Goal: Entertainment & Leisure: Consume media (video, audio)

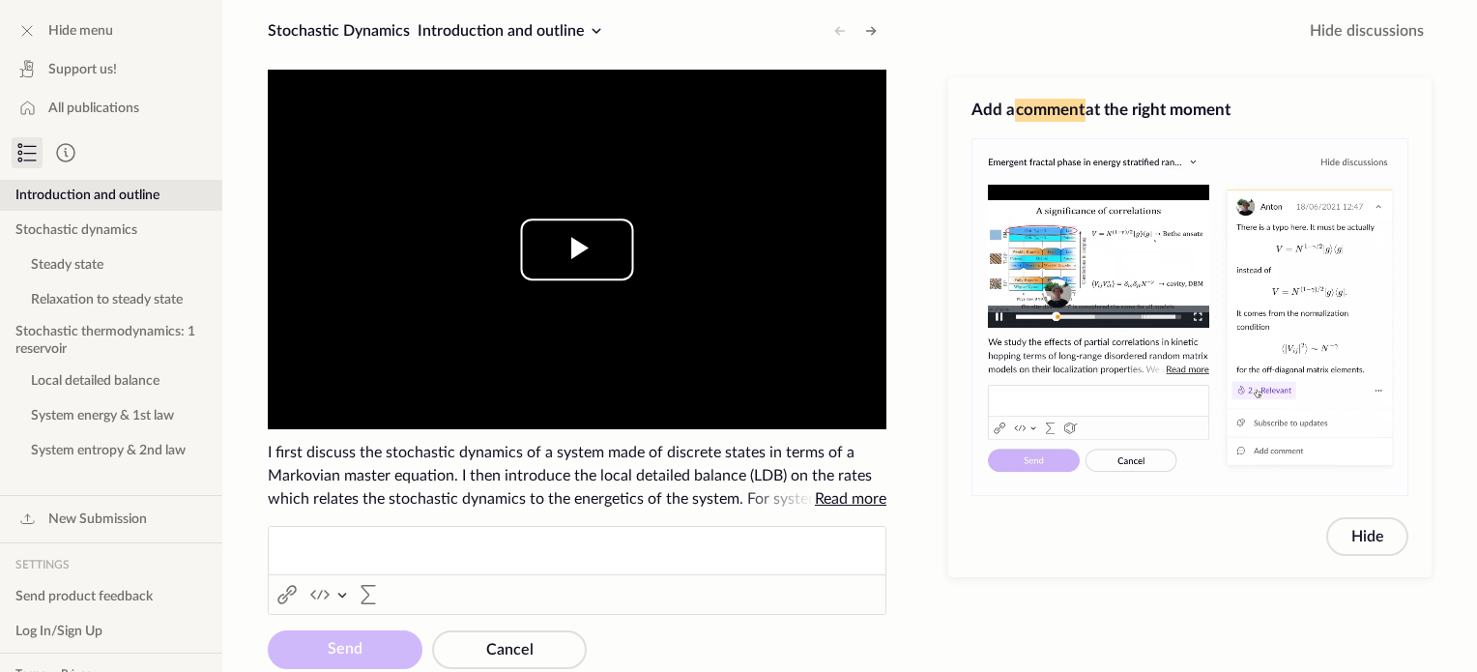
click at [577, 249] on span "Video Player" at bounding box center [577, 249] width 0 height 0
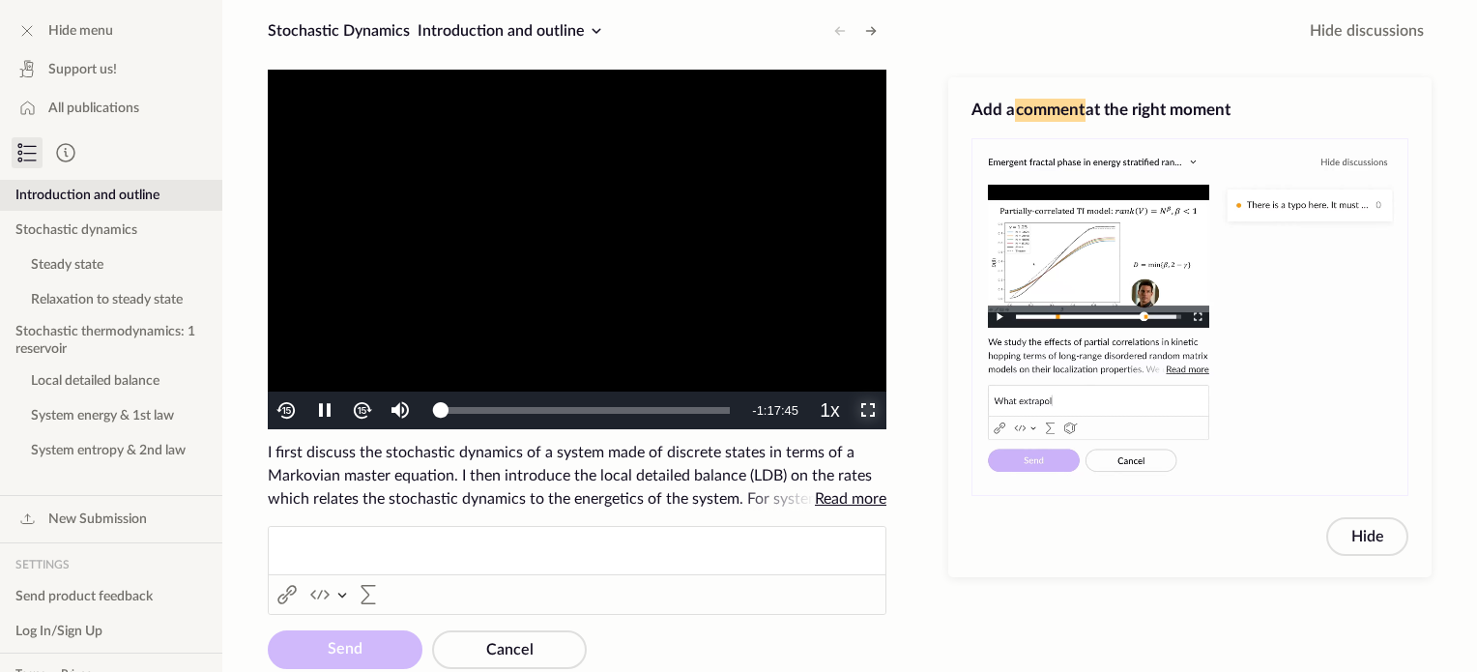
click at [868, 411] on span "Video Player" at bounding box center [868, 411] width 0 height 0
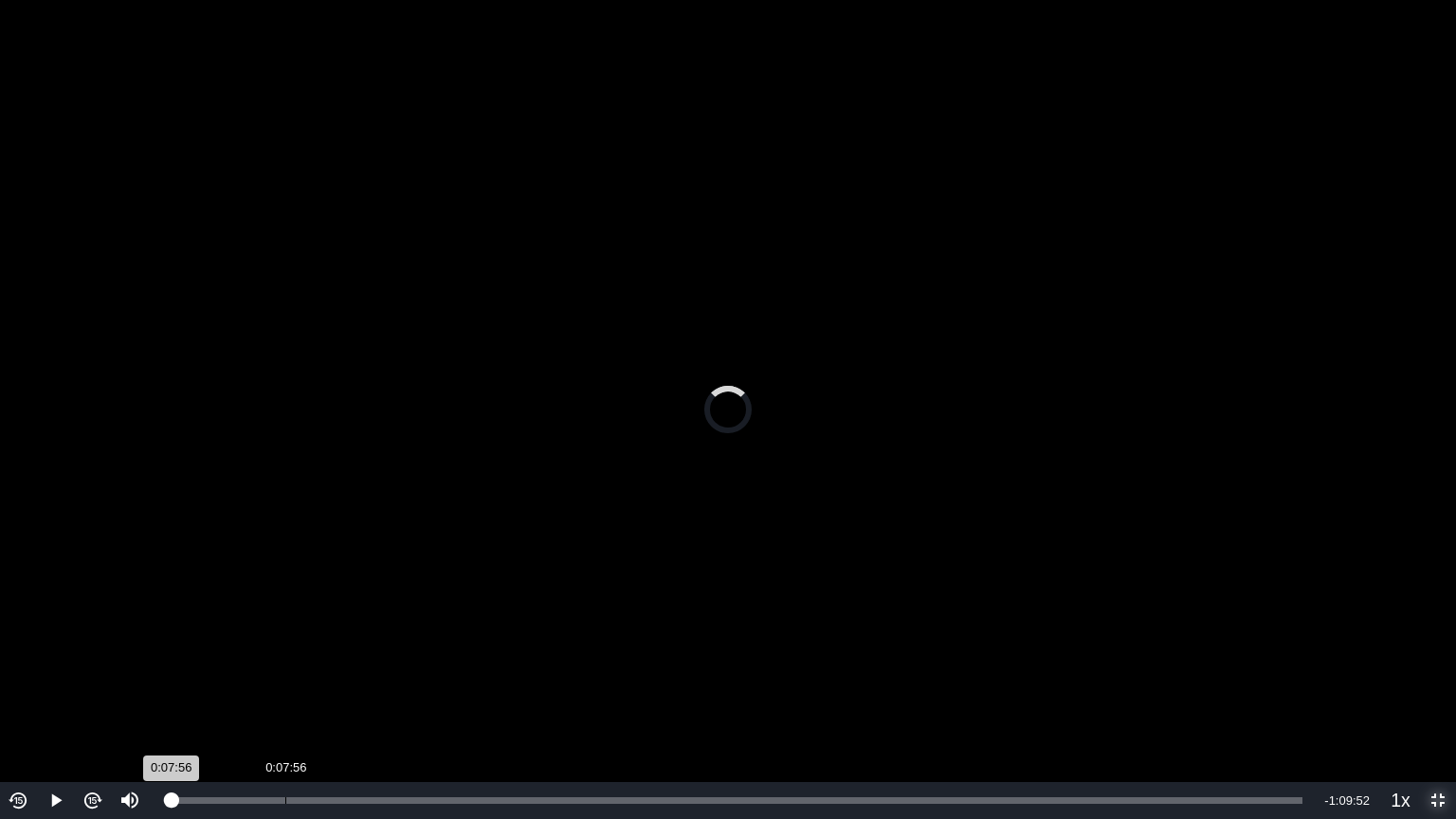
click at [284, 658] on div "Loaded : 0% 0:07:56 0:07:56" at bounding box center [735, 800] width 1132 height 7
click at [353, 658] on div "0:12:33" at bounding box center [353, 800] width 1 height 7
click at [387, 658] on div "Loaded : 19.89% 0:15:02 0:12:35" at bounding box center [735, 801] width 1152 height 37
click at [423, 658] on div "Loaded : 25.56% 0:17:23 0:17:23" at bounding box center [735, 800] width 1132 height 7
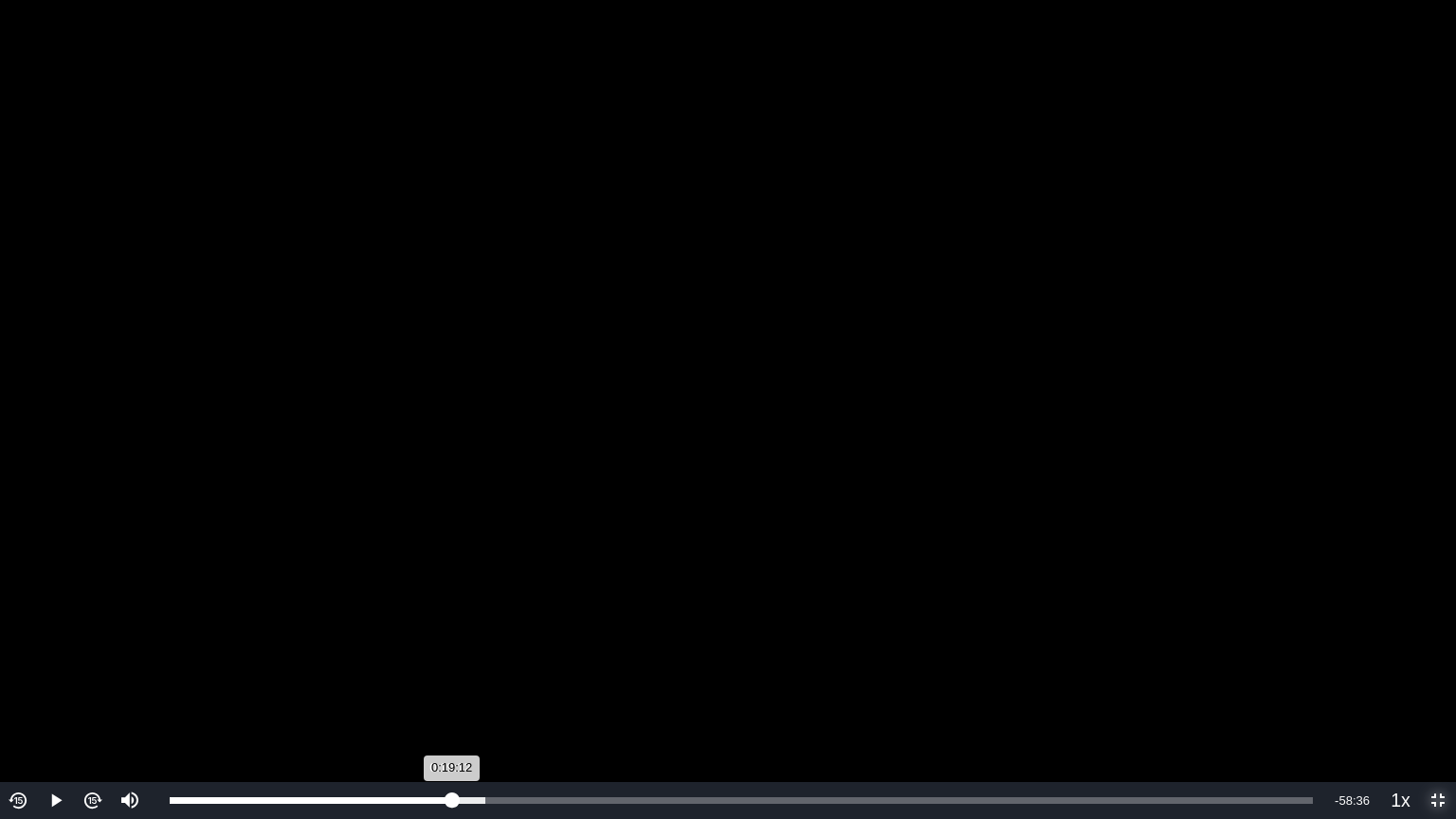
click at [449, 658] on div "Loaded : 27.61% 0:19:12 0:19:12" at bounding box center [740, 801] width 1162 height 37
click at [440, 658] on div "Loaded : 27.61% 0:18:27 0:19:15" at bounding box center [740, 801] width 1162 height 37
click at [84, 658] on img "Video Player" at bounding box center [92, 800] width 22 height 22
click at [74, 658] on button "Video Player" at bounding box center [92, 801] width 37 height 37
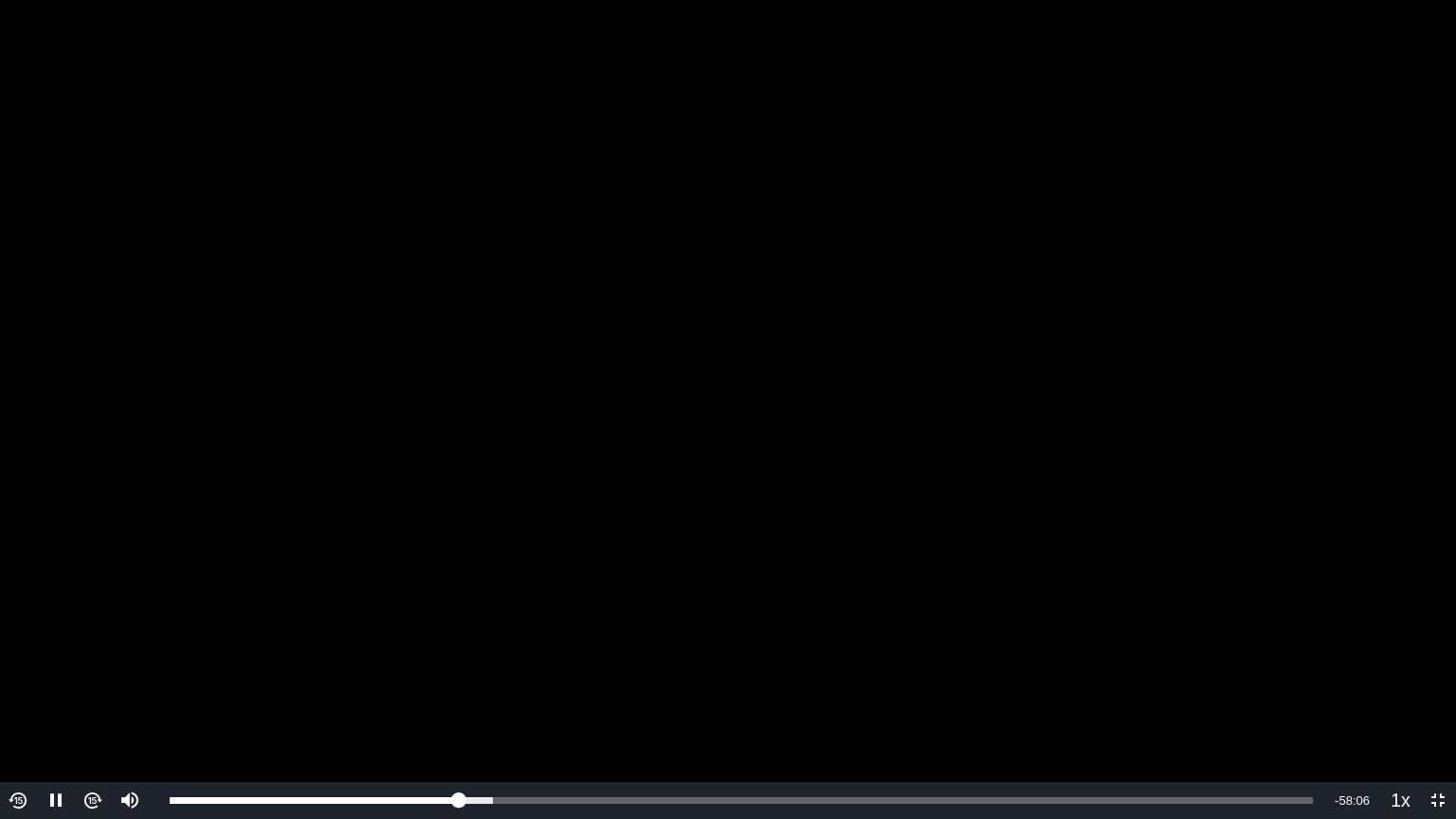
click at [10, 658] on img "Video Player" at bounding box center [19, 800] width 22 height 22
click at [56, 658] on span "Video Player" at bounding box center [56, 801] width 0 height 0
click at [37, 658] on button "Play" at bounding box center [56, 801] width 37 height 37
click at [27, 658] on img "Video Player" at bounding box center [19, 800] width 22 height 22
click at [56, 658] on span "Video Player" at bounding box center [56, 801] width 0 height 0
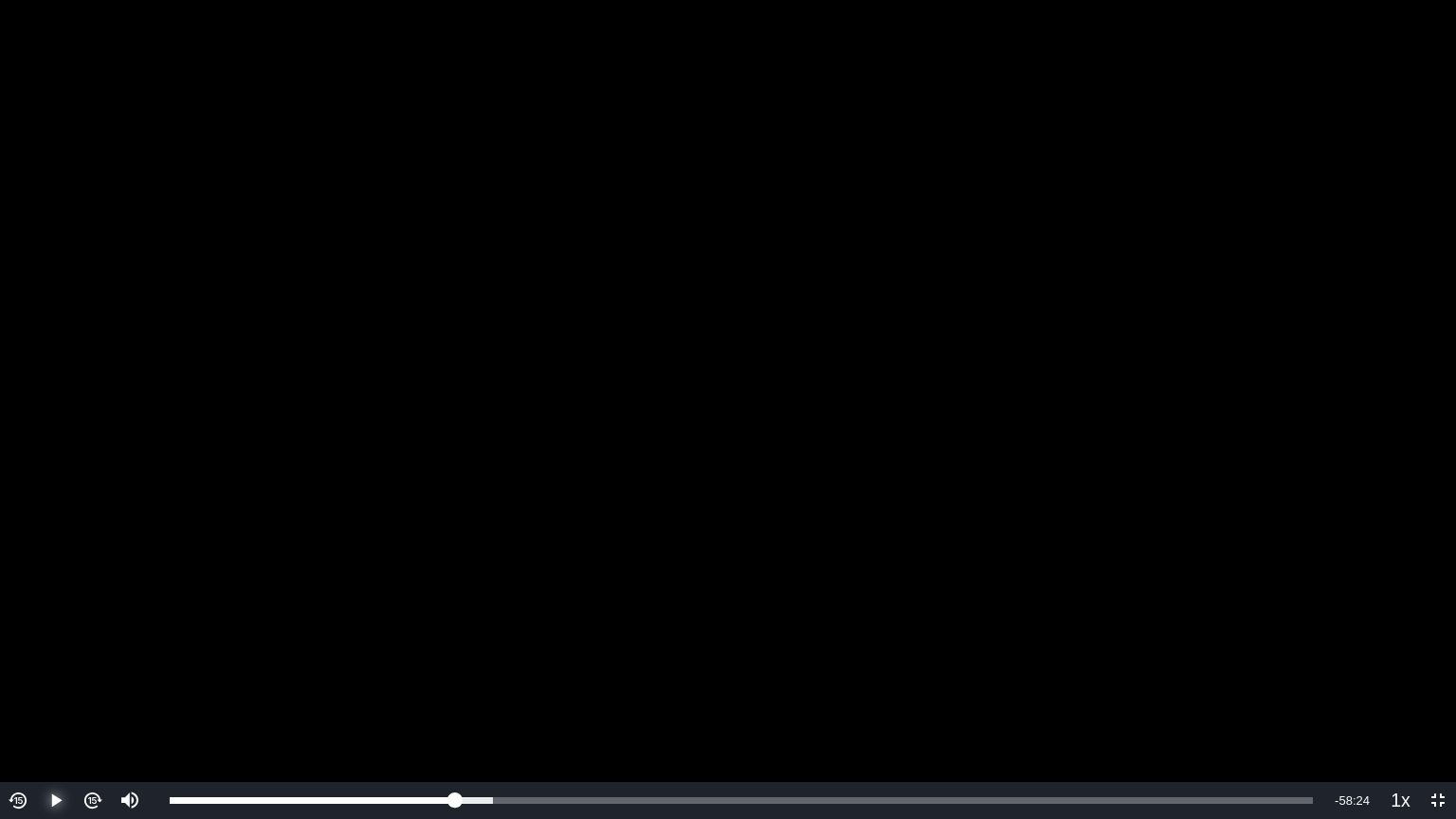
click at [56, 658] on span "Video Player" at bounding box center [56, 801] width 0 height 0
click at [15, 658] on img "Video Player" at bounding box center [19, 800] width 22 height 22
click at [56, 658] on span "Video Player" at bounding box center [56, 801] width 0 height 0
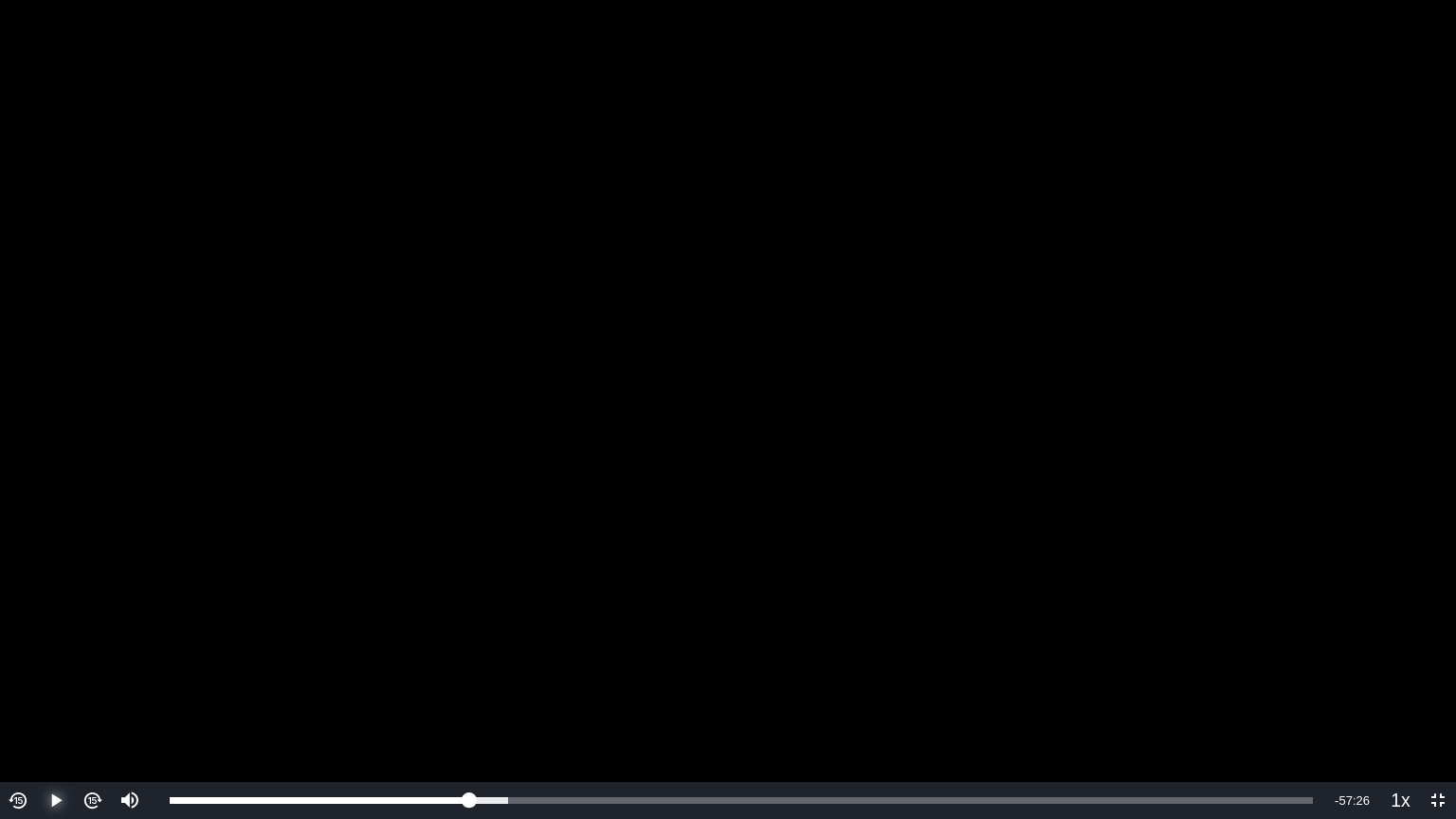
click at [37, 658] on button "Play" at bounding box center [56, 801] width 37 height 37
click at [37, 658] on button "Pause" at bounding box center [56, 801] width 37 height 37
click at [37, 658] on button "Play" at bounding box center [56, 801] width 37 height 37
click at [37, 658] on button "Pause" at bounding box center [56, 801] width 37 height 37
click at [37, 658] on button "Play" at bounding box center [56, 801] width 37 height 37
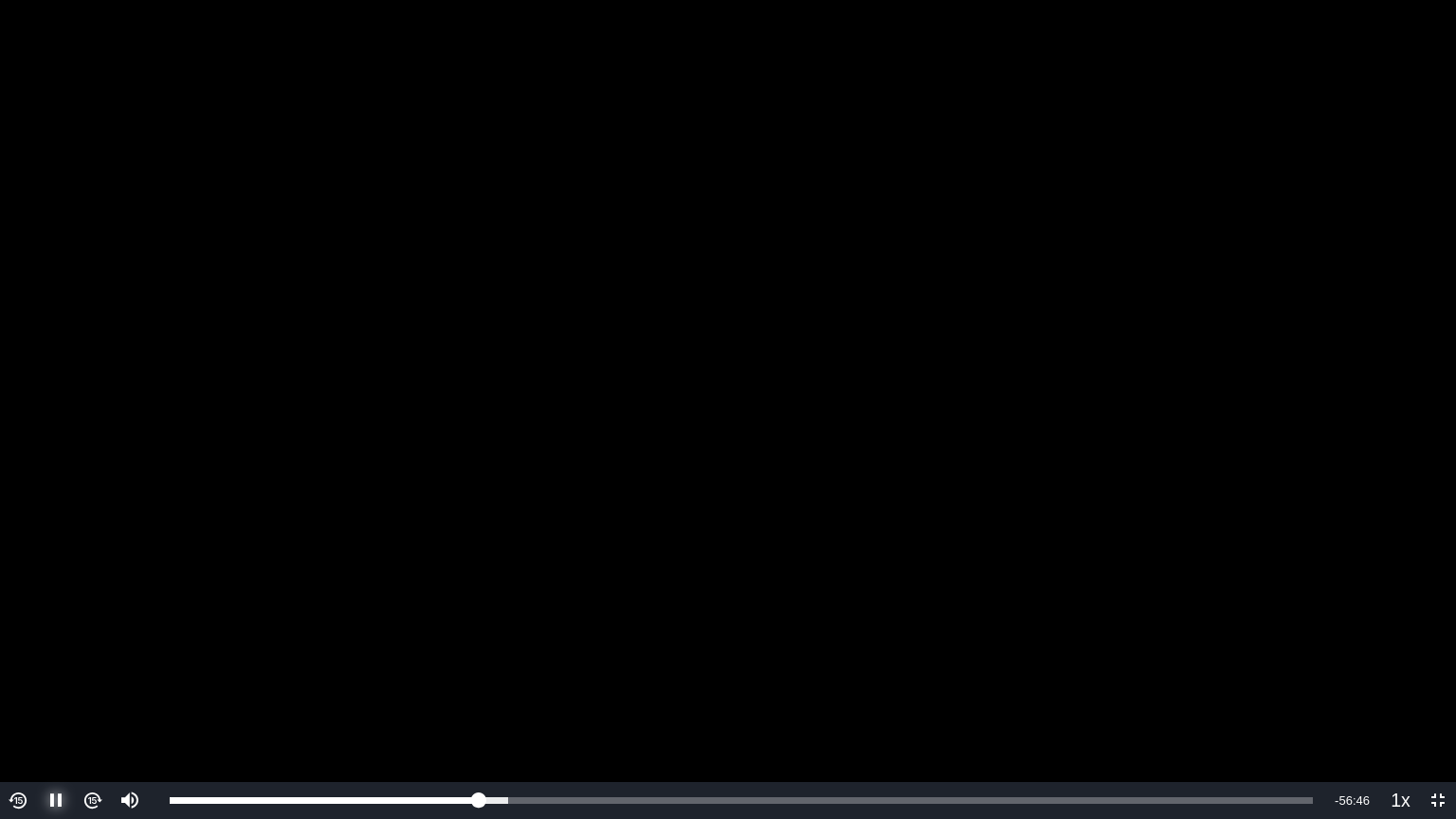
click at [37, 658] on button "Pause" at bounding box center [56, 801] width 37 height 37
click at [37, 658] on button "Play" at bounding box center [56, 801] width 37 height 37
click at [37, 658] on button "Pause" at bounding box center [56, 801] width 37 height 37
click at [37, 658] on button "Play" at bounding box center [56, 801] width 37 height 37
click at [37, 658] on button "Pause" at bounding box center [56, 801] width 37 height 37
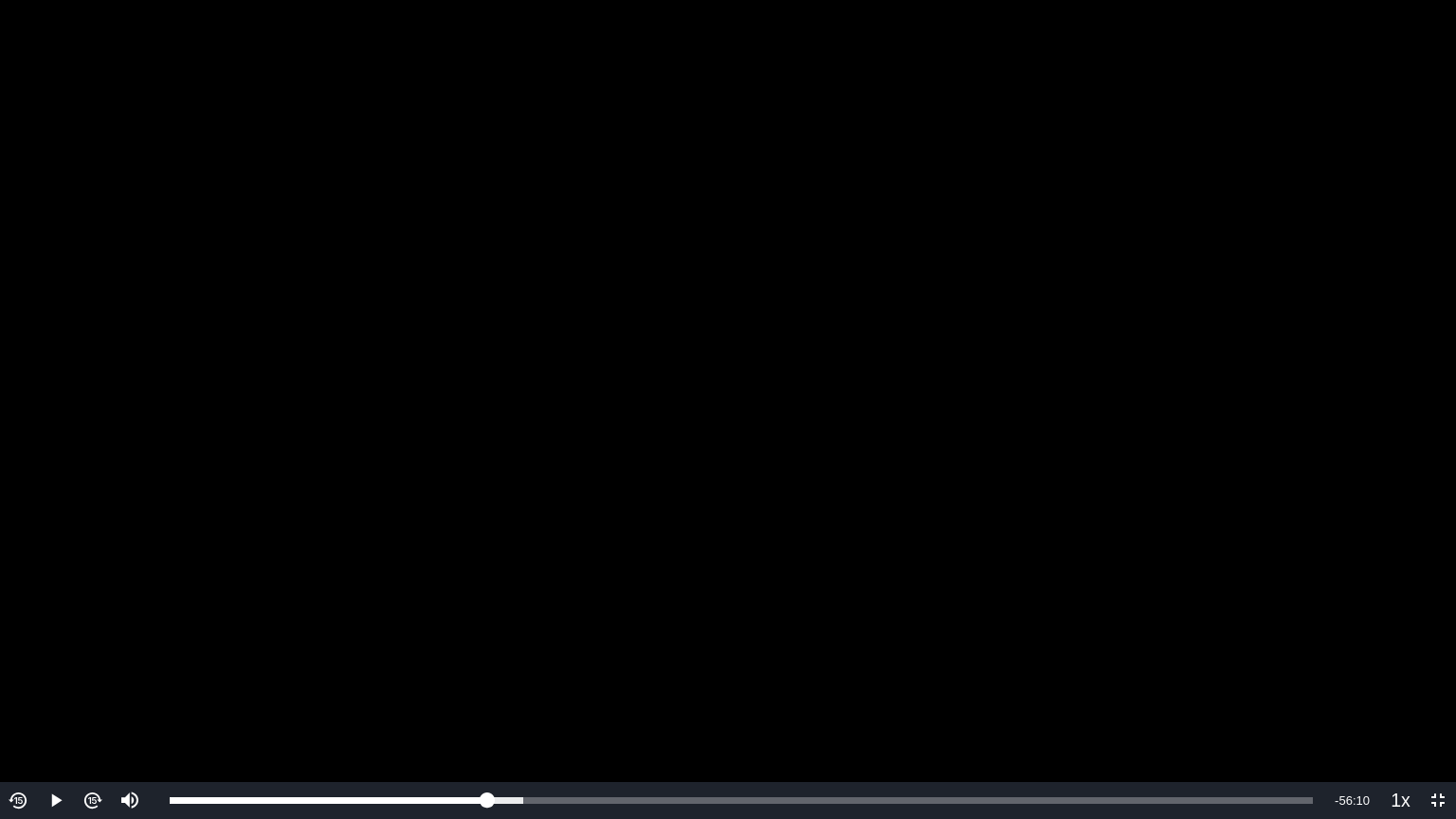
click at [25, 658] on img "Video Player" at bounding box center [19, 800] width 22 height 22
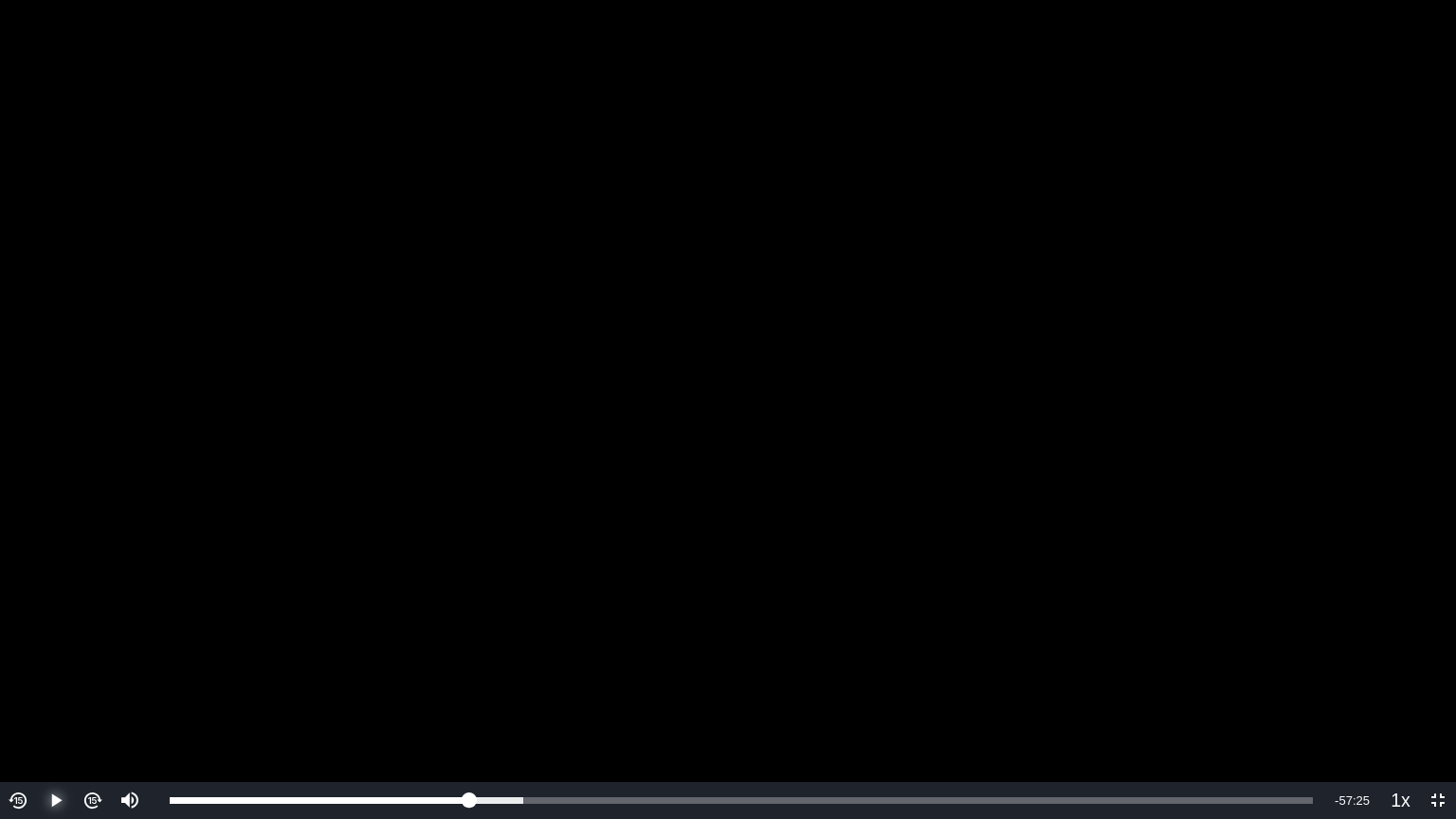
click at [56, 658] on span "Video Player" at bounding box center [56, 801] width 0 height 0
click at [37, 658] on button "Pause" at bounding box center [56, 801] width 37 height 37
click at [37, 658] on button "Play" at bounding box center [56, 801] width 37 height 37
click at [103, 658] on button "Video Player" at bounding box center [92, 801] width 37 height 37
click at [74, 658] on button "Video Player" at bounding box center [92, 801] width 37 height 37
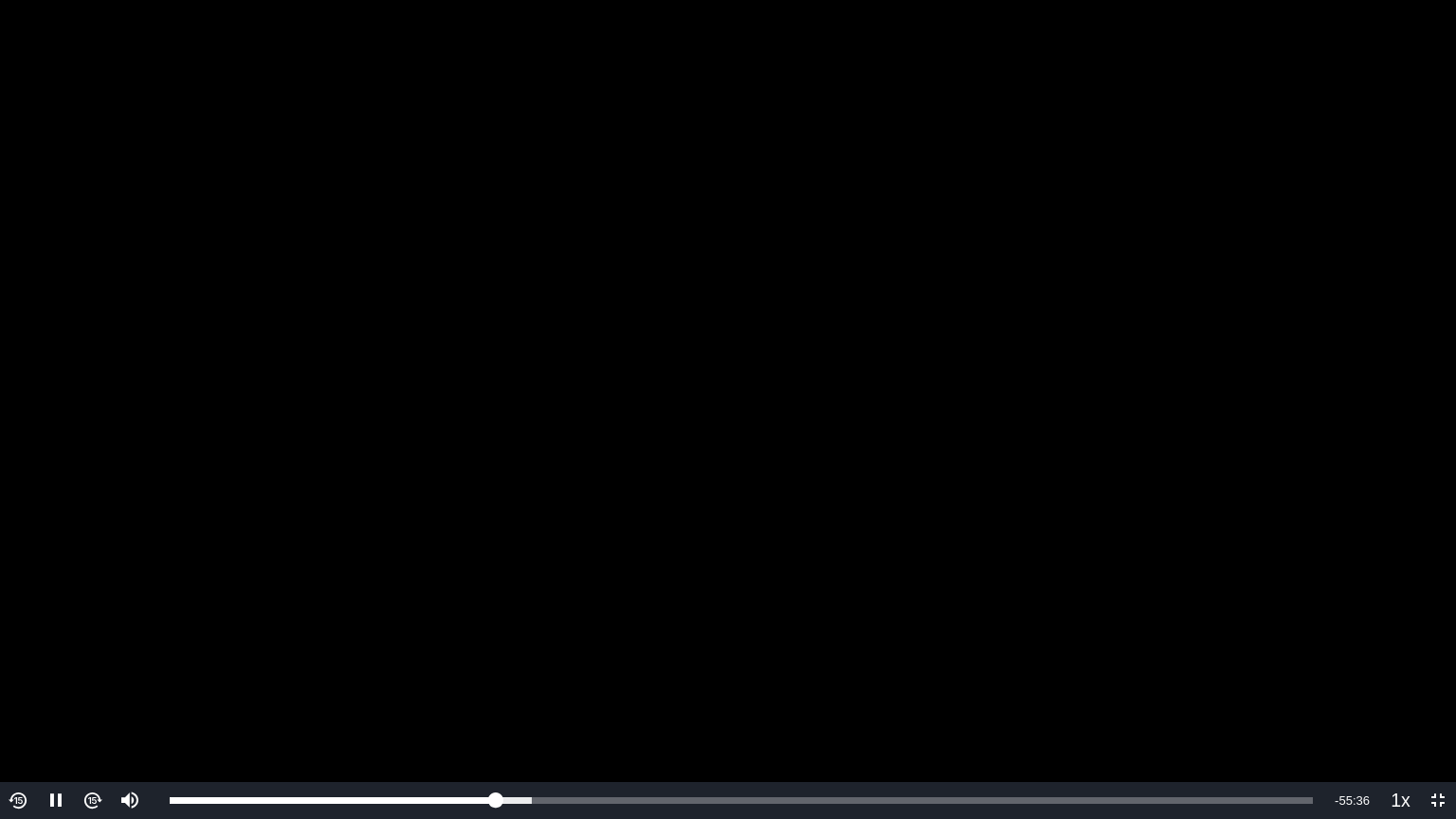
click at [14, 658] on img "Video Player" at bounding box center [19, 800] width 22 height 22
click at [56, 658] on span "Video Player" at bounding box center [56, 801] width 0 height 0
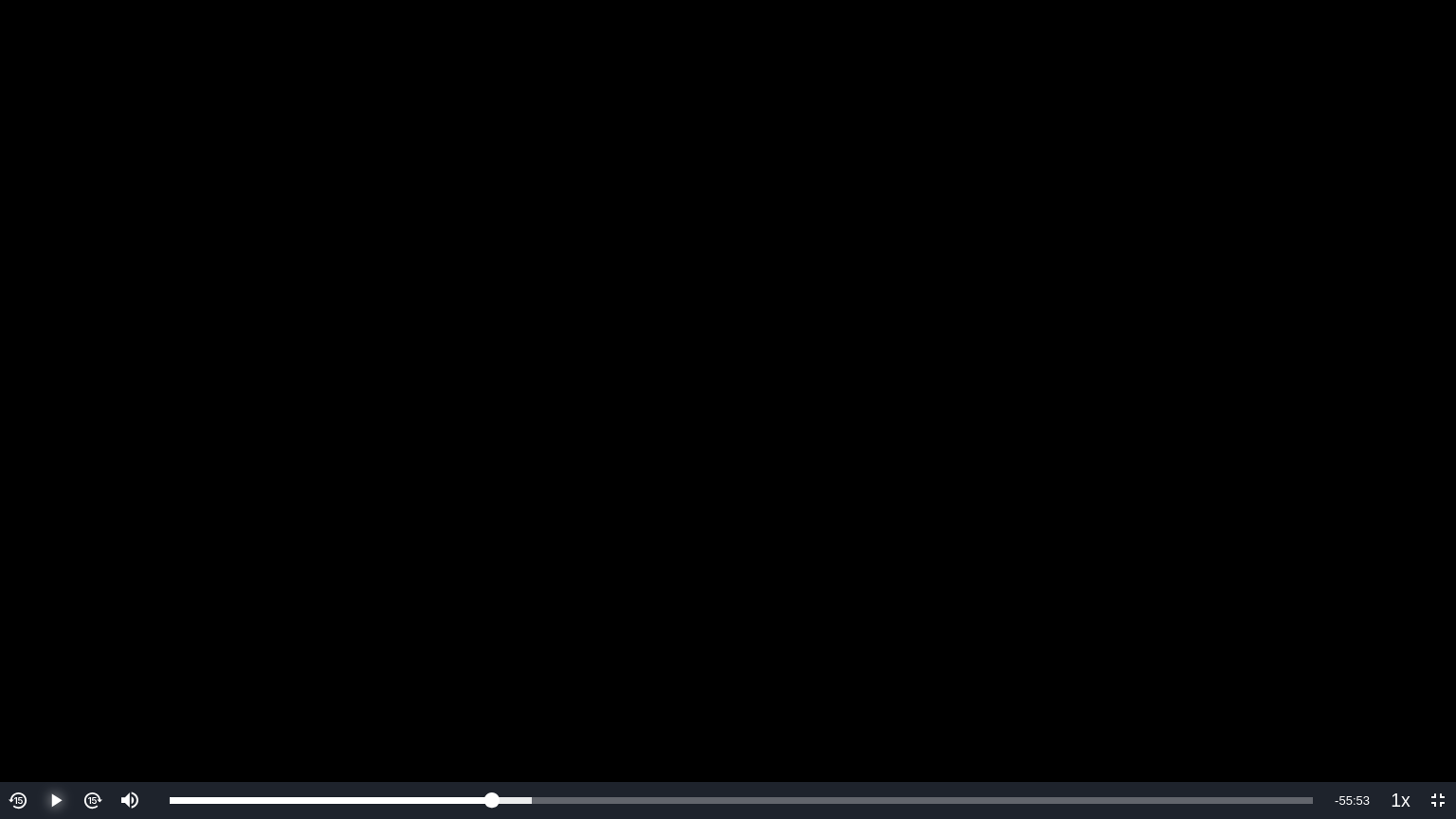
click at [37, 658] on button "Play" at bounding box center [56, 801] width 37 height 37
click at [37, 658] on button "Pause" at bounding box center [56, 801] width 37 height 37
click at [37, 658] on button "Play" at bounding box center [56, 801] width 37 height 37
click at [37, 658] on button "Pause" at bounding box center [56, 801] width 37 height 37
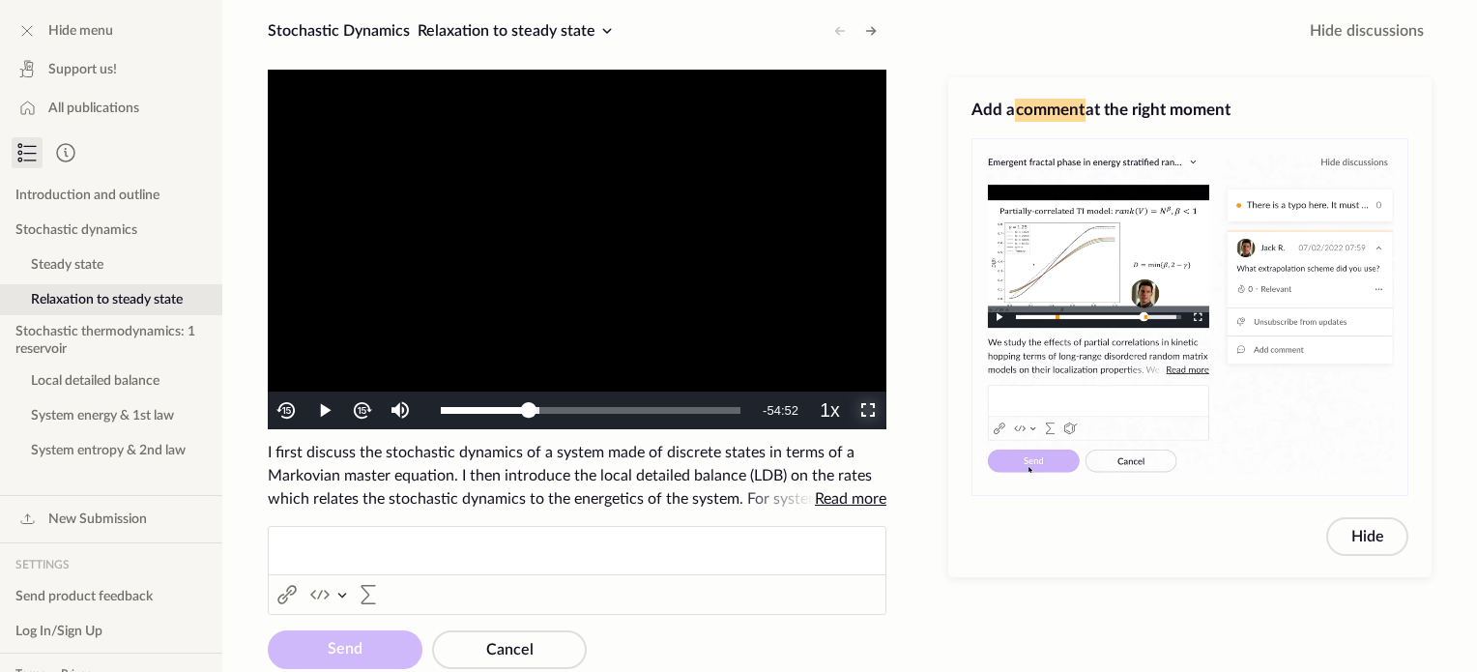
click at [868, 411] on span "Video Player" at bounding box center [868, 411] width 0 height 0
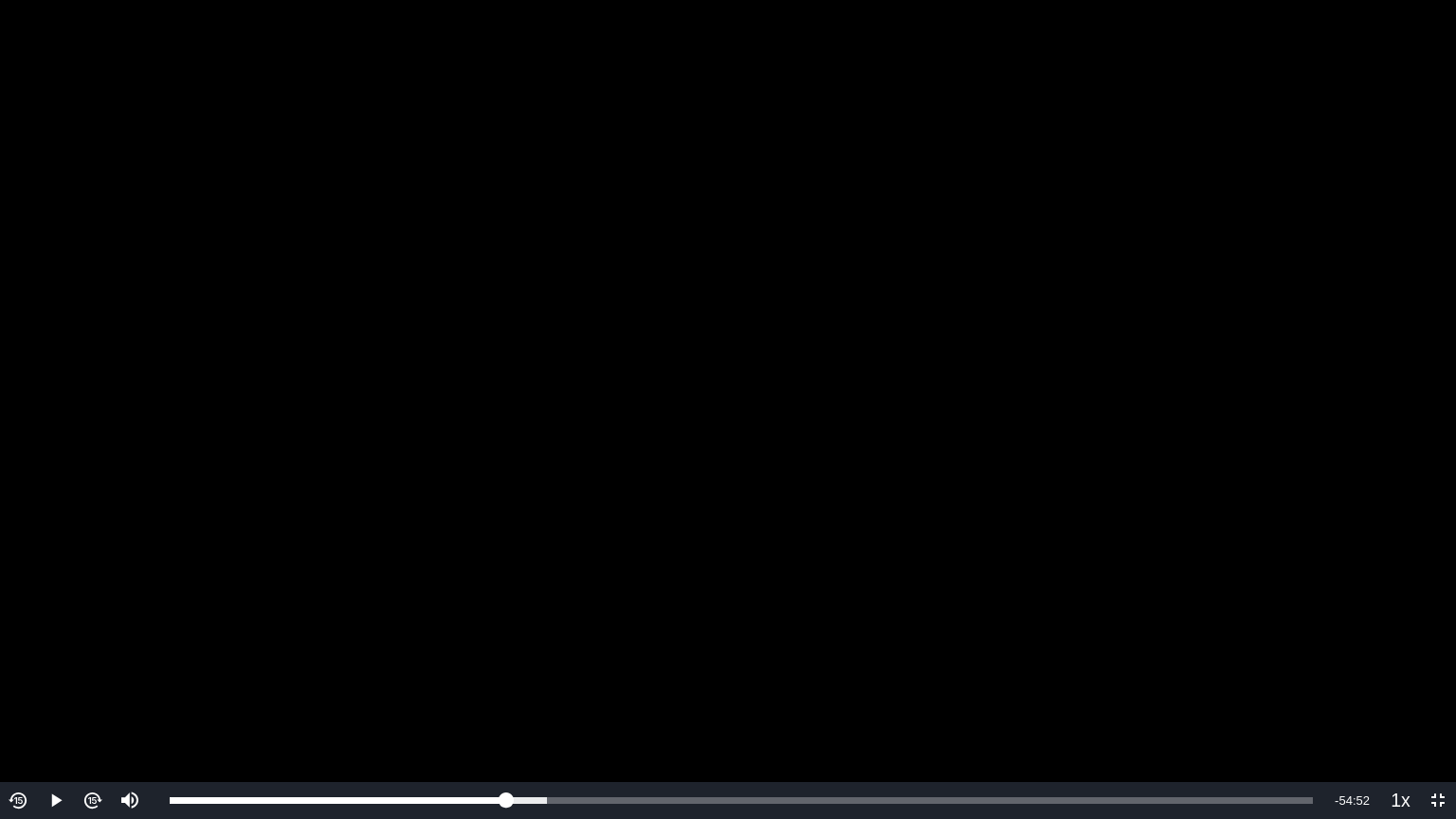
click at [636, 658] on video "To view this video please enable JavaScript, and consider upgrading to a web br…" at bounding box center [728, 409] width 1456 height 819
click at [14, 658] on img "Video Player" at bounding box center [19, 800] width 22 height 22
click at [0, 658] on button "Video Player" at bounding box center [19, 801] width 37 height 37
click at [56, 658] on span "Video Player" at bounding box center [56, 801] width 0 height 0
click at [37, 658] on button "Play" at bounding box center [56, 801] width 37 height 37
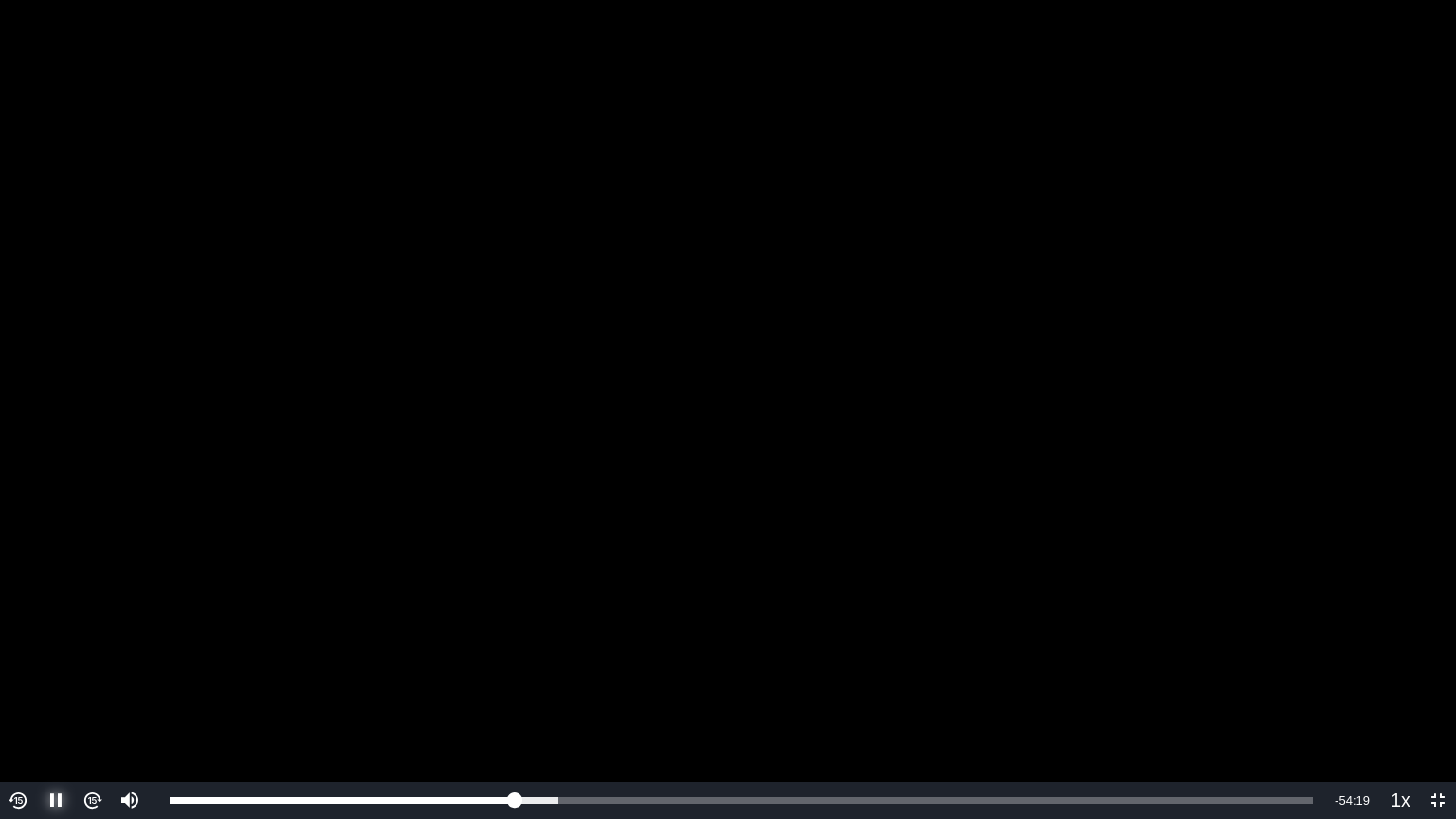
click at [37, 658] on button "Pause" at bounding box center [56, 801] width 37 height 37
click at [37, 658] on button "Play" at bounding box center [56, 801] width 37 height 37
click at [37, 658] on button "Pause" at bounding box center [56, 801] width 37 height 37
click at [37, 658] on button "Play" at bounding box center [56, 801] width 37 height 37
click at [37, 658] on button "Pause" at bounding box center [56, 801] width 37 height 37
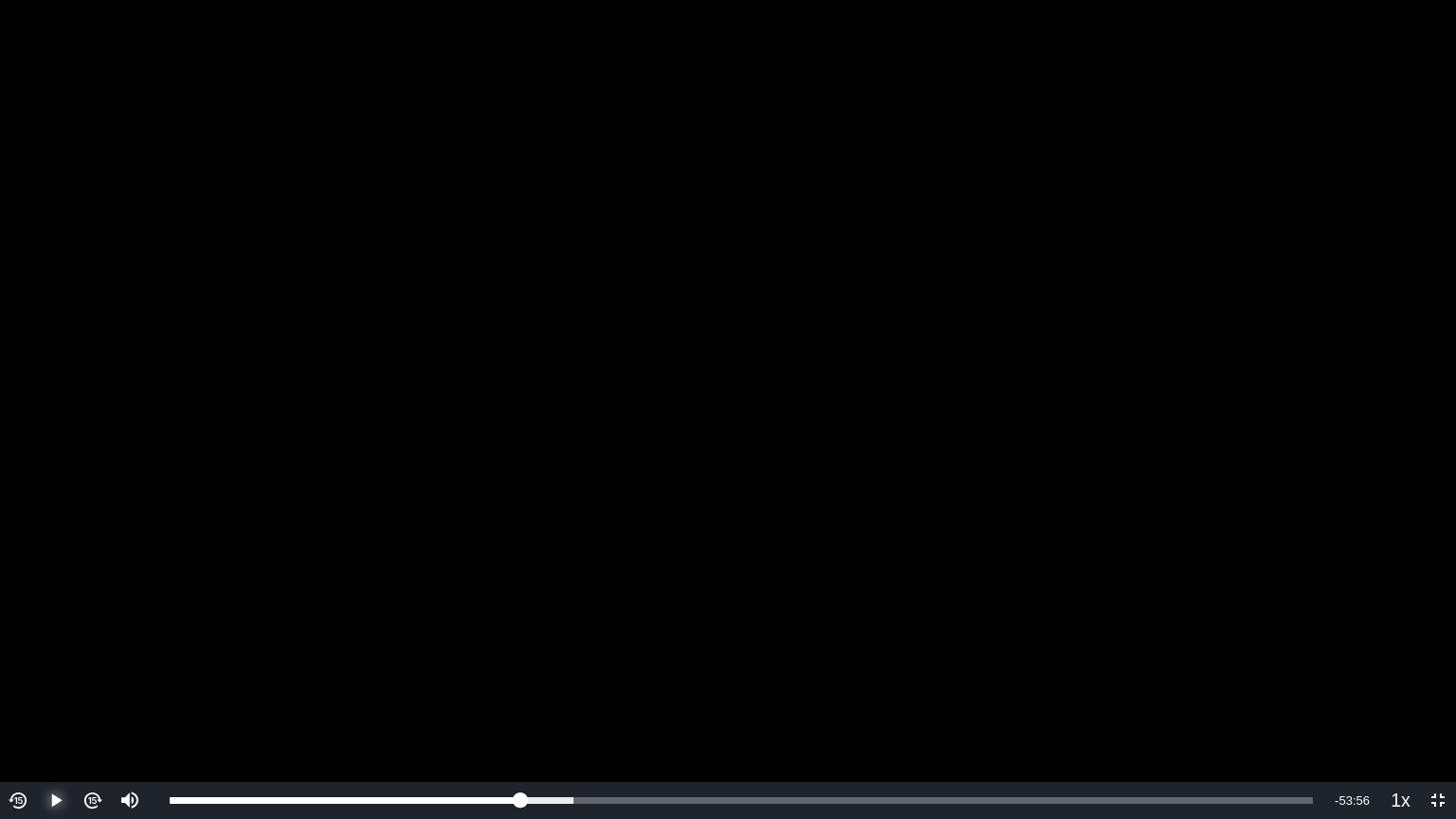
click at [37, 658] on button "Play" at bounding box center [56, 801] width 37 height 37
click at [37, 658] on button "Pause" at bounding box center [56, 801] width 37 height 37
click at [37, 658] on button "Play" at bounding box center [56, 801] width 37 height 37
click at [56, 658] on span "Video Player" at bounding box center [56, 801] width 0 height 0
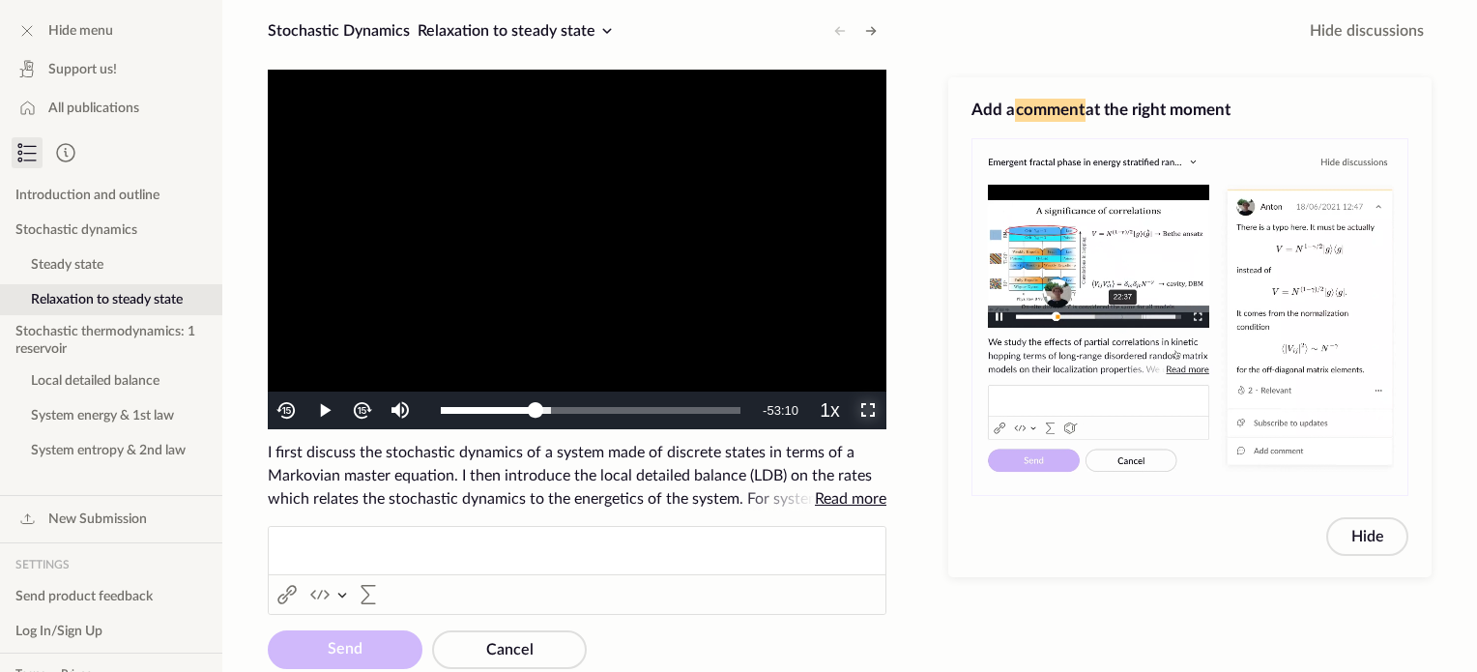
click at [868, 411] on span "Video Player" at bounding box center [868, 411] width 0 height 0
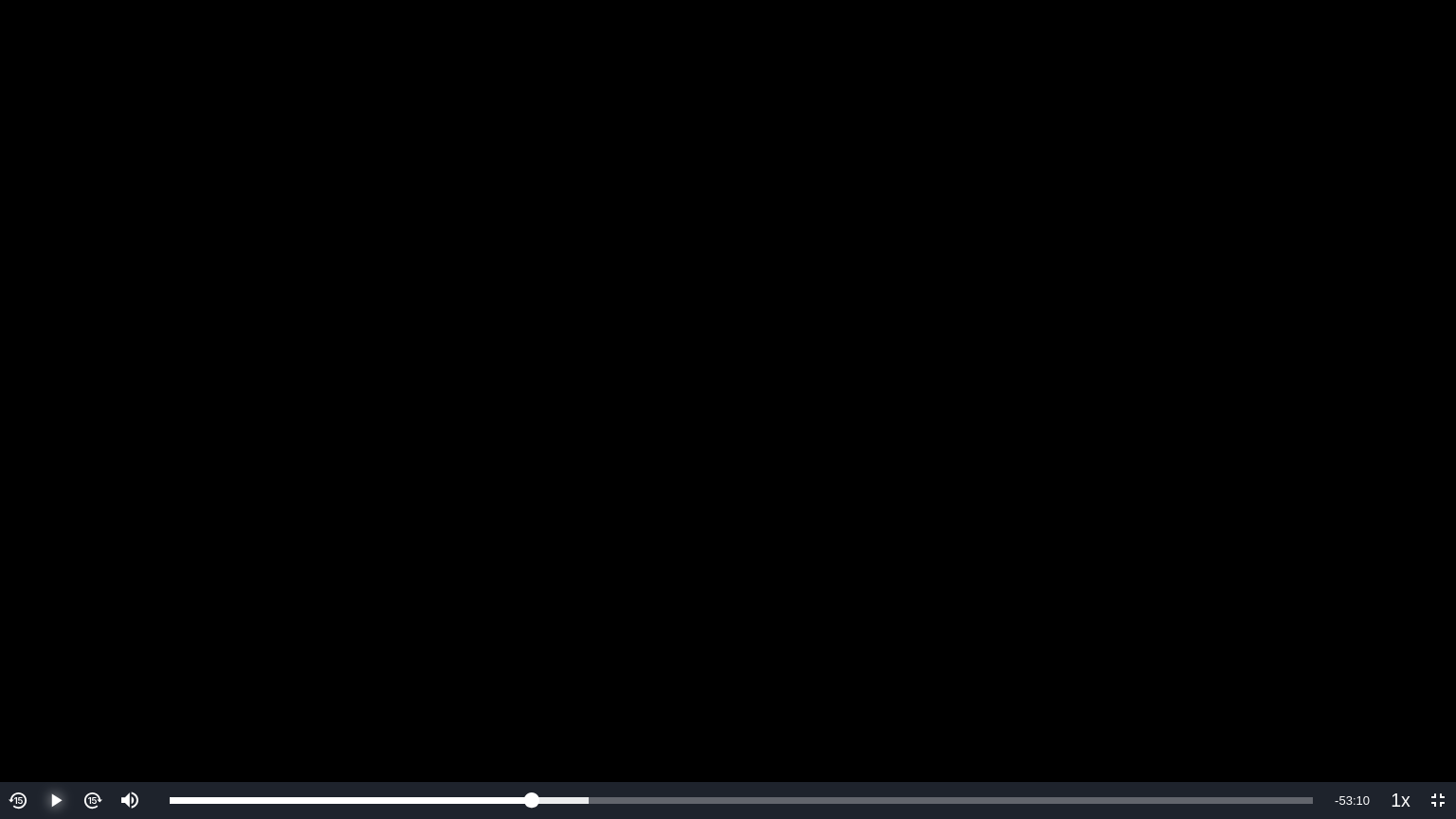
click at [56, 658] on span "Video Player" at bounding box center [56, 801] width 0 height 0
click at [37, 658] on button "Pause" at bounding box center [56, 801] width 37 height 37
click at [37, 658] on button "Play" at bounding box center [56, 801] width 37 height 37
click at [37, 658] on button "Pause" at bounding box center [56, 801] width 37 height 37
click at [37, 658] on button "Play" at bounding box center [56, 801] width 37 height 37
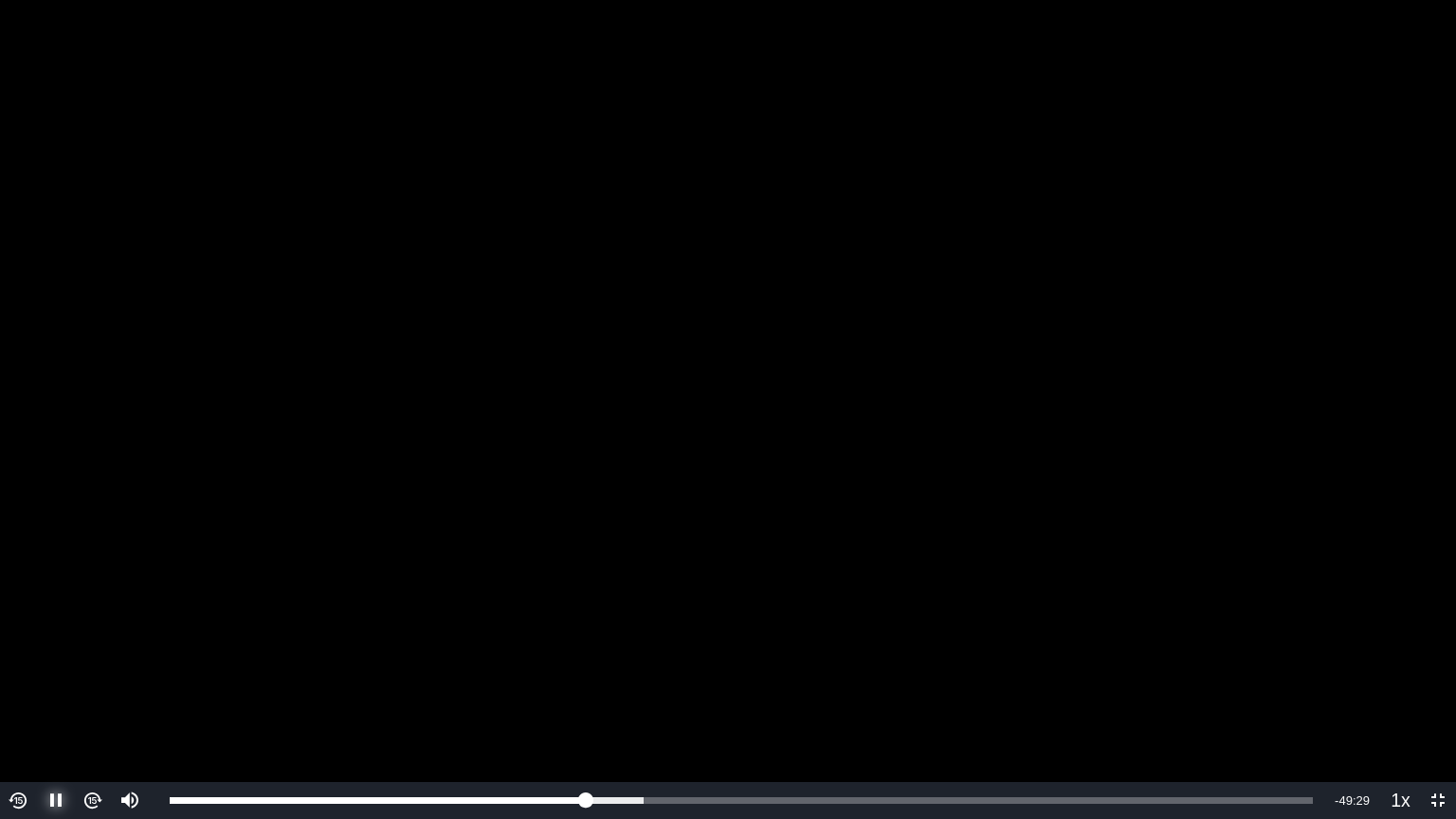
click at [37, 658] on button "Pause" at bounding box center [56, 801] width 37 height 37
click at [37, 658] on button "Play" at bounding box center [56, 801] width 37 height 37
click at [37, 658] on button "Pause" at bounding box center [56, 801] width 37 height 37
click at [37, 658] on button "Play" at bounding box center [56, 801] width 37 height 37
click at [37, 658] on button "Pause" at bounding box center [56, 801] width 37 height 37
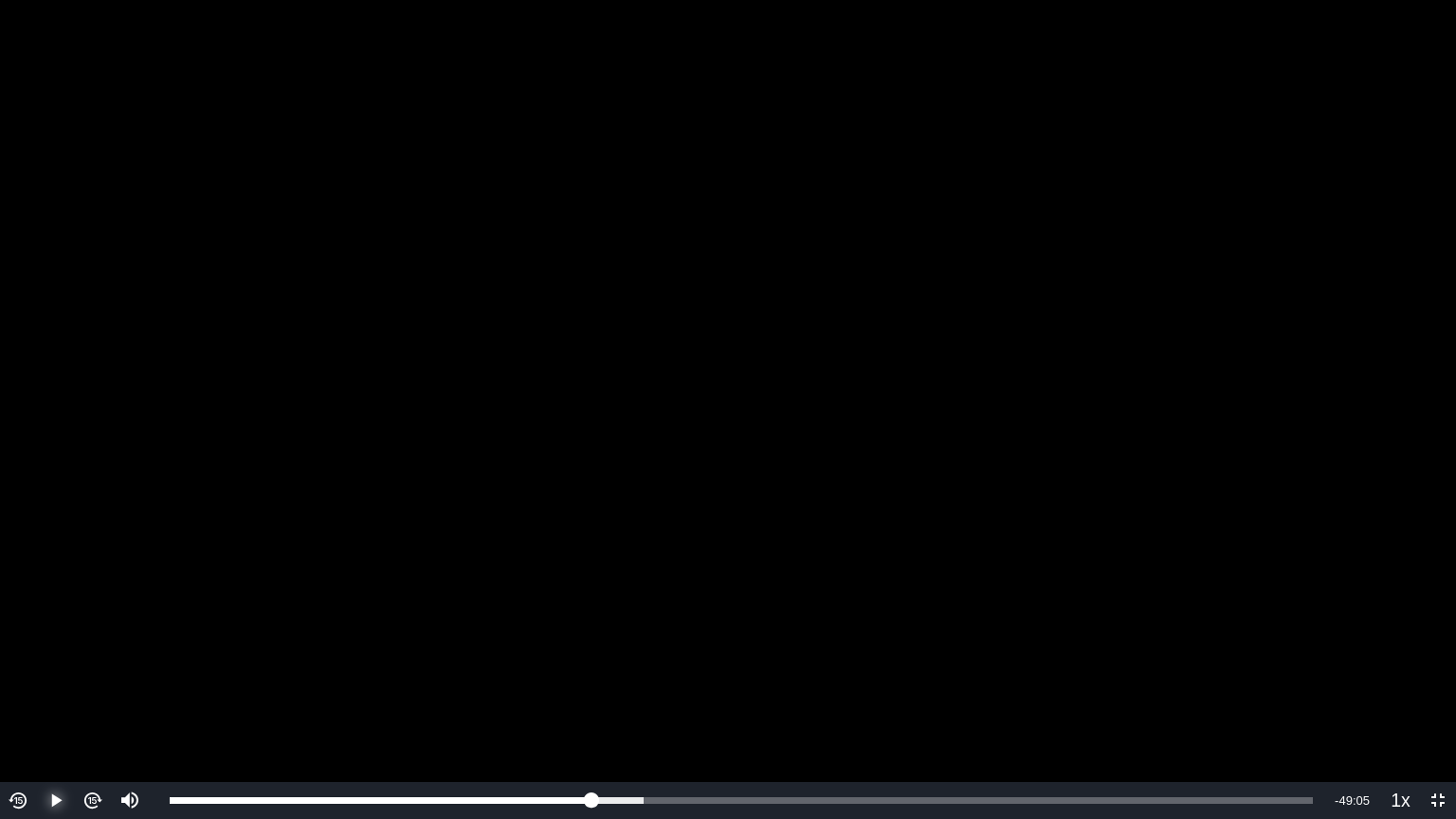
click at [37, 658] on button "Play" at bounding box center [56, 801] width 37 height 37
click at [37, 658] on button "Pause" at bounding box center [56, 801] width 37 height 37
click at [37, 658] on button "Play" at bounding box center [56, 801] width 37 height 37
click at [37, 658] on button "Pause" at bounding box center [56, 801] width 37 height 37
click at [56, 658] on span "Video Player" at bounding box center [56, 801] width 0 height 0
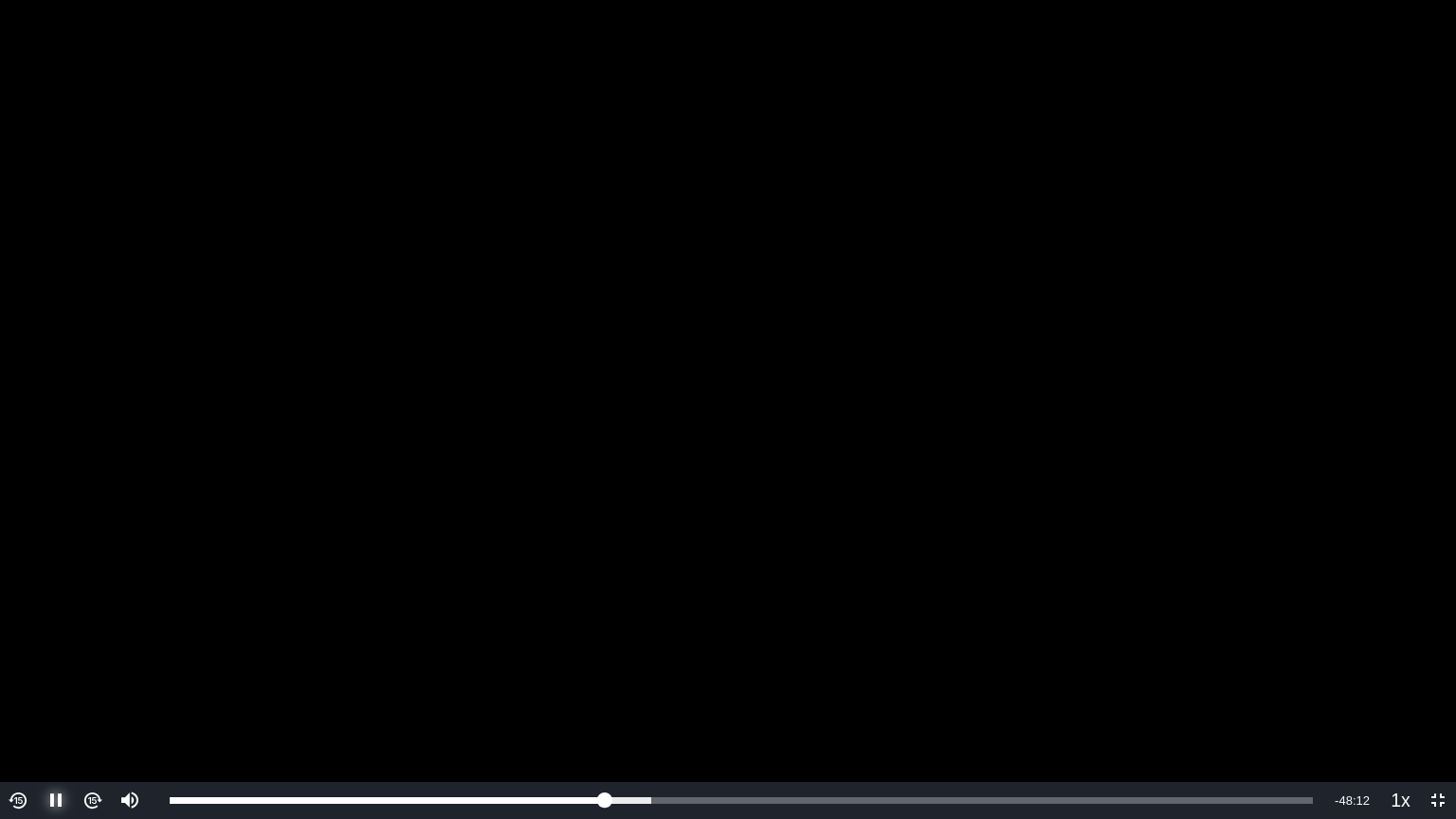
click at [56, 658] on span "Video Player" at bounding box center [56, 801] width 0 height 0
click at [17, 658] on img "Video Player" at bounding box center [19, 800] width 22 height 22
click at [56, 658] on span "Video Player" at bounding box center [56, 801] width 0 height 0
click at [37, 658] on button "Pause" at bounding box center [56, 801] width 37 height 37
click at [37, 658] on button "Play" at bounding box center [56, 801] width 37 height 37
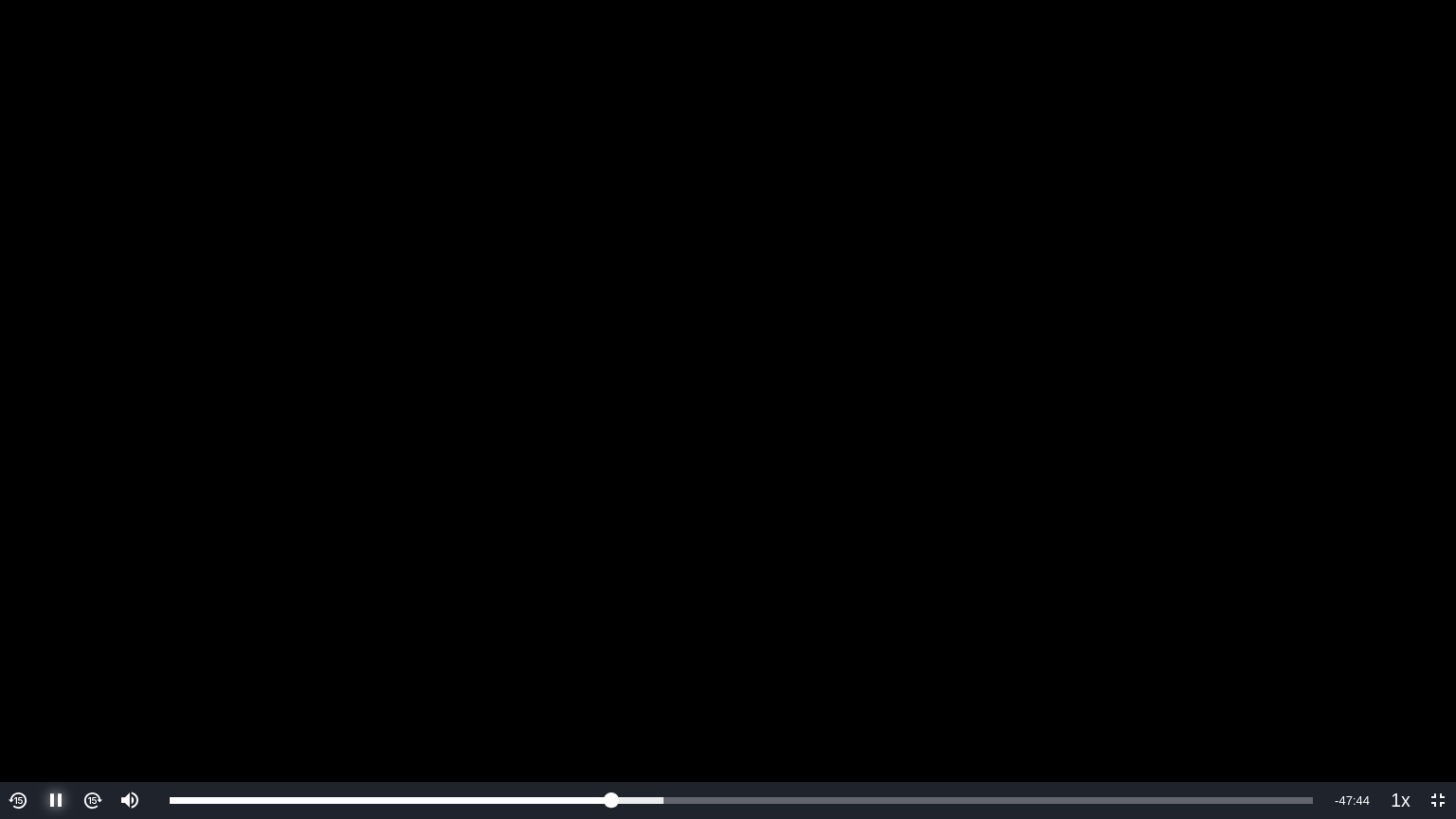
click at [37, 658] on button "Pause" at bounding box center [56, 801] width 37 height 37
click at [37, 658] on button "Play" at bounding box center [56, 801] width 37 height 37
click at [37, 658] on button "Pause" at bounding box center [56, 801] width 37 height 37
click at [37, 658] on button "Play" at bounding box center [56, 801] width 37 height 37
click at [37, 658] on button "Pause" at bounding box center [56, 801] width 37 height 37
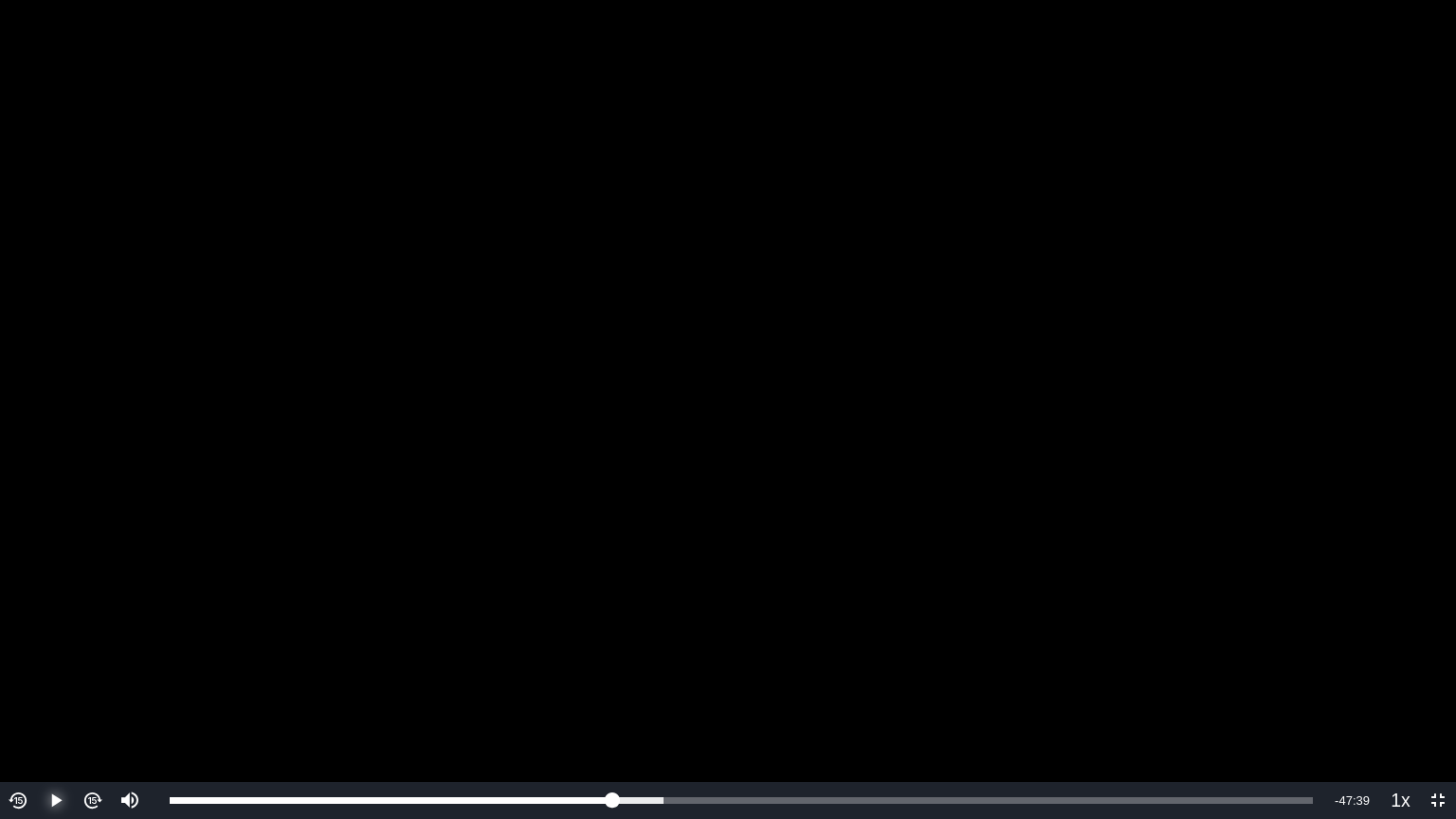
click at [37, 658] on button "Play" at bounding box center [56, 801] width 37 height 37
click at [37, 658] on button "Pause" at bounding box center [56, 801] width 37 height 37
click at [37, 658] on button "Play" at bounding box center [56, 801] width 37 height 37
click at [37, 658] on button "Pause" at bounding box center [56, 801] width 37 height 37
click at [37, 658] on button "Play" at bounding box center [56, 801] width 37 height 37
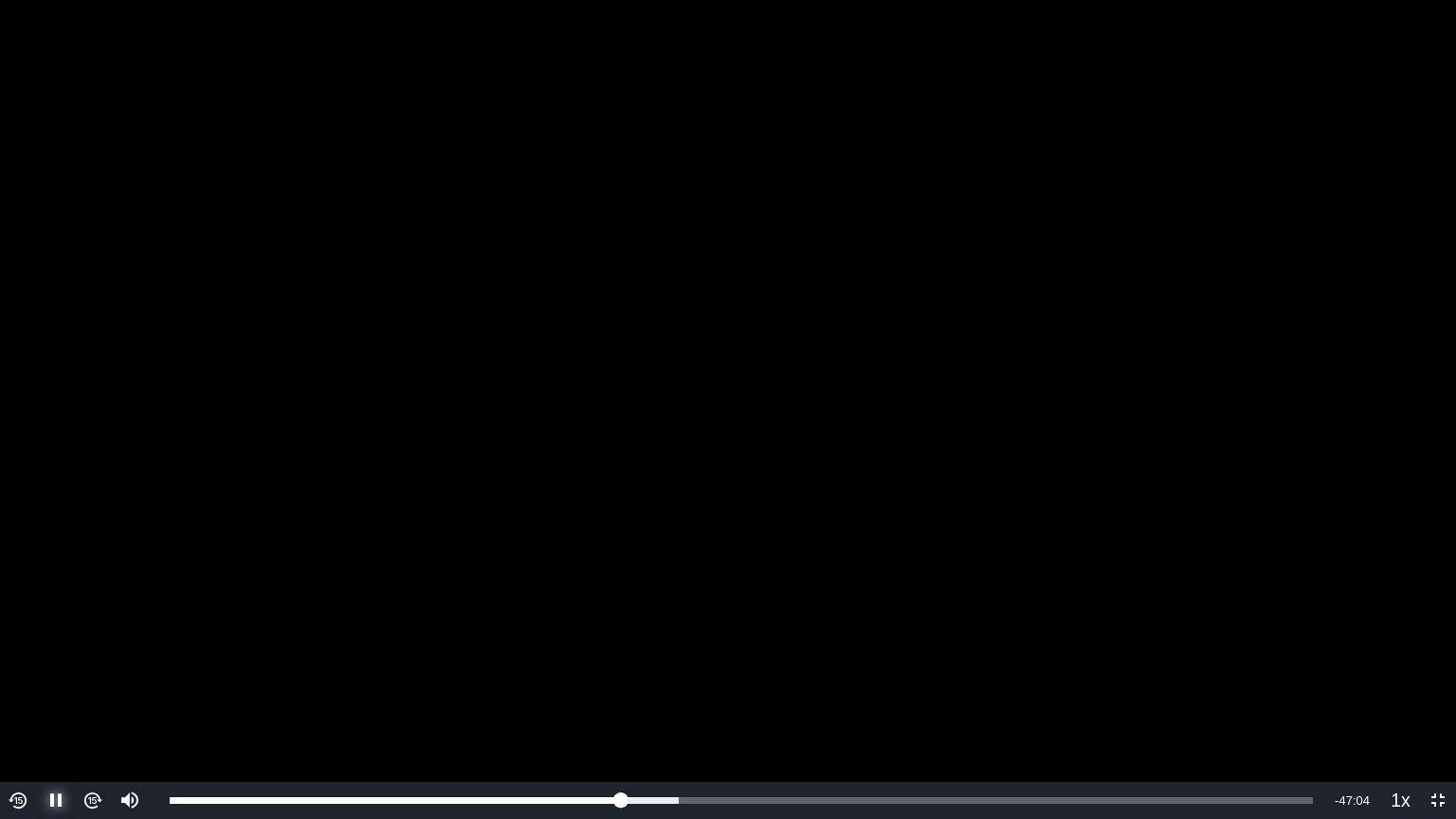
click at [37, 658] on button "Pause" at bounding box center [56, 801] width 37 height 37
click at [37, 658] on button "Play" at bounding box center [56, 801] width 37 height 37
click at [37, 658] on button "Pause" at bounding box center [56, 801] width 37 height 37
click at [37, 658] on button "Play" at bounding box center [56, 801] width 37 height 37
click at [37, 658] on button "Pause" at bounding box center [56, 801] width 37 height 37
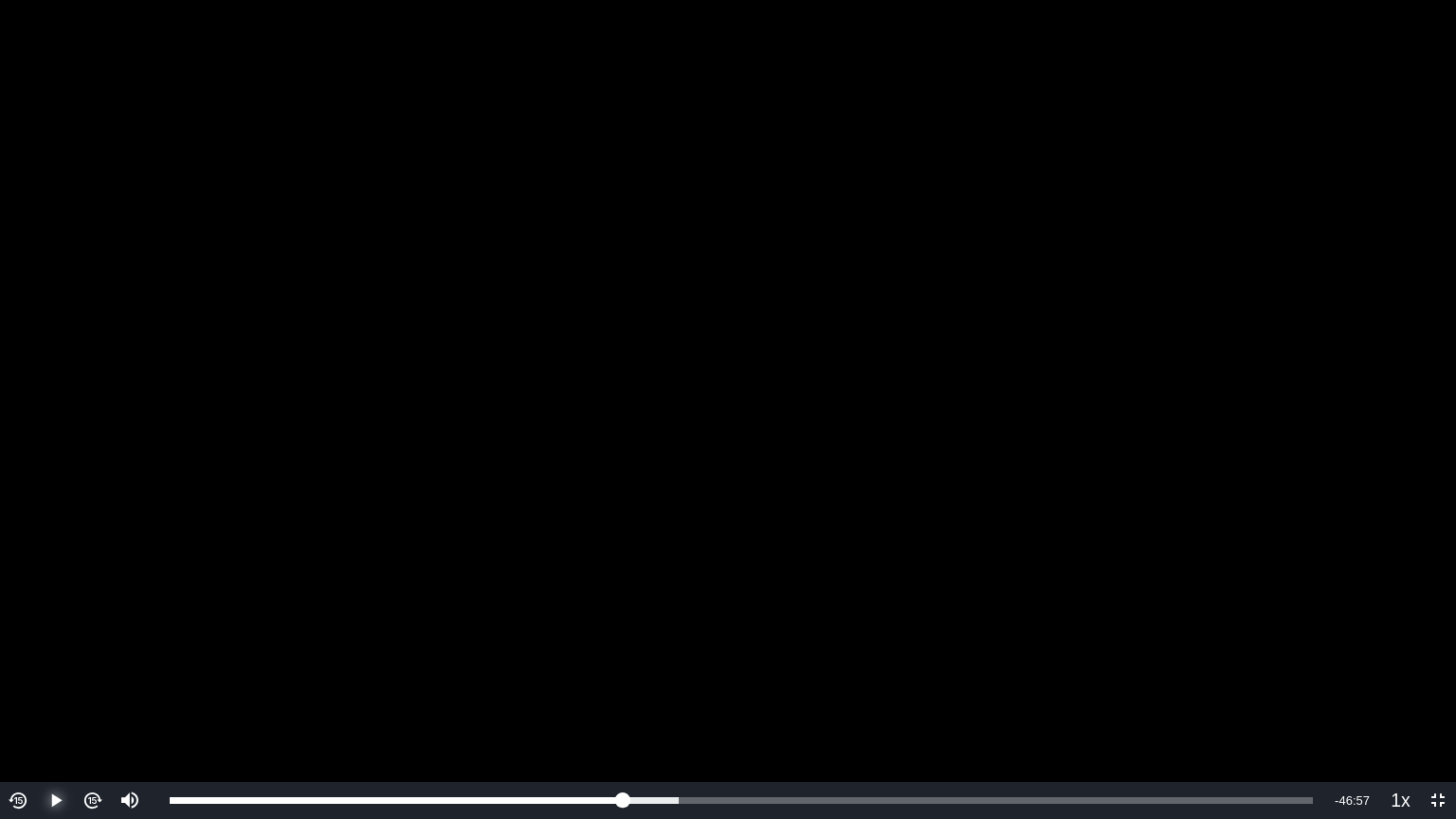
click at [37, 658] on button "Play" at bounding box center [56, 801] width 37 height 37
click at [37, 658] on button "Pause" at bounding box center [56, 801] width 37 height 37
click at [37, 658] on button "Play" at bounding box center [56, 801] width 37 height 37
click at [37, 658] on button "Pause" at bounding box center [56, 801] width 37 height 37
click at [37, 658] on button "Play" at bounding box center [56, 801] width 37 height 37
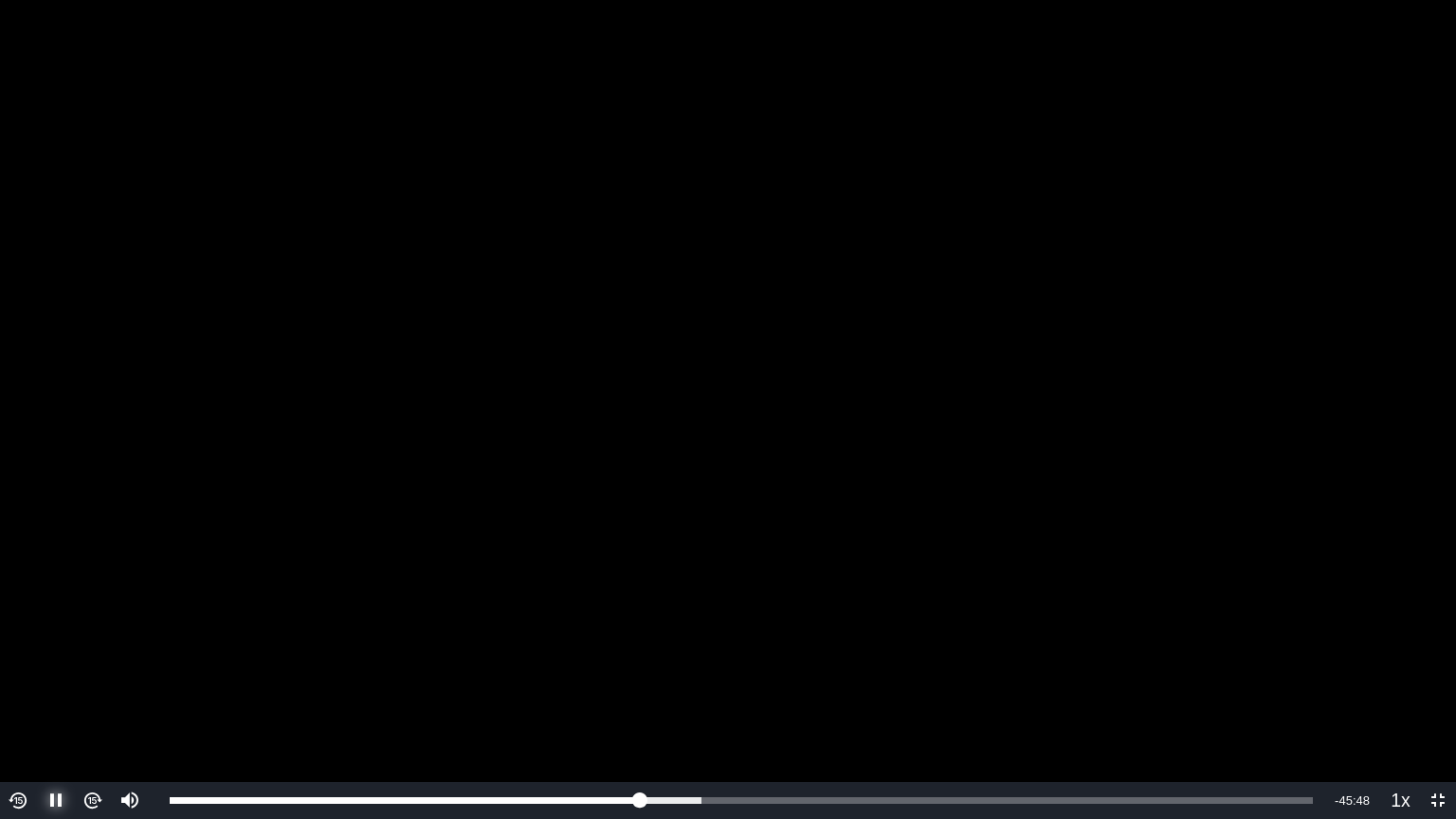
click at [37, 658] on button "Pause" at bounding box center [56, 801] width 37 height 37
click at [37, 658] on button "Play" at bounding box center [56, 801] width 37 height 37
click at [37, 658] on button "Pause" at bounding box center [56, 801] width 37 height 37
click at [15, 658] on img "Video Player" at bounding box center [19, 800] width 22 height 22
click at [56, 658] on span "Video Player" at bounding box center [56, 801] width 0 height 0
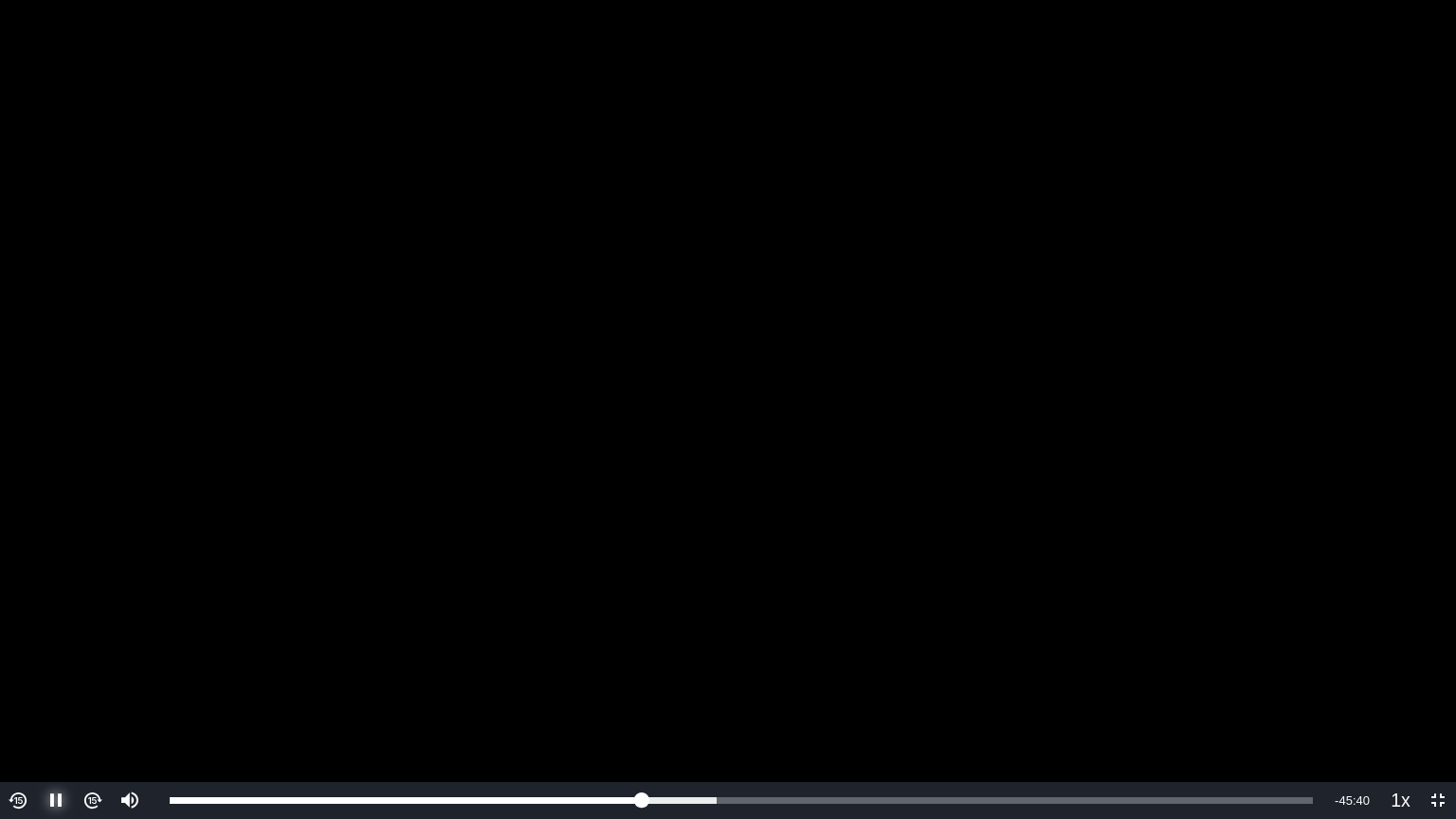
click at [56, 658] on span "Video Player" at bounding box center [56, 801] width 0 height 0
click at [37, 658] on button "Play" at bounding box center [56, 801] width 37 height 37
click at [37, 658] on button "Pause" at bounding box center [56, 801] width 37 height 37
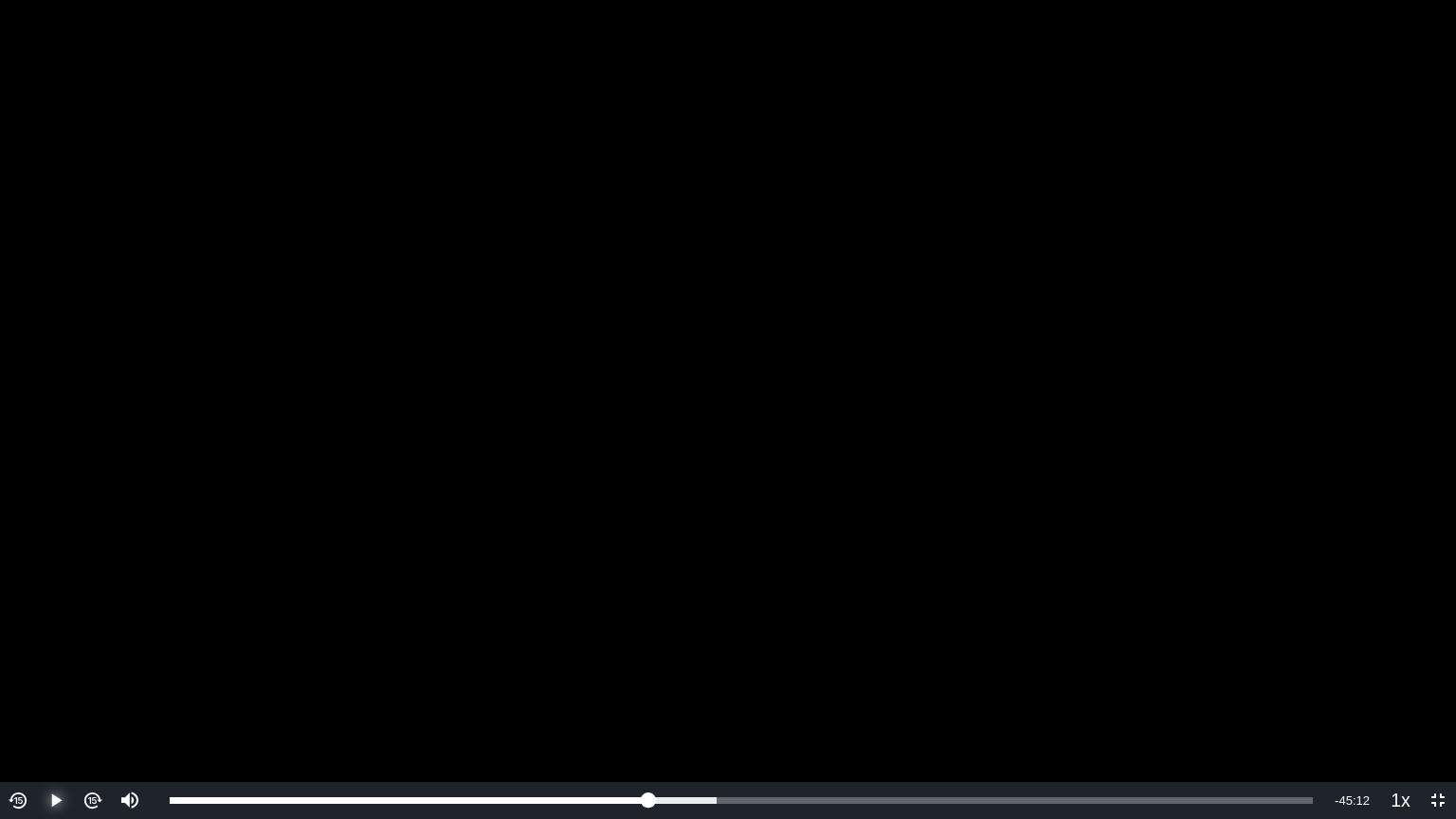
click at [37, 658] on button "Play" at bounding box center [56, 801] width 37 height 37
click at [37, 658] on button "Pause" at bounding box center [56, 801] width 37 height 37
click at [37, 658] on button "Play" at bounding box center [56, 801] width 37 height 37
click at [37, 658] on button "Pause" at bounding box center [56, 801] width 37 height 37
click at [37, 658] on button "Play" at bounding box center [56, 801] width 37 height 37
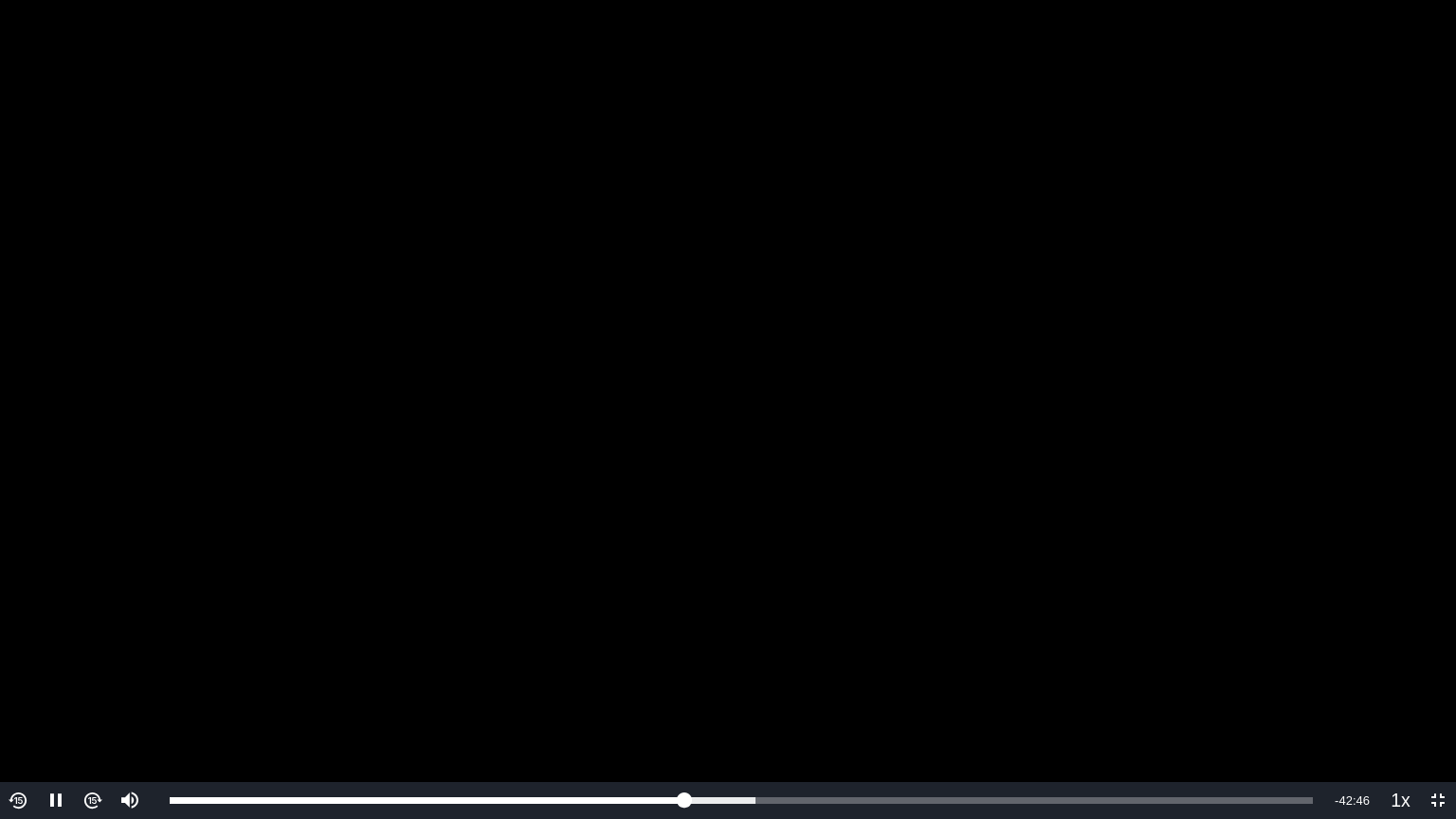
click at [17, 658] on img "Video Player" at bounding box center [19, 800] width 22 height 22
click at [22, 658] on img "Video Player" at bounding box center [19, 800] width 22 height 22
click at [56, 658] on span "Video Player" at bounding box center [56, 801] width 0 height 0
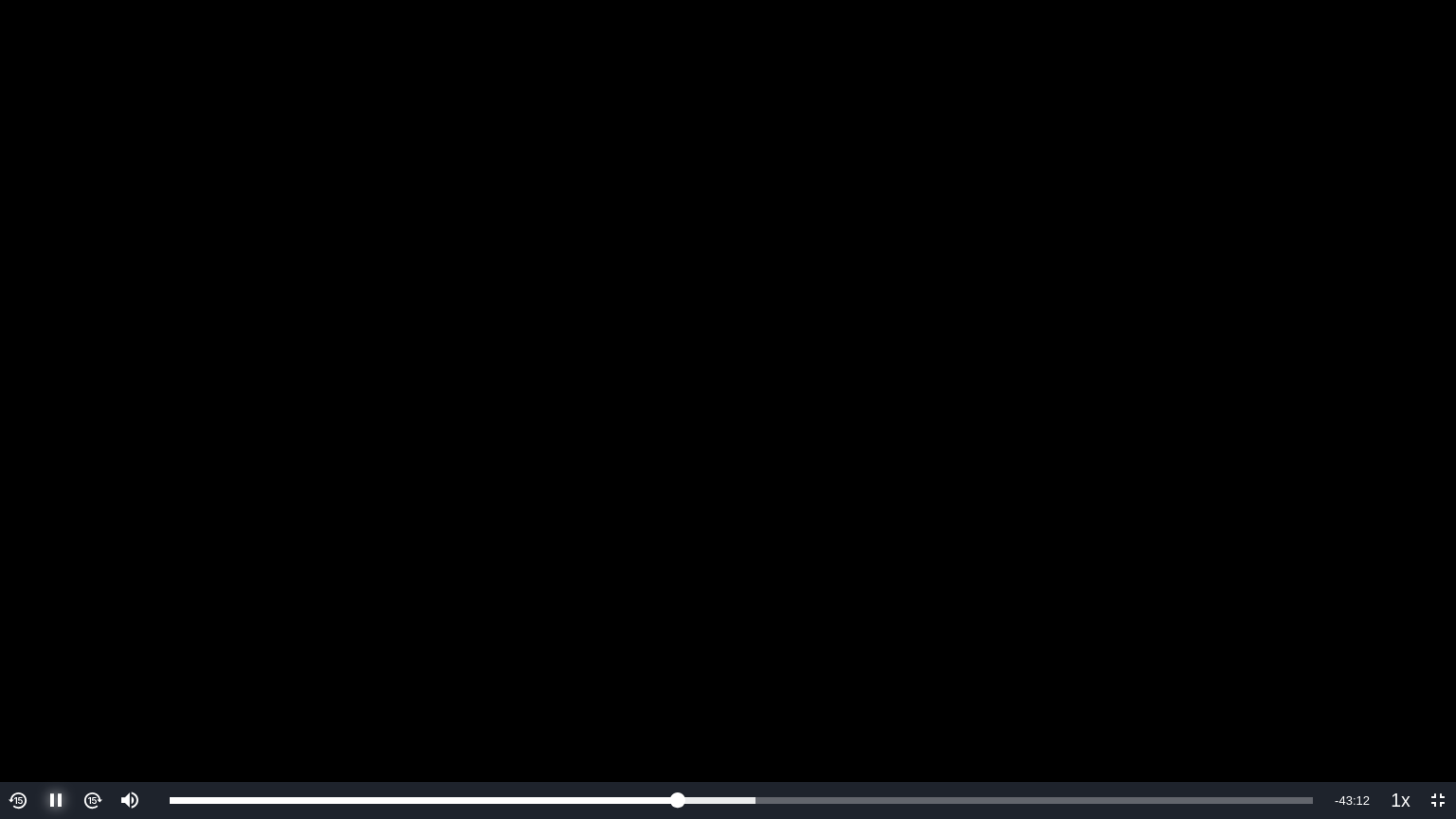
click at [56, 658] on span "Video Player" at bounding box center [56, 801] width 0 height 0
click at [15, 658] on img "Video Player" at bounding box center [19, 800] width 22 height 22
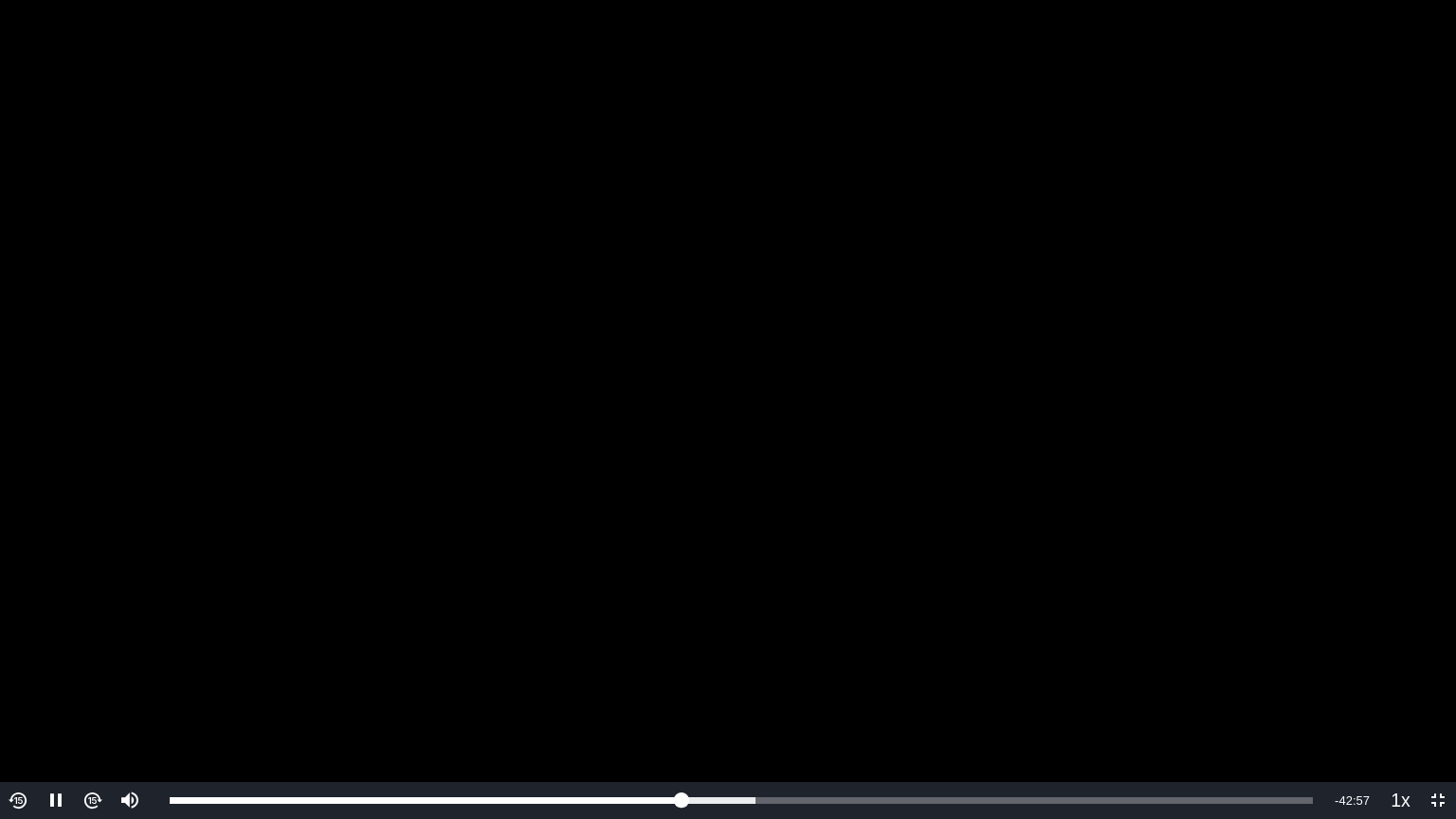
click at [0, 658] on button "Video Player" at bounding box center [19, 801] width 37 height 37
click at [15, 658] on img "Video Player" at bounding box center [19, 800] width 22 height 22
click at [56, 658] on span "Video Player" at bounding box center [56, 801] width 0 height 0
click at [37, 658] on button "Play" at bounding box center [56, 801] width 37 height 37
click at [37, 658] on button "Pause" at bounding box center [56, 801] width 37 height 37
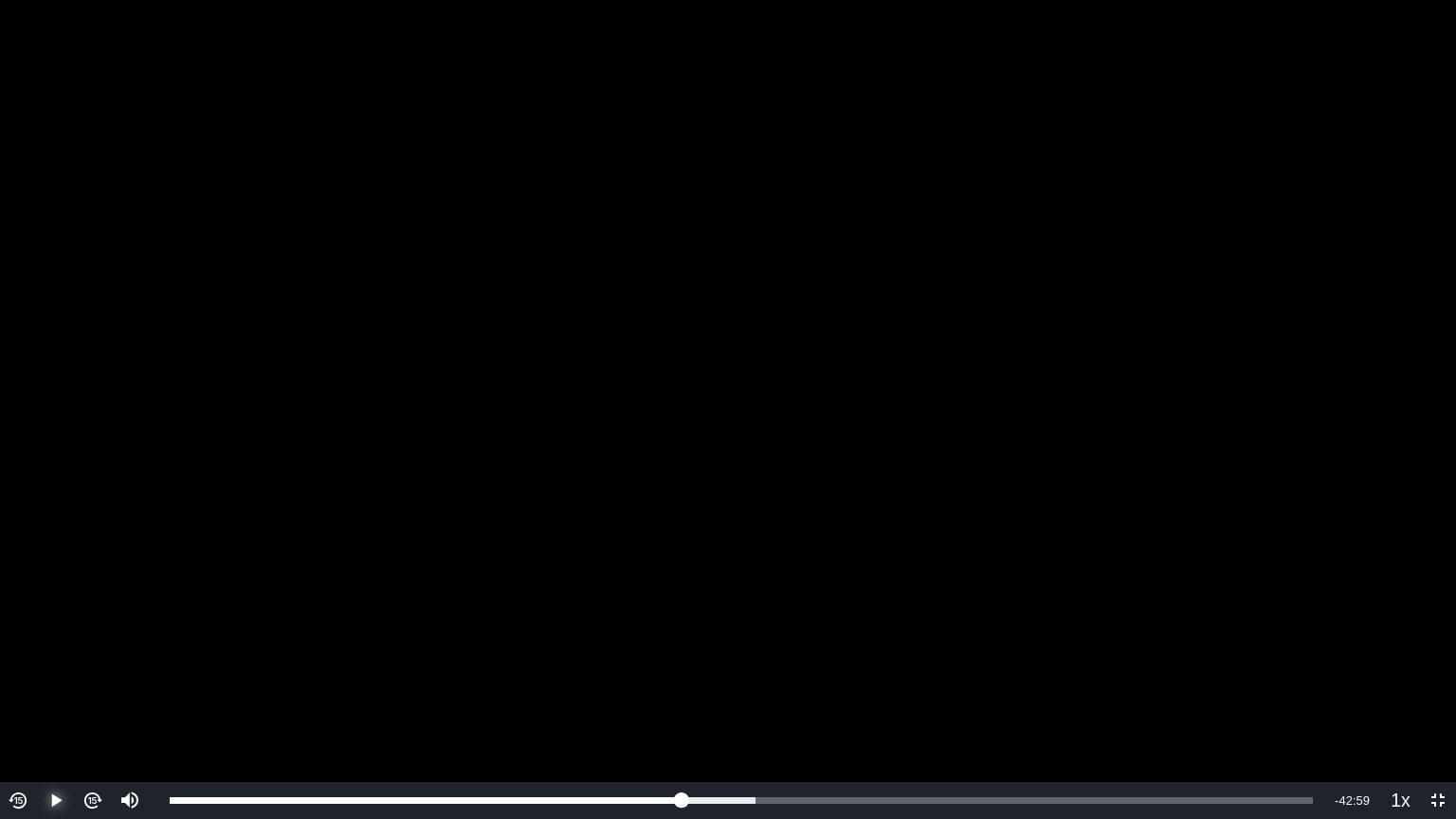
click at [37, 658] on button "Play" at bounding box center [56, 801] width 37 height 37
click at [37, 658] on button "Pause" at bounding box center [56, 801] width 37 height 37
click at [37, 658] on button "Play" at bounding box center [56, 801] width 37 height 37
click at [37, 658] on button "Pause" at bounding box center [56, 801] width 37 height 37
click at [16, 658] on img "Video Player" at bounding box center [19, 800] width 22 height 22
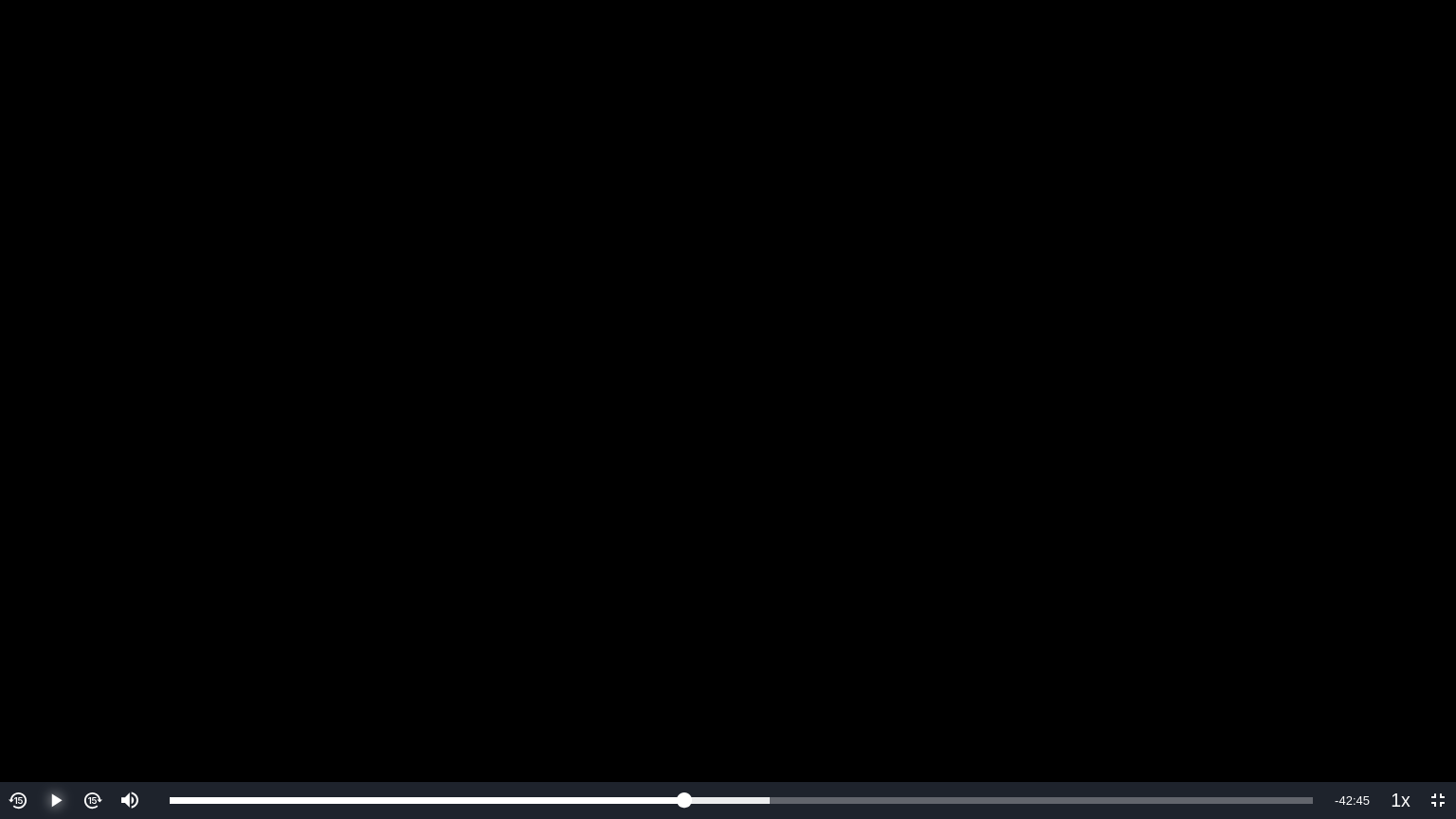
click at [56, 658] on span "Video Player" at bounding box center [56, 801] width 0 height 0
click at [37, 658] on button "Pause" at bounding box center [56, 801] width 37 height 37
click at [37, 658] on button "Play" at bounding box center [56, 801] width 37 height 37
click at [37, 658] on button "Pause" at bounding box center [56, 801] width 37 height 37
click at [37, 658] on button "Play" at bounding box center [56, 801] width 37 height 37
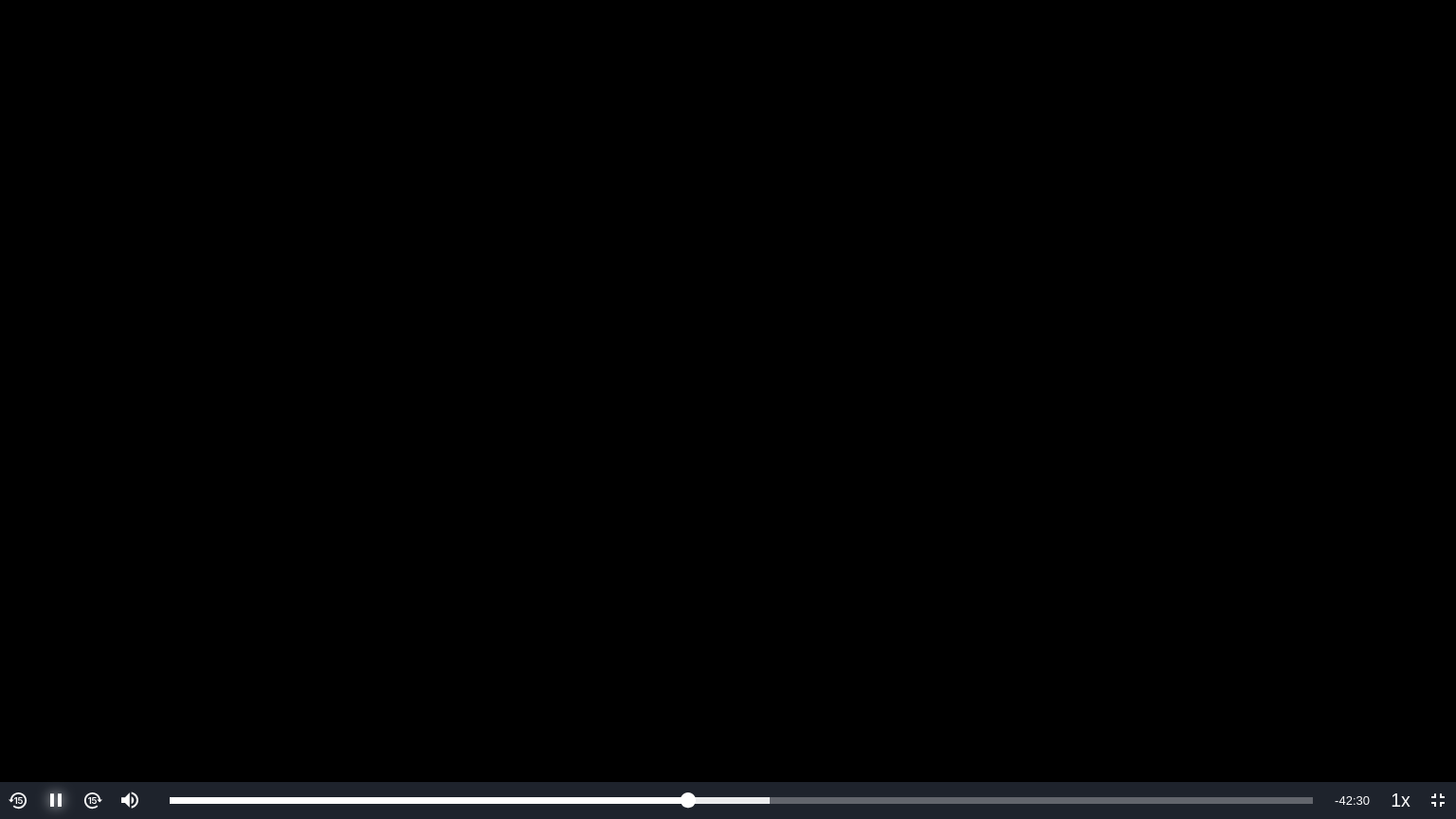
click at [37, 658] on button "Pause" at bounding box center [56, 801] width 37 height 37
click at [37, 658] on button "Play" at bounding box center [56, 801] width 37 height 37
click at [37, 658] on button "Pause" at bounding box center [56, 801] width 37 height 37
click at [37, 658] on button "Play" at bounding box center [56, 801] width 37 height 37
click at [37, 658] on button "Pause" at bounding box center [56, 801] width 37 height 37
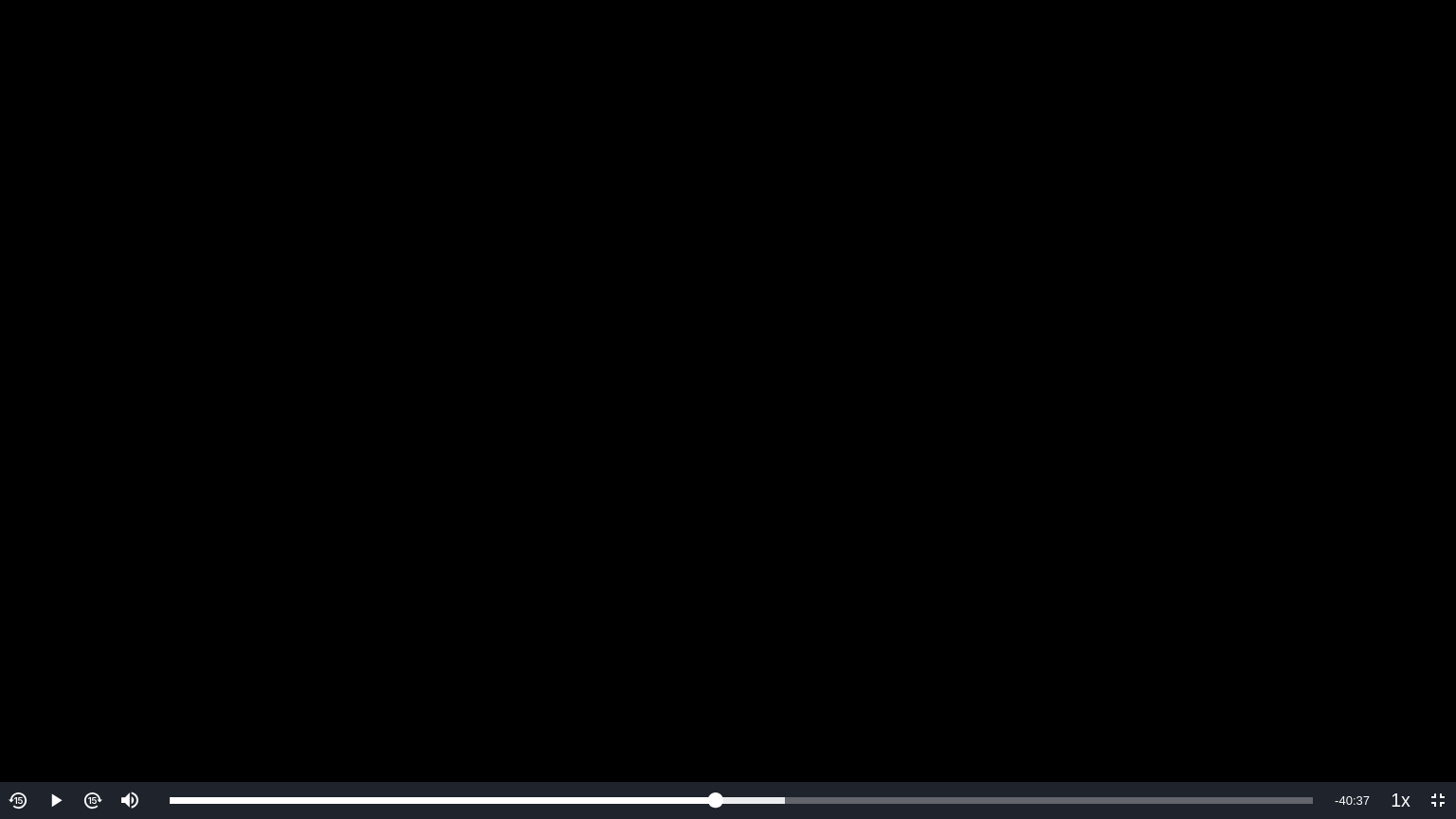
click at [12, 658] on img "Video Player" at bounding box center [19, 800] width 22 height 22
click at [56, 658] on span "Video Player" at bounding box center [56, 801] width 0 height 0
click at [37, 658] on button "Play" at bounding box center [56, 801] width 37 height 37
click at [37, 658] on button "Pause" at bounding box center [56, 801] width 37 height 37
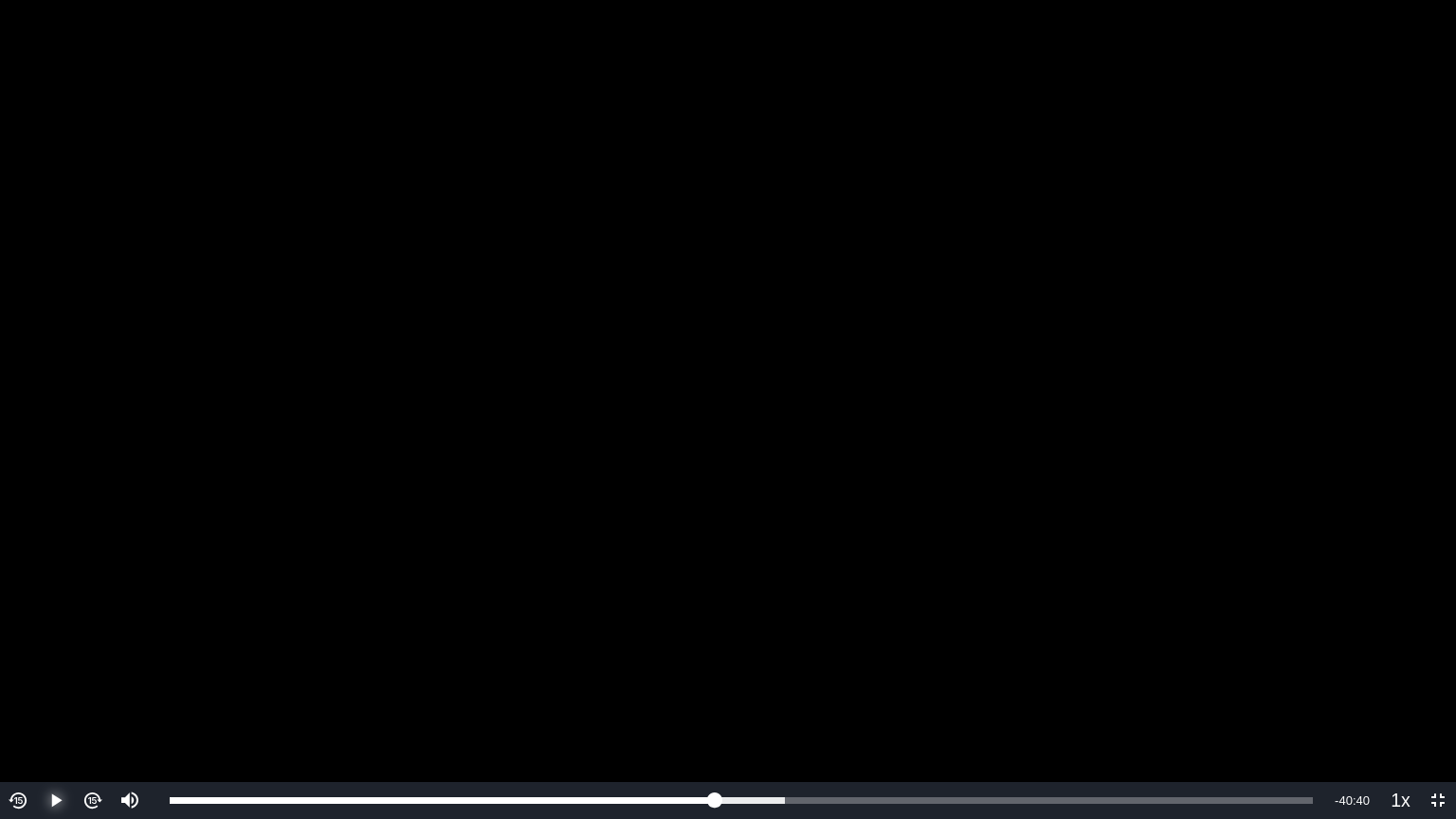
click at [37, 658] on button "Play" at bounding box center [56, 801] width 37 height 37
click at [37, 658] on button "Pause" at bounding box center [56, 801] width 37 height 37
click at [37, 658] on button "Play" at bounding box center [56, 801] width 37 height 37
click at [37, 658] on button "Pause" at bounding box center [56, 801] width 37 height 37
click at [37, 658] on button "Play" at bounding box center [56, 801] width 37 height 37
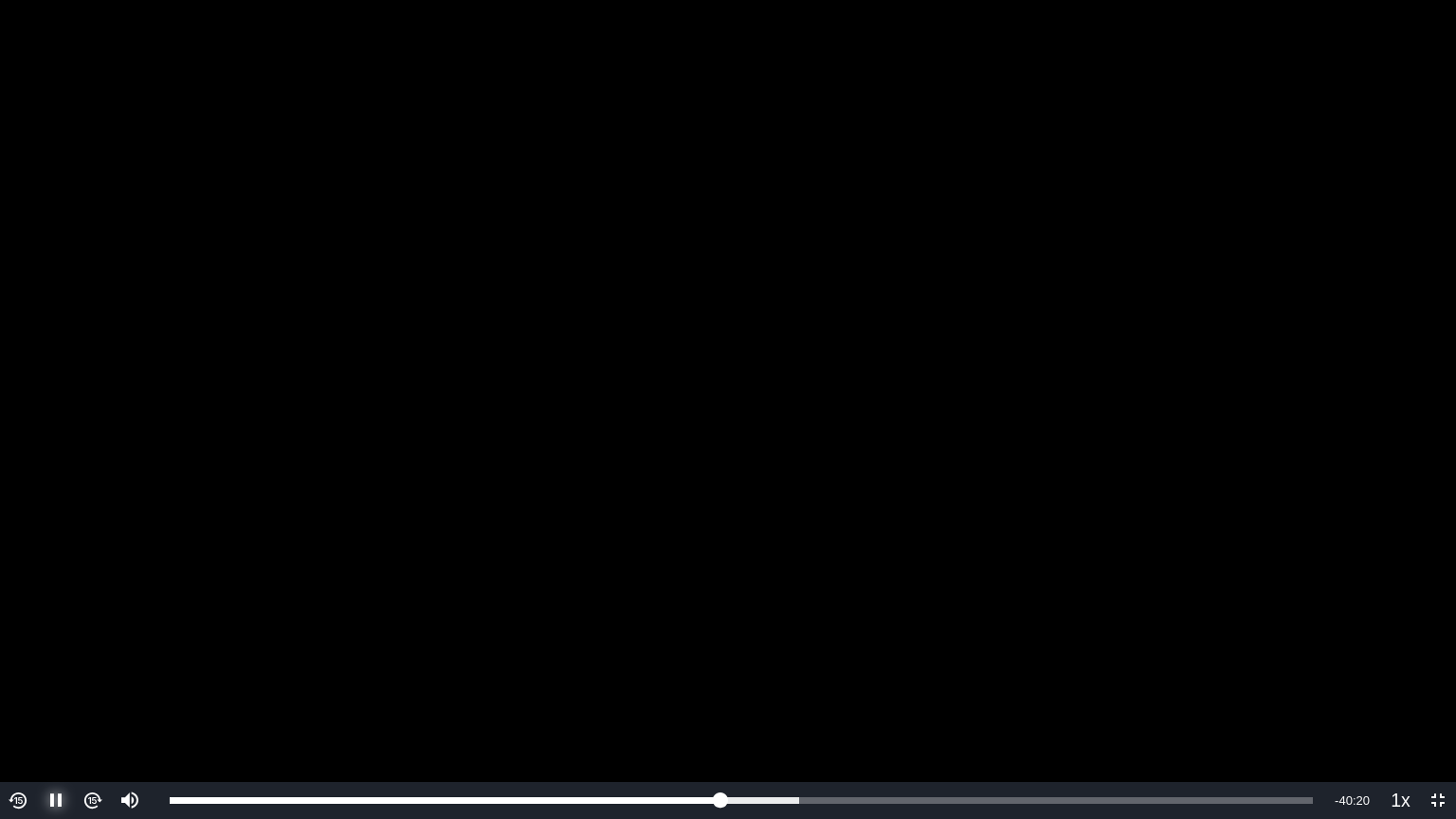
click at [37, 658] on button "Pause" at bounding box center [56, 801] width 37 height 37
click at [37, 658] on button "Play" at bounding box center [56, 801] width 37 height 37
click at [37, 658] on button "Pause" at bounding box center [56, 801] width 37 height 37
click at [37, 658] on button "Play" at bounding box center [56, 801] width 37 height 37
click at [37, 658] on button "Pause" at bounding box center [56, 801] width 37 height 37
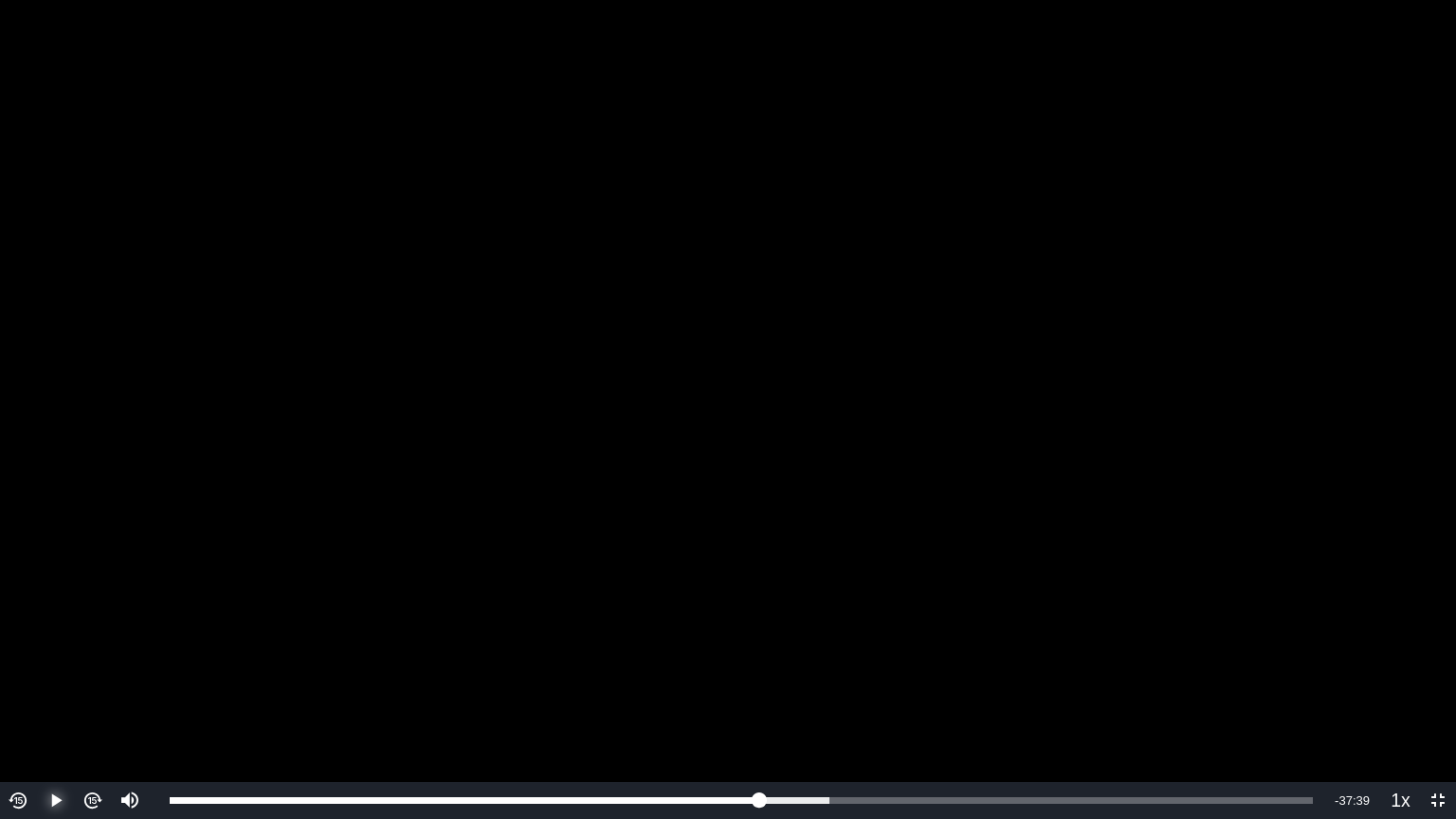
click at [37, 658] on button "Play" at bounding box center [56, 801] width 37 height 37
click at [37, 658] on button "Pause" at bounding box center [56, 801] width 37 height 37
click at [12, 658] on img "Video Player" at bounding box center [19, 800] width 22 height 22
click at [56, 658] on span "Video Player" at bounding box center [56, 801] width 0 height 0
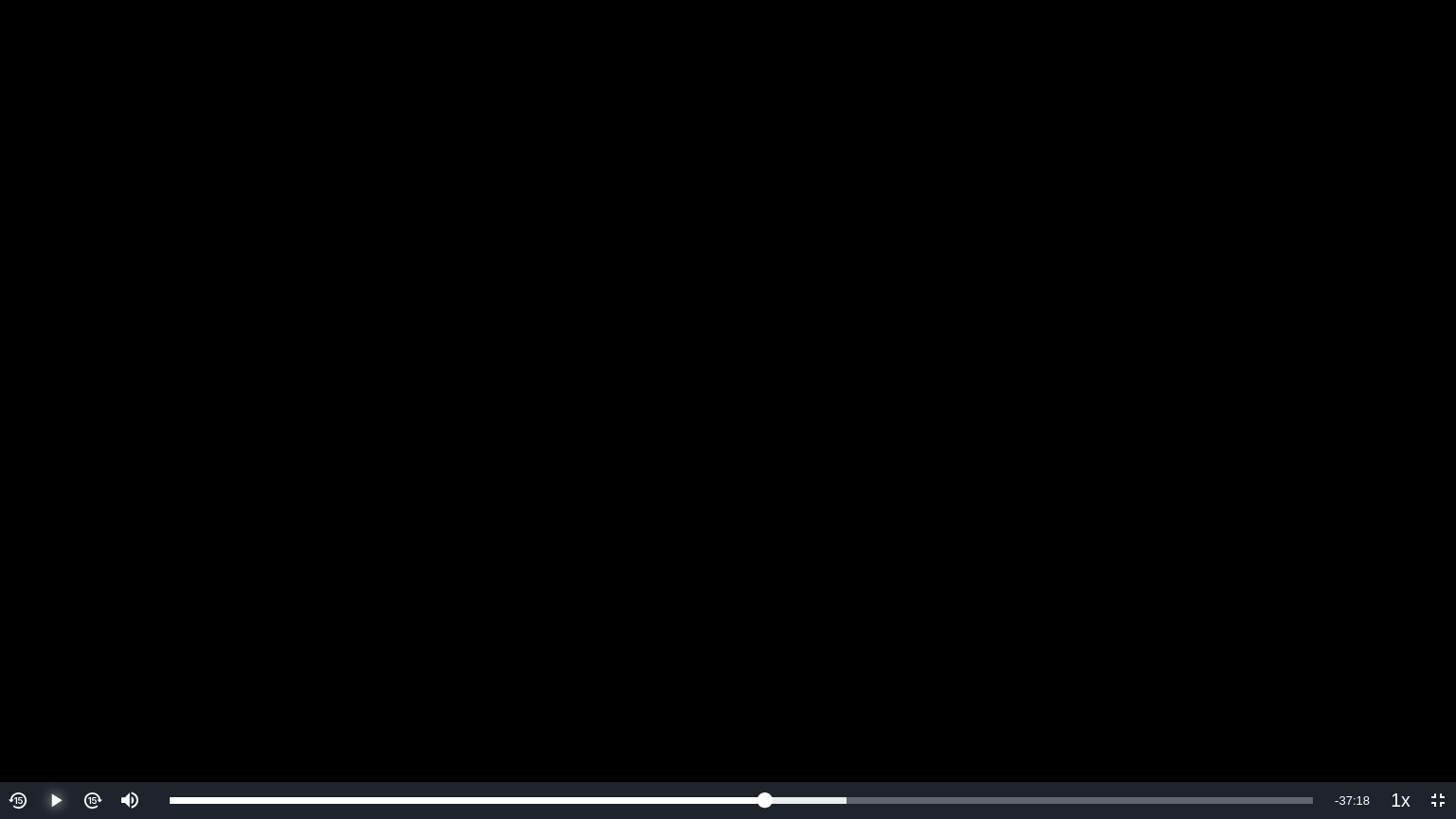
click at [37, 658] on button "Play" at bounding box center [56, 801] width 37 height 37
click at [37, 658] on button "Pause" at bounding box center [56, 801] width 37 height 37
click at [37, 658] on button "Play" at bounding box center [56, 801] width 37 height 37
click at [37, 658] on button "Pause" at bounding box center [56, 801] width 37 height 37
click at [56, 658] on span "Video Player" at bounding box center [56, 801] width 0 height 0
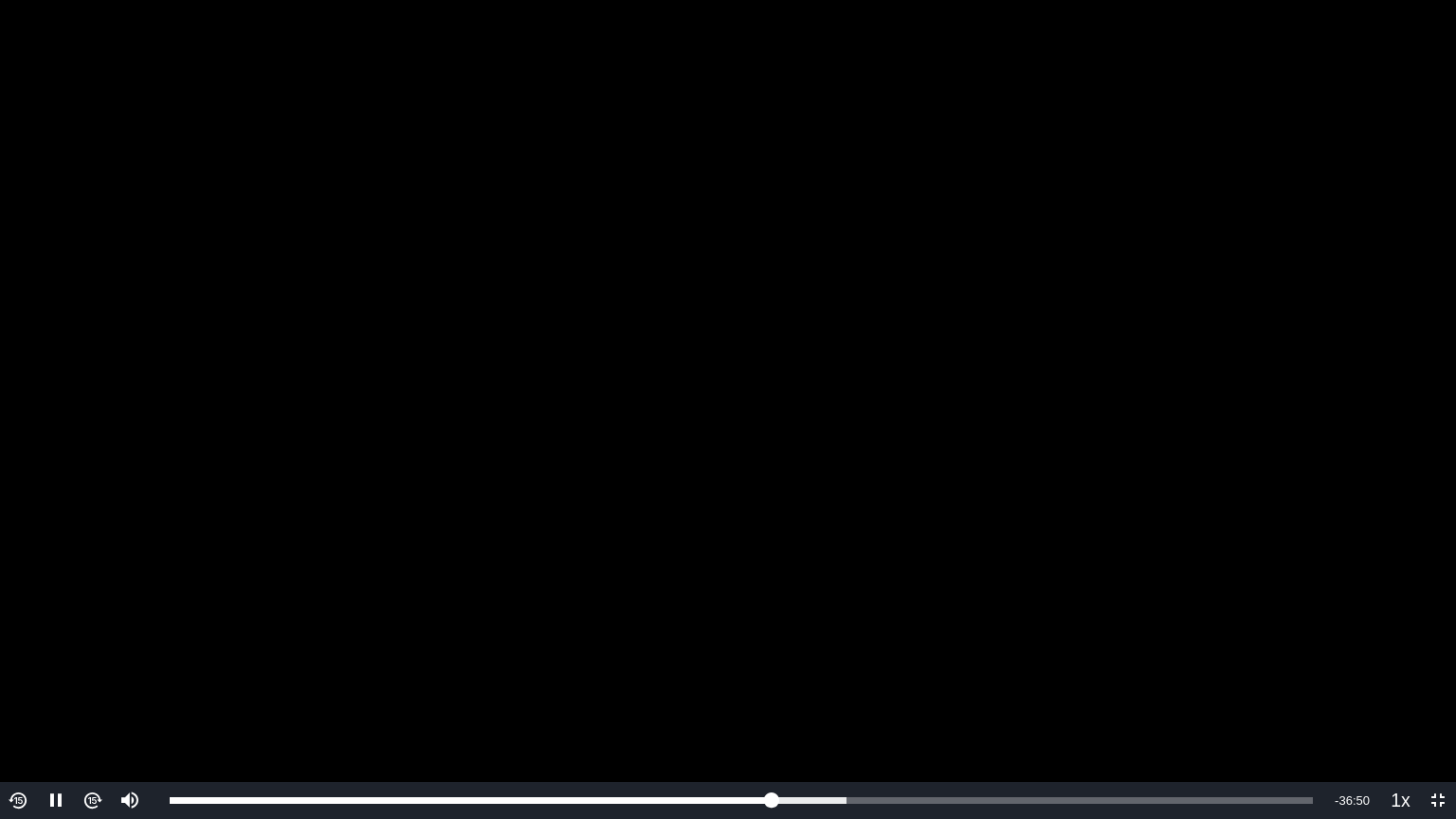
click at [26, 658] on img "Video Player" at bounding box center [19, 800] width 22 height 22
click at [0, 658] on button "Video Player" at bounding box center [19, 801] width 37 height 37
click at [56, 658] on span "Video Player" at bounding box center [56, 801] width 0 height 0
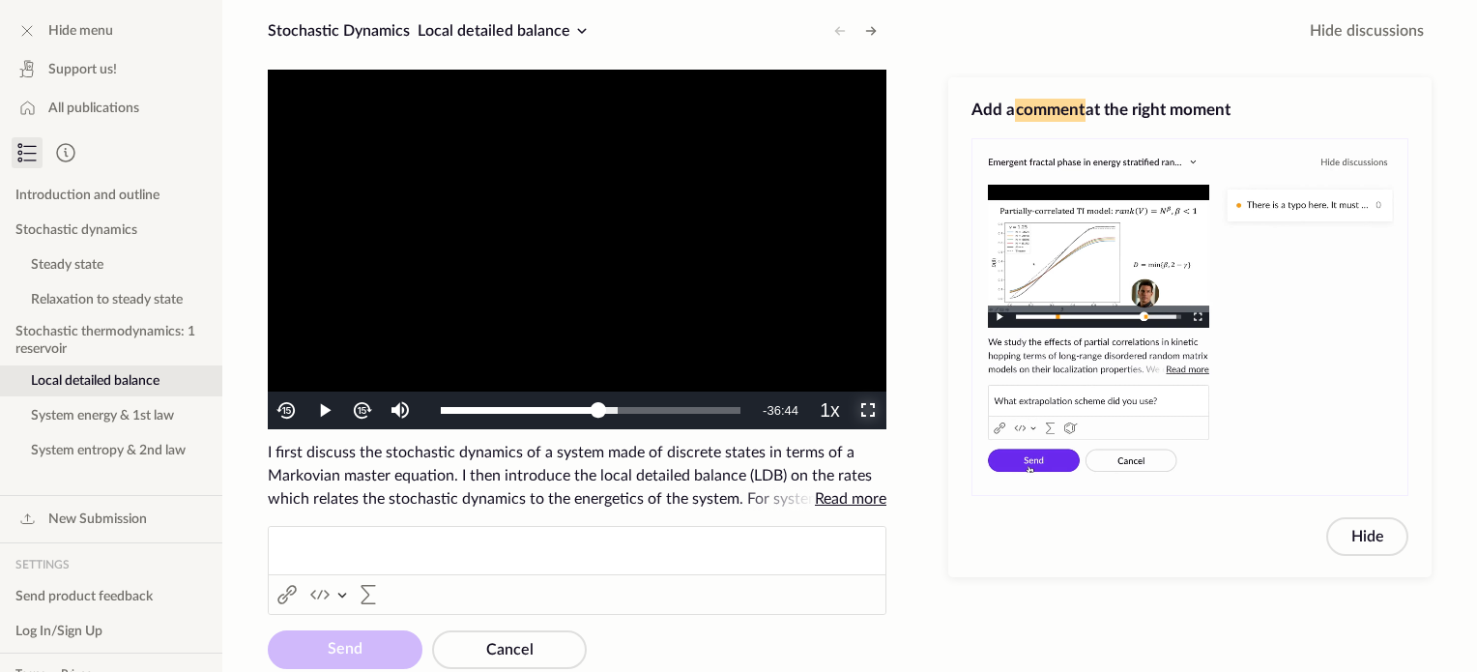
click at [868, 411] on span "Video Player" at bounding box center [868, 411] width 0 height 0
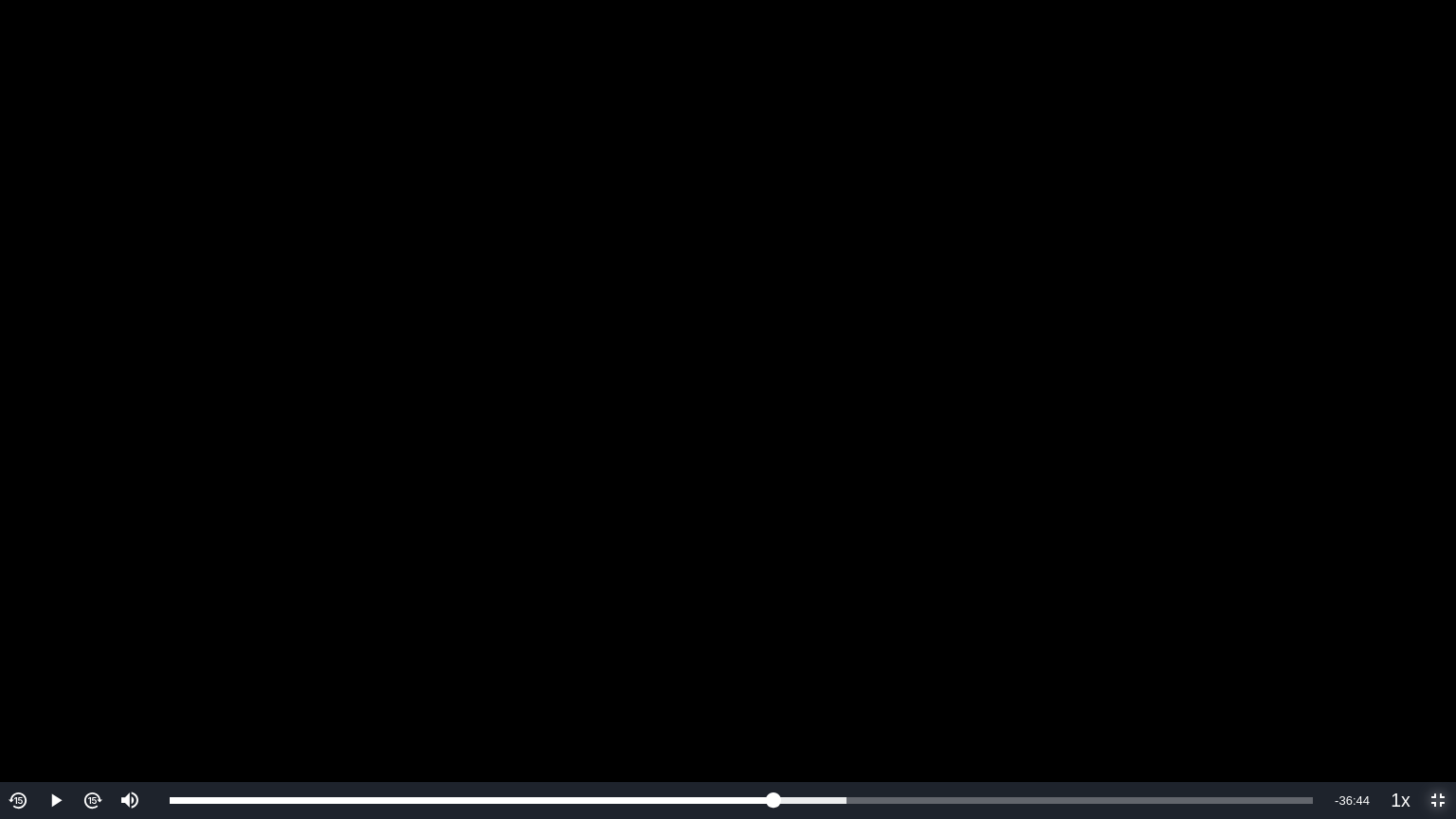
click at [1419, 658] on button "Non-Fullscreen" at bounding box center [1437, 801] width 37 height 37
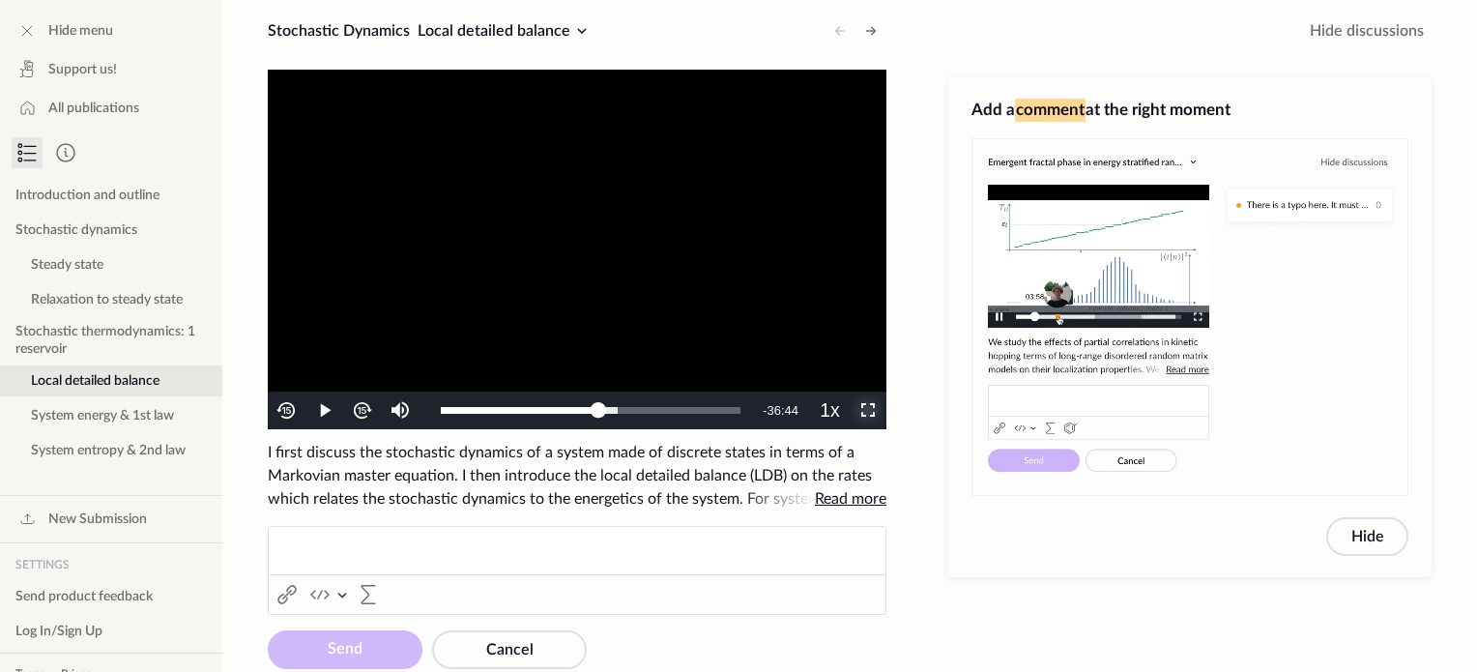
click at [868, 411] on span "Video Player" at bounding box center [868, 411] width 0 height 0
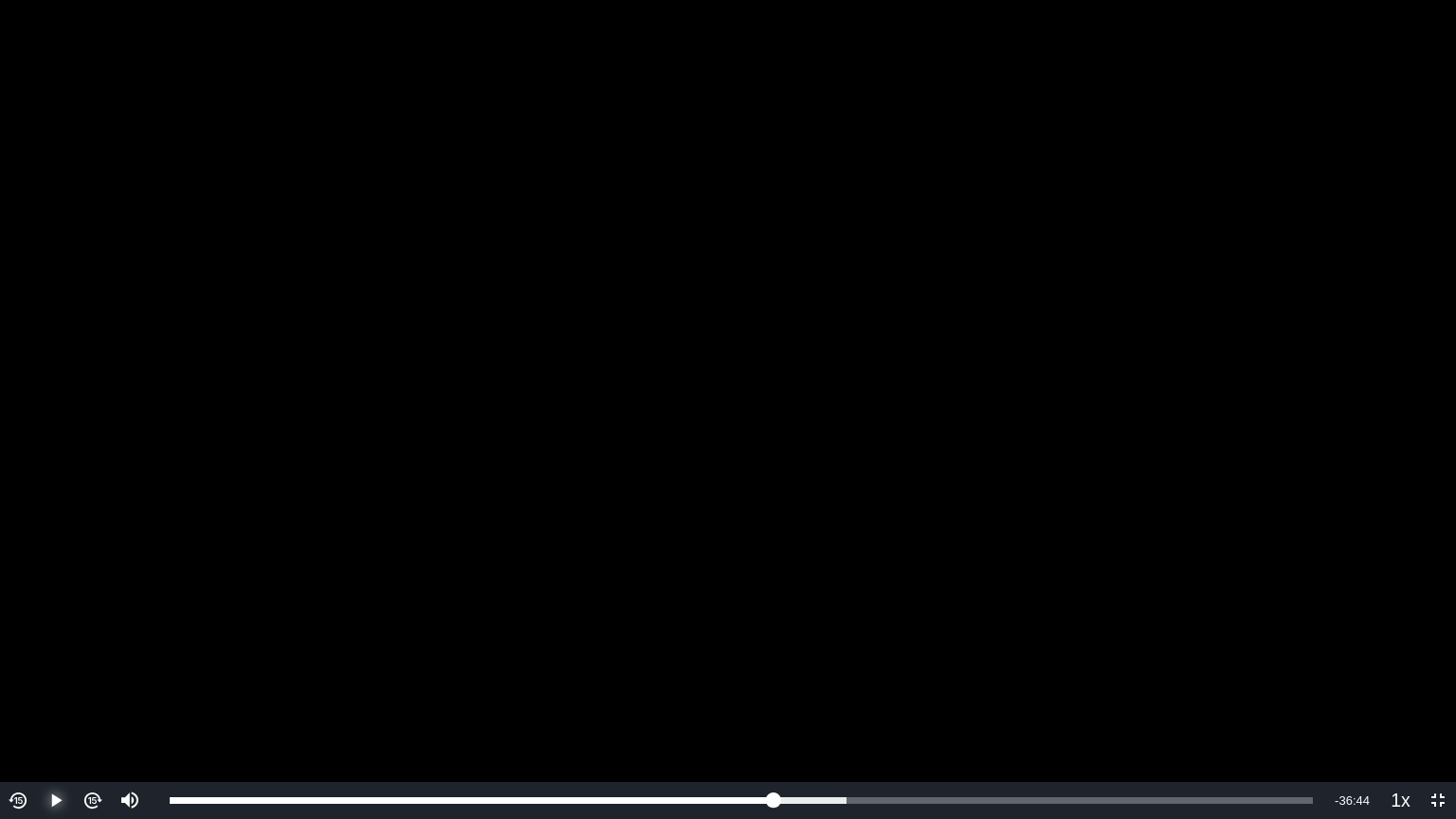
click at [56, 658] on span "Video Player" at bounding box center [56, 801] width 0 height 0
click at [12, 658] on img "Video Player" at bounding box center [19, 800] width 22 height 22
click at [0, 658] on button "Video Player" at bounding box center [19, 801] width 37 height 37
click at [56, 658] on span "Video Player" at bounding box center [56, 801] width 0 height 0
click at [37, 658] on button "Play" at bounding box center [56, 801] width 37 height 37
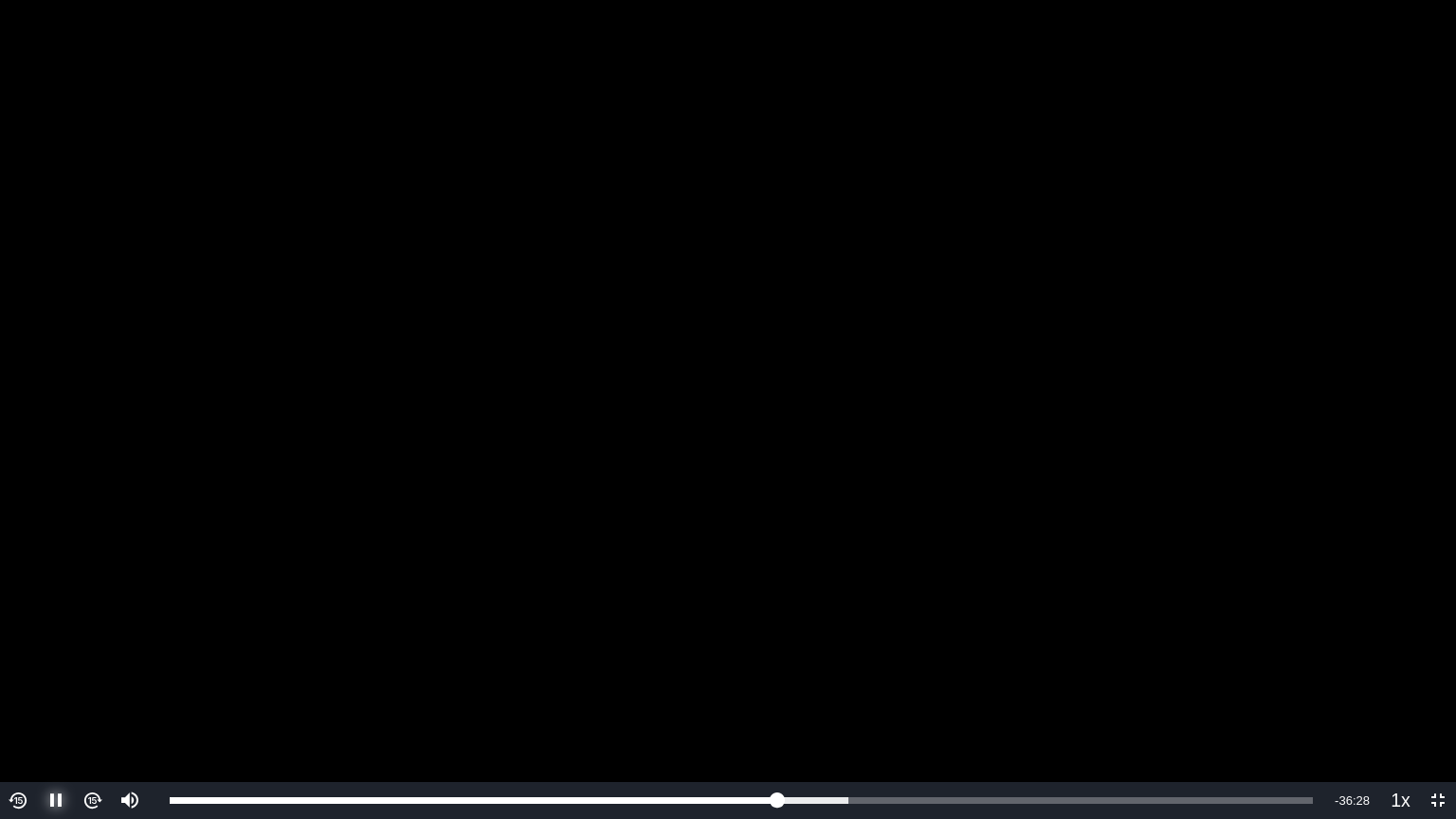
click at [37, 658] on button "Pause" at bounding box center [56, 801] width 37 height 37
click at [37, 658] on button "Play" at bounding box center [56, 801] width 37 height 37
click at [37, 658] on button "Pause" at bounding box center [56, 801] width 37 height 37
click at [37, 658] on button "Play" at bounding box center [56, 801] width 37 height 37
click at [37, 658] on button "Pause" at bounding box center [56, 801] width 37 height 37
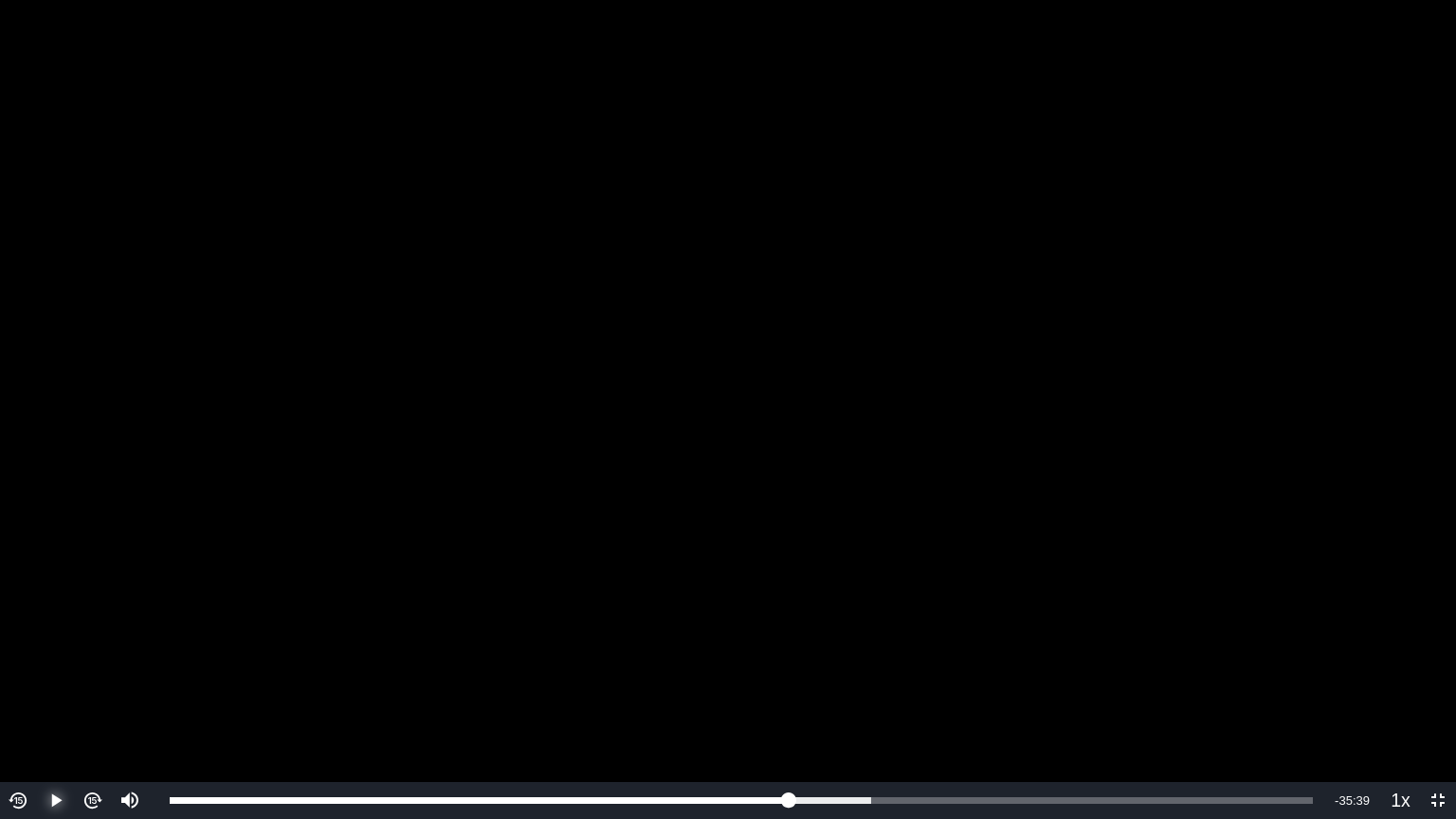
click at [37, 658] on button "Play" at bounding box center [56, 801] width 37 height 37
click at [21, 658] on img "Video Player" at bounding box center [19, 800] width 22 height 22
click at [0, 658] on button "Video Player" at bounding box center [19, 801] width 37 height 37
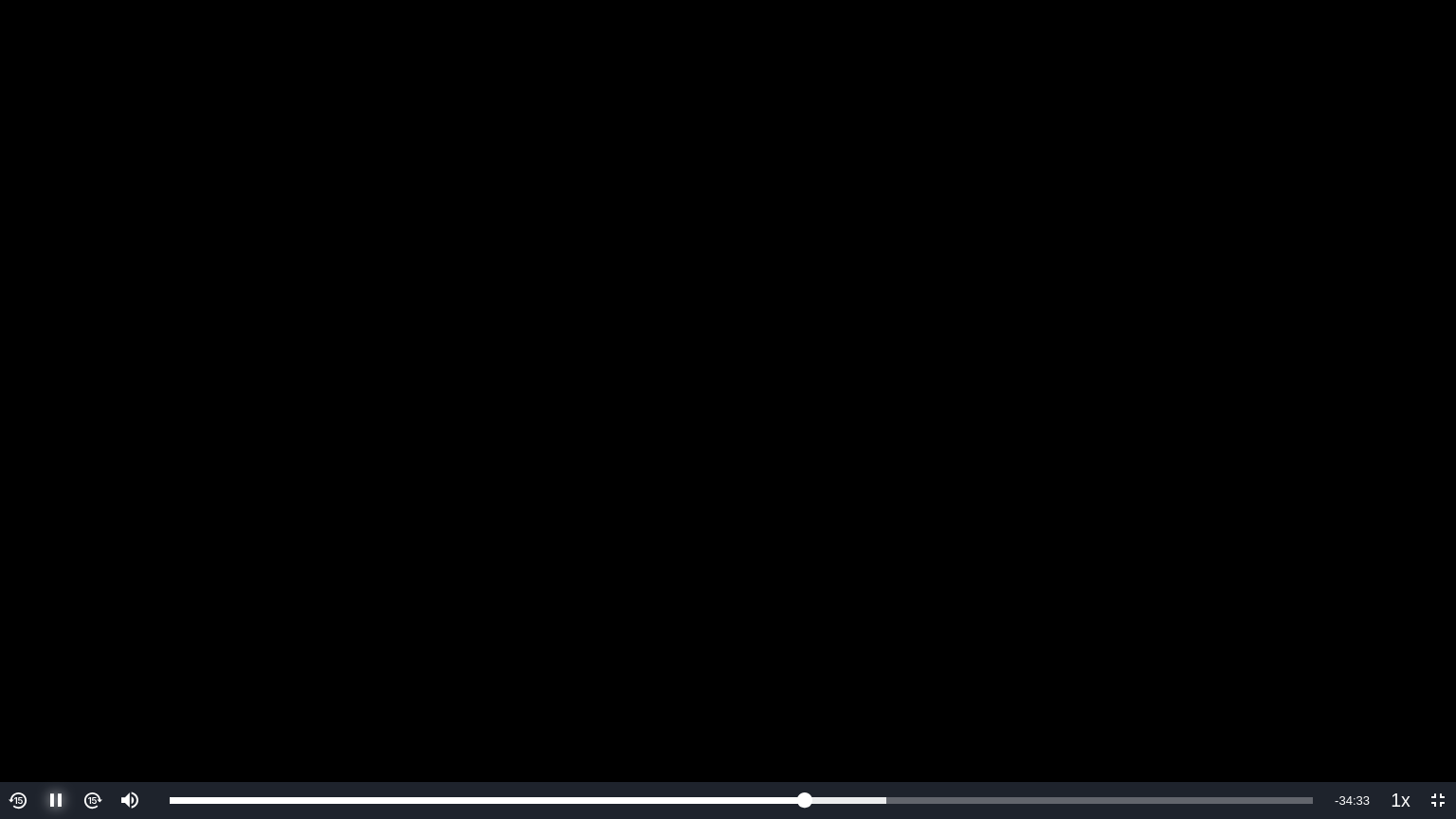
click at [56, 658] on span "Video Player" at bounding box center [56, 801] width 0 height 0
click at [37, 658] on button "Play" at bounding box center [56, 801] width 37 height 37
click at [37, 658] on button "Pause" at bounding box center [56, 801] width 37 height 37
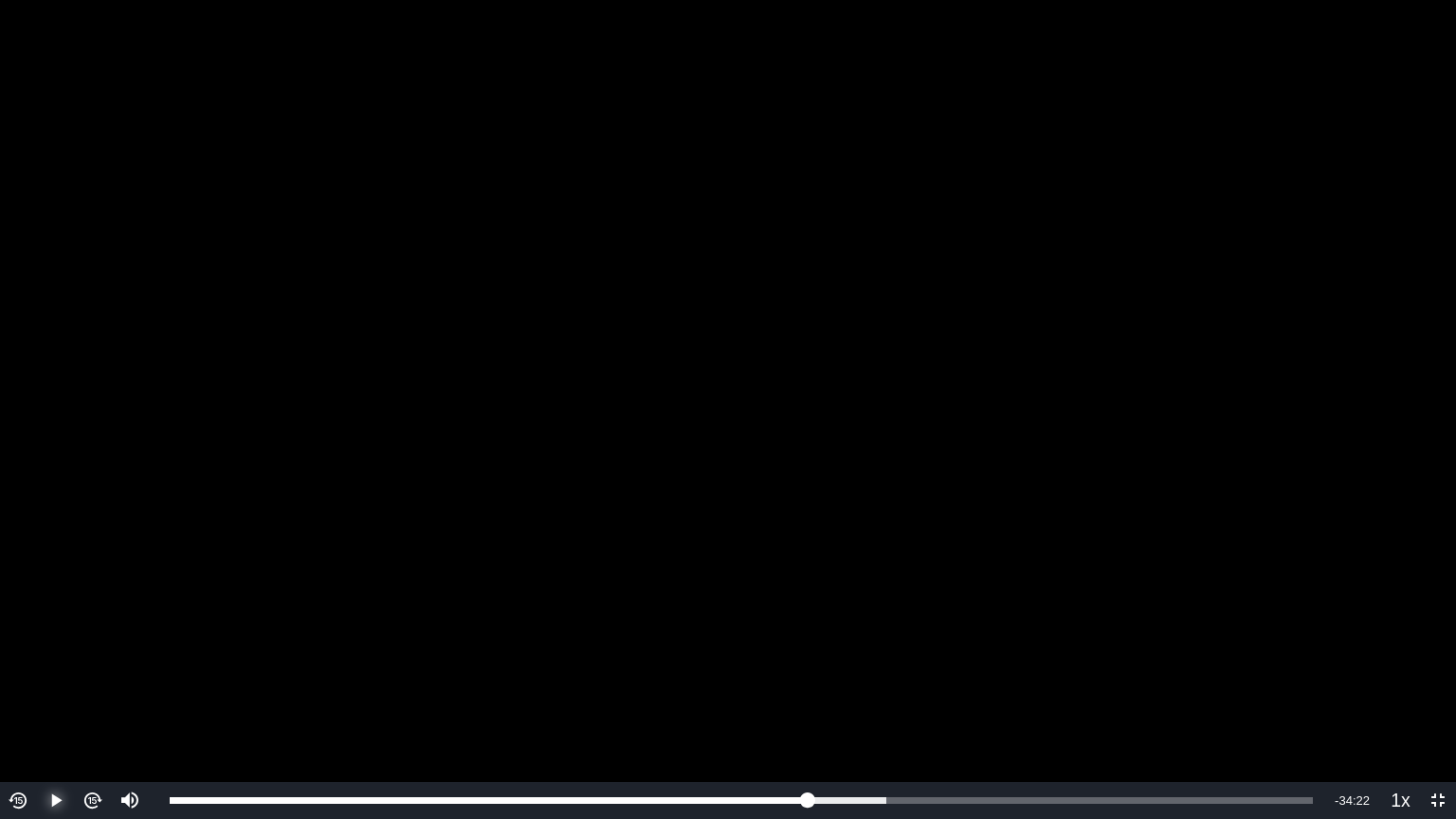
click at [37, 658] on button "Play" at bounding box center [56, 801] width 37 height 37
click at [37, 658] on button "Pause" at bounding box center [56, 801] width 37 height 37
click at [37, 658] on button "Play" at bounding box center [56, 801] width 37 height 37
click at [26, 658] on img "Video Player" at bounding box center [19, 800] width 22 height 22
click at [0, 658] on button "Video Player" at bounding box center [19, 801] width 37 height 37
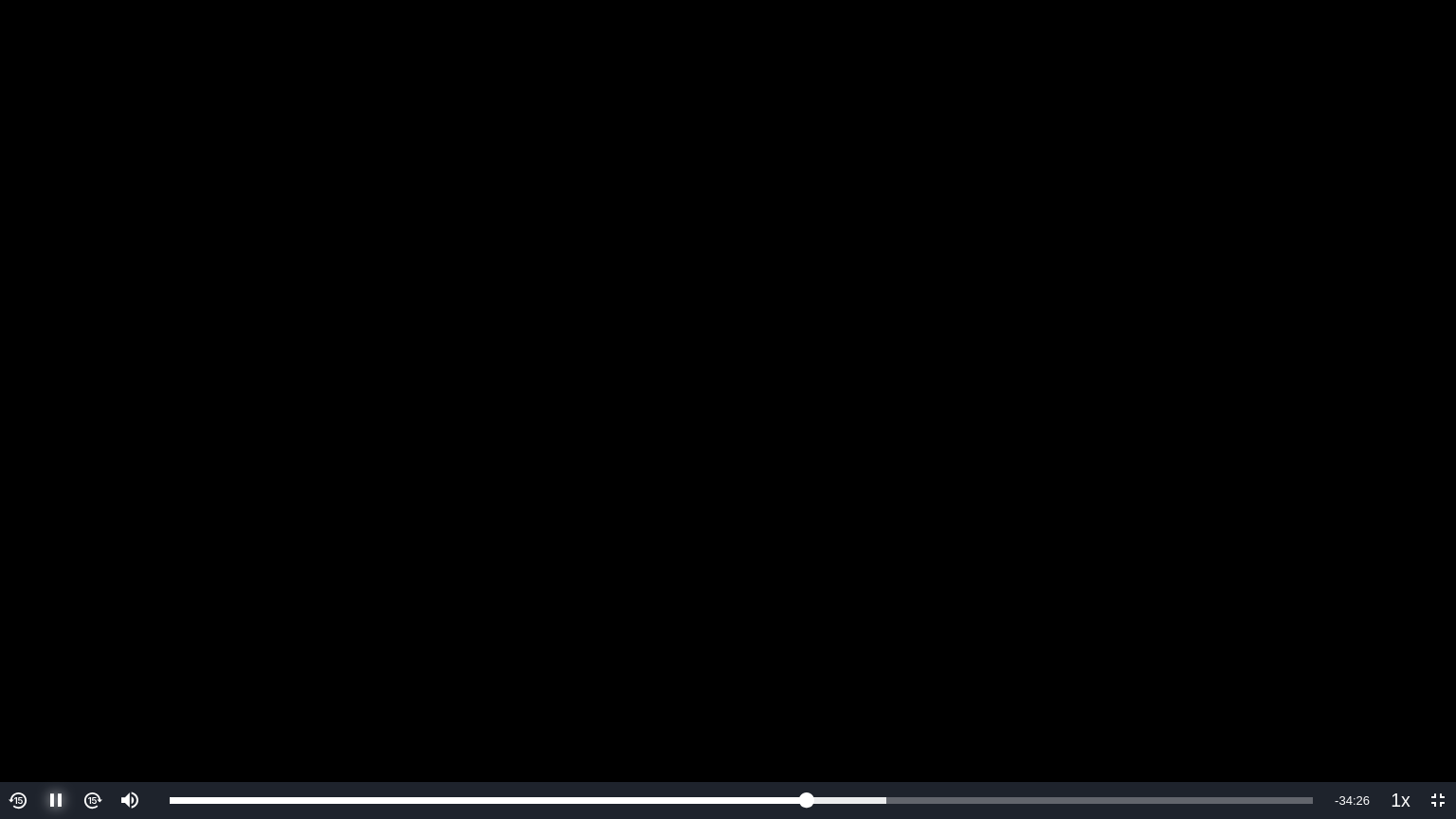
click at [56, 658] on span "Video Player" at bounding box center [56, 801] width 0 height 0
click at [37, 658] on button "Play" at bounding box center [56, 801] width 37 height 37
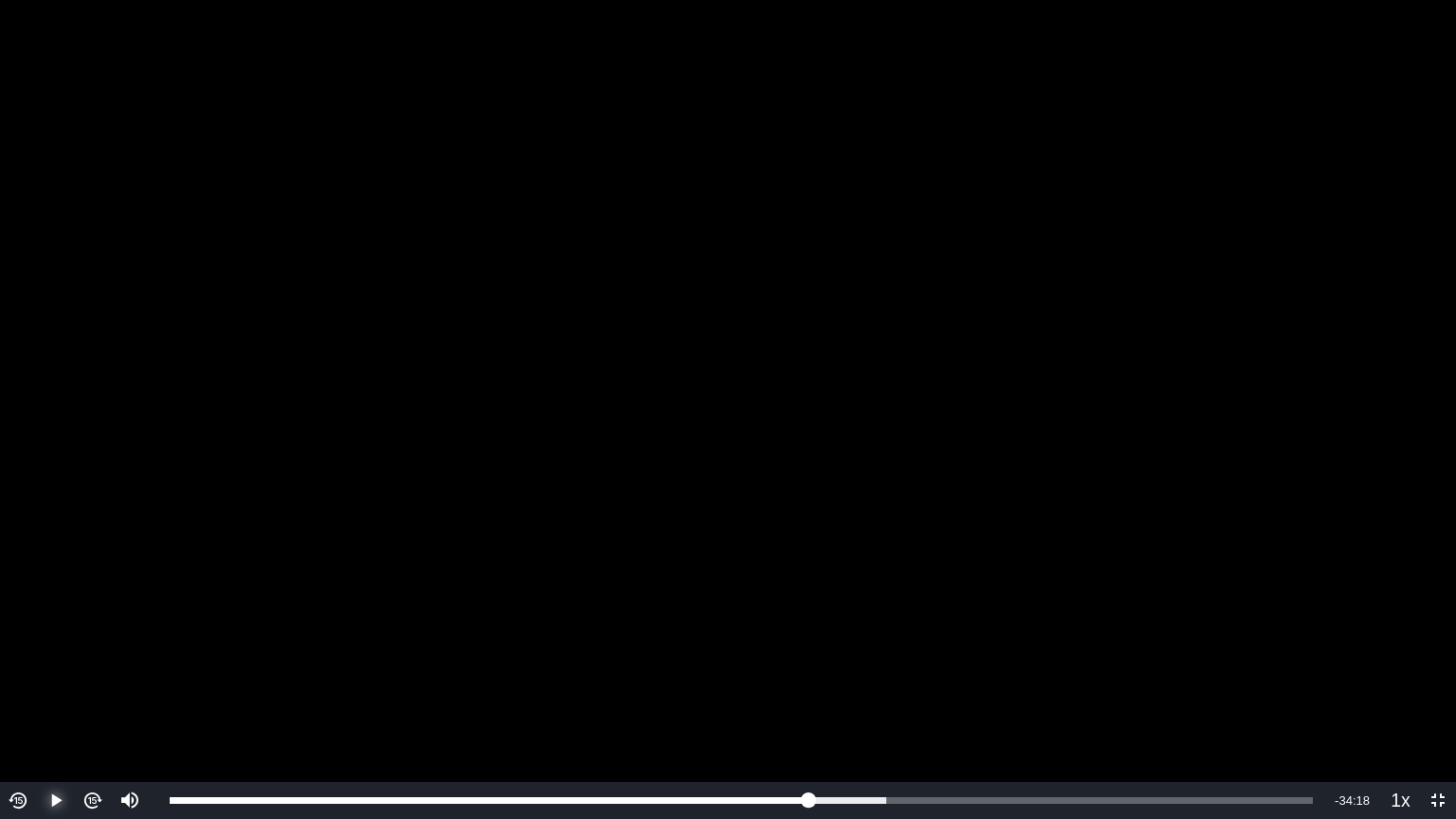
click at [37, 658] on button "Play" at bounding box center [56, 801] width 37 height 37
click at [37, 658] on button "Pause" at bounding box center [56, 801] width 37 height 37
click at [37, 658] on button "Play" at bounding box center [56, 801] width 37 height 37
click at [37, 658] on button "Pause" at bounding box center [56, 801] width 37 height 37
click at [37, 658] on button "Play" at bounding box center [56, 801] width 37 height 37
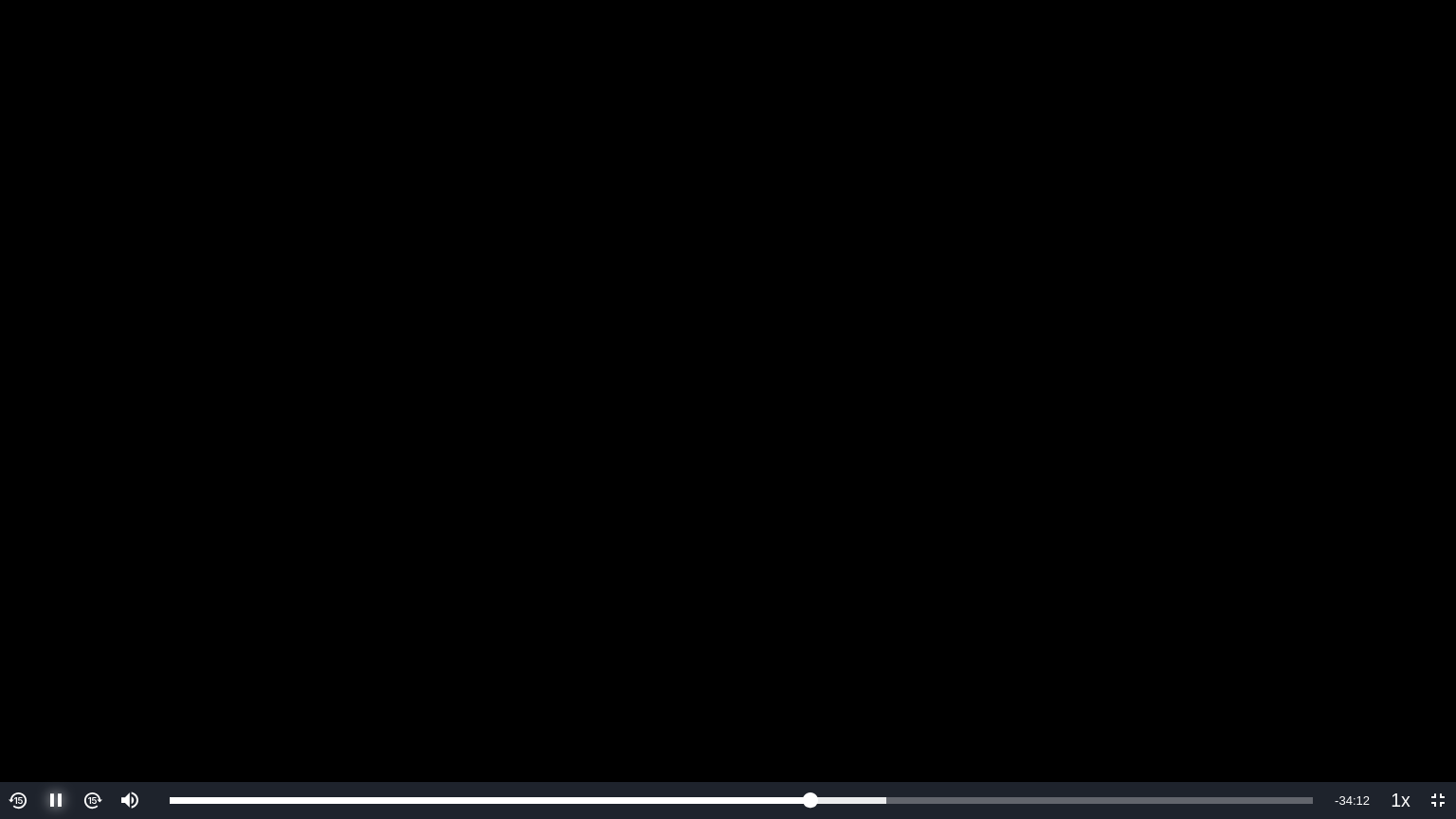
click at [37, 658] on button "Pause" at bounding box center [56, 801] width 37 height 37
click at [37, 658] on button "Play" at bounding box center [56, 801] width 37 height 37
click at [37, 658] on button "Pause" at bounding box center [56, 801] width 37 height 37
click at [18, 658] on img "Video Player" at bounding box center [19, 800] width 22 height 22
click at [56, 658] on span "Video Player" at bounding box center [56, 801] width 0 height 0
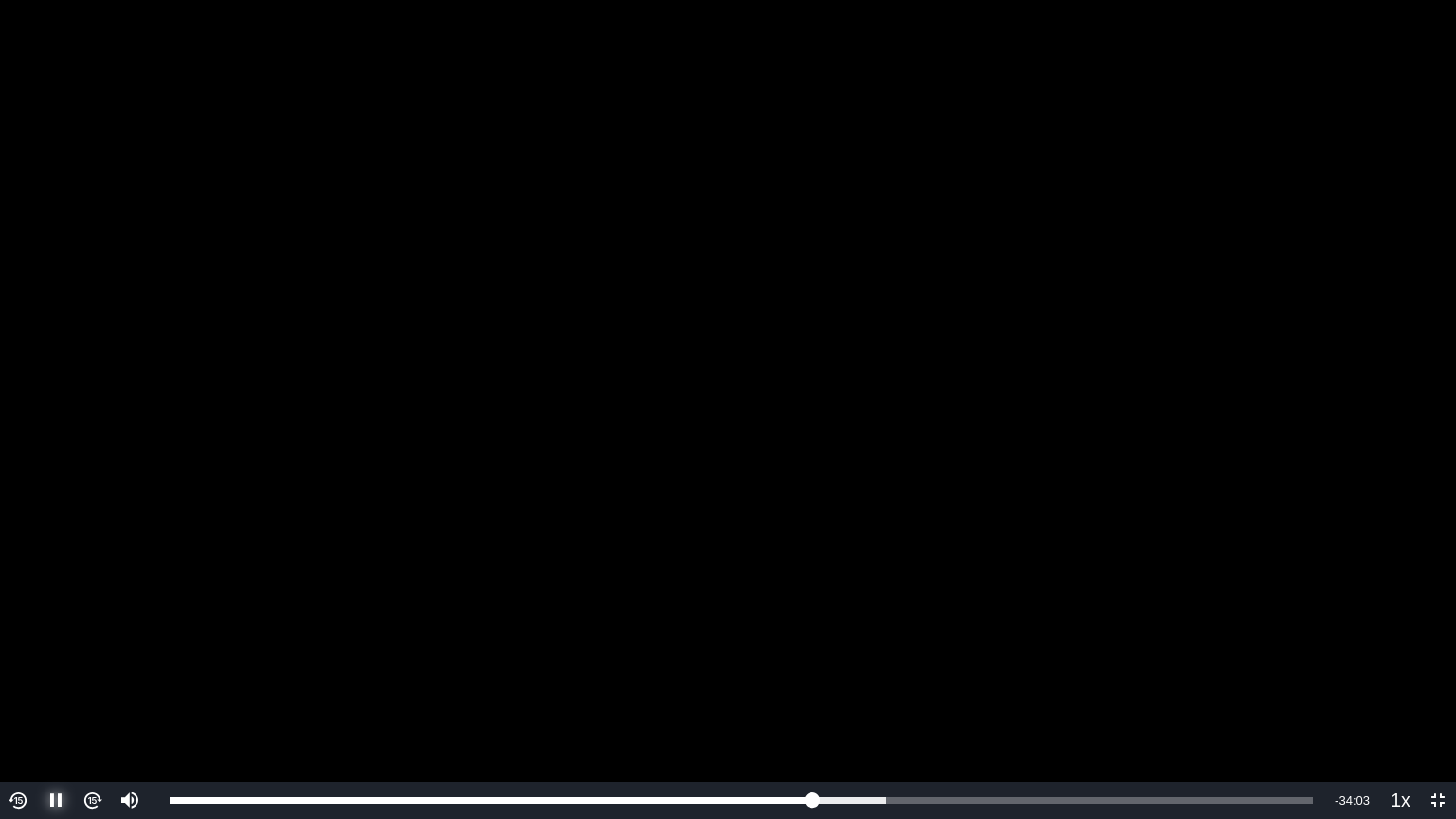
click at [37, 658] on button "Pause" at bounding box center [56, 801] width 37 height 37
click at [12, 658] on img "Video Player" at bounding box center [19, 800] width 22 height 22
click at [56, 658] on span "Video Player" at bounding box center [56, 801] width 0 height 0
click at [37, 658] on button "Pause" at bounding box center [56, 801] width 37 height 37
click at [37, 658] on button "Play" at bounding box center [56, 801] width 37 height 37
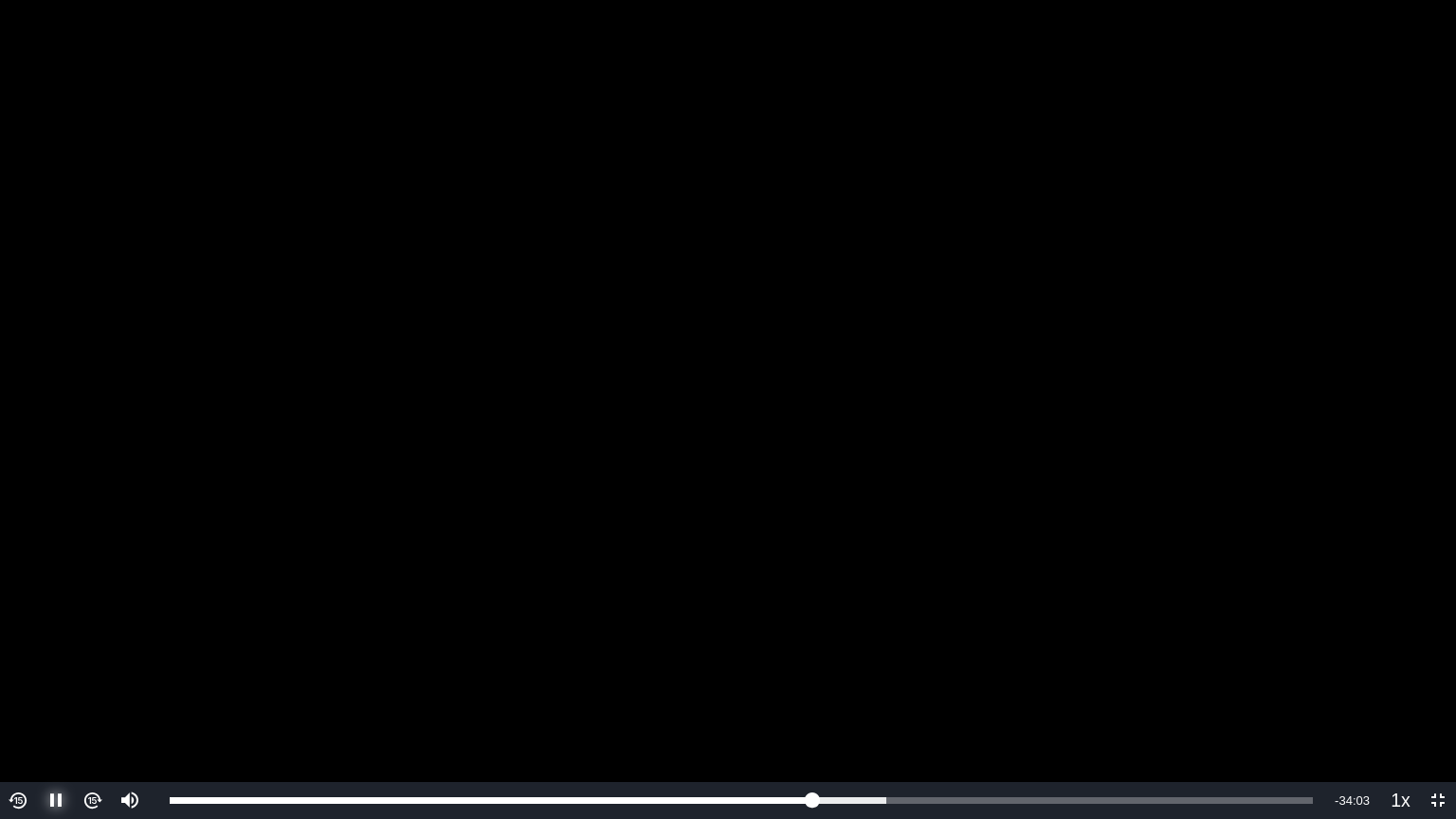
click at [37, 658] on button "Pause" at bounding box center [56, 801] width 37 height 37
click at [17, 658] on img "Video Player" at bounding box center [19, 800] width 22 height 22
click at [56, 658] on span "Video Player" at bounding box center [56, 801] width 0 height 0
click at [37, 658] on button "Pause" at bounding box center [56, 801] width 37 height 37
click at [37, 658] on button "Play" at bounding box center [56, 801] width 37 height 37
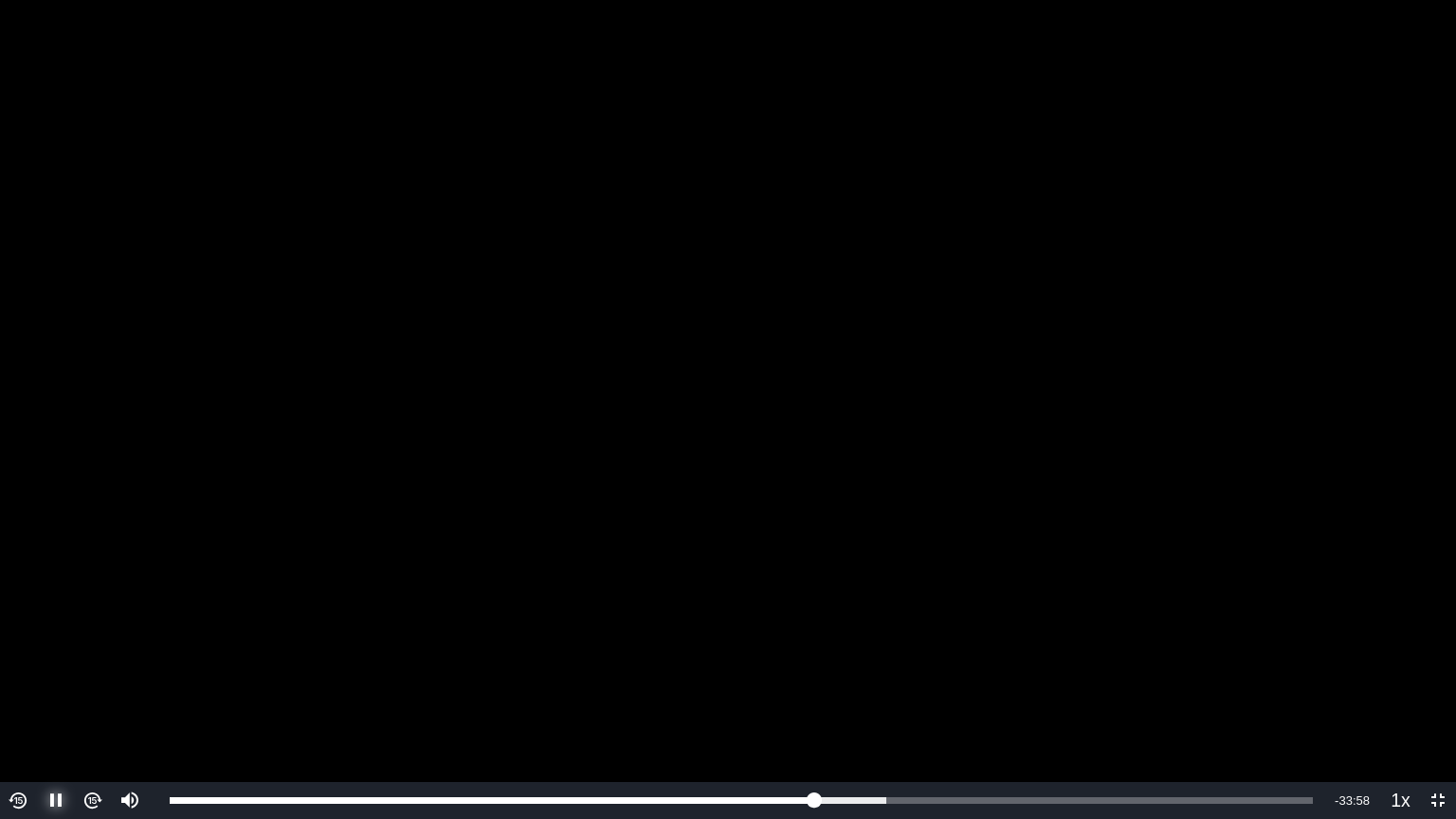
click at [37, 658] on button "Pause" at bounding box center [56, 801] width 37 height 37
click at [15, 658] on img "Video Player" at bounding box center [19, 800] width 22 height 22
click at [56, 658] on span "Video Player" at bounding box center [56, 801] width 0 height 0
click at [37, 658] on button "Pause" at bounding box center [56, 801] width 37 height 37
click at [37, 658] on button "Play" at bounding box center [56, 801] width 37 height 37
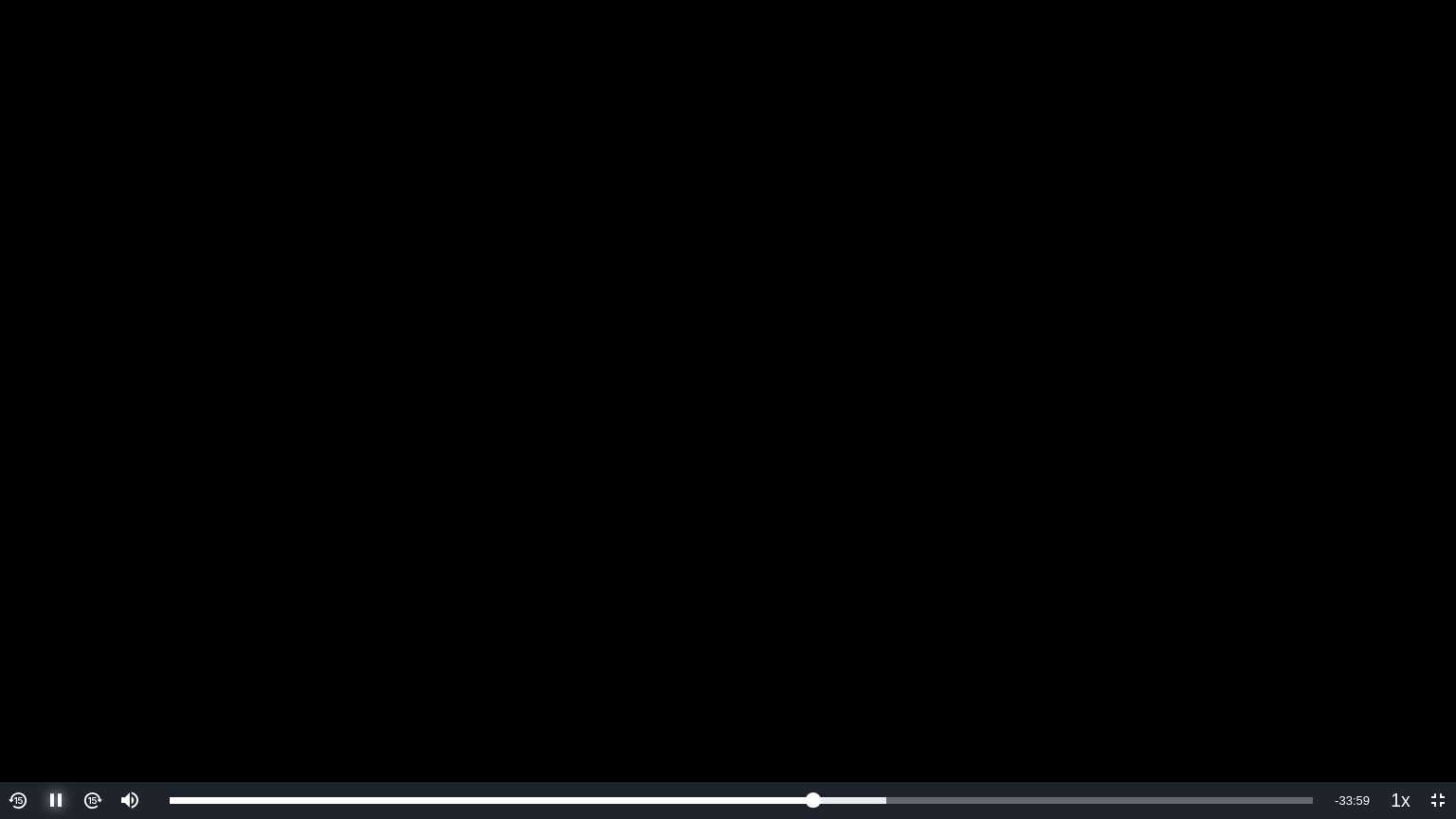
click at [37, 658] on button "Pause" at bounding box center [56, 801] width 37 height 37
click at [37, 658] on button "Play" at bounding box center [56, 801] width 37 height 37
click at [37, 658] on button "Pause" at bounding box center [56, 801] width 37 height 37
click at [37, 658] on button "Play" at bounding box center [56, 801] width 37 height 37
click at [37, 658] on button "Pause" at bounding box center [56, 801] width 37 height 37
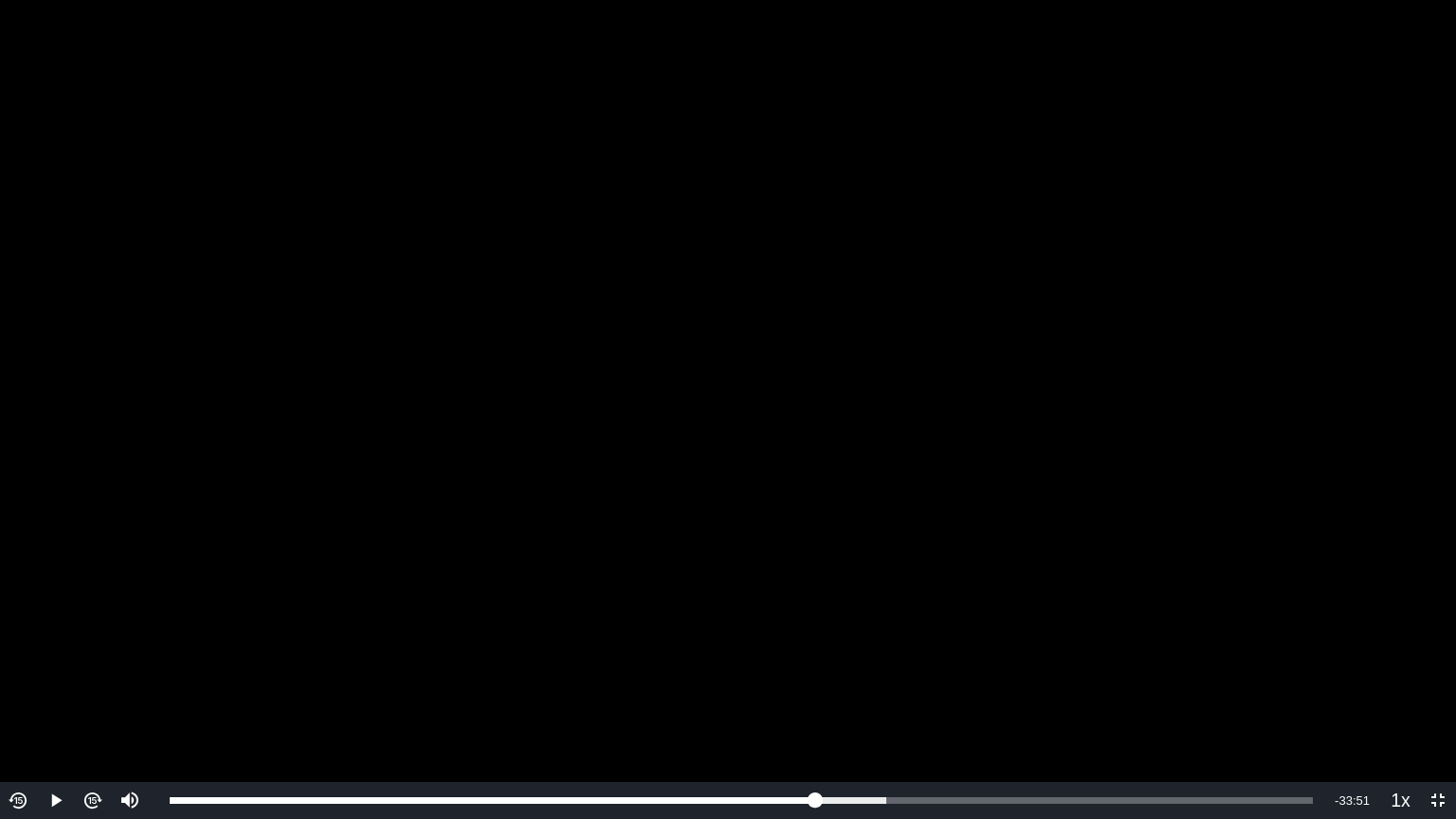
click at [12, 658] on img "Video Player" at bounding box center [19, 800] width 22 height 22
click at [56, 658] on span "Video Player" at bounding box center [56, 801] width 0 height 0
click at [37, 658] on button "Pause" at bounding box center [56, 801] width 37 height 37
click at [37, 658] on button "Play" at bounding box center [56, 801] width 37 height 37
click at [37, 658] on button "Pause" at bounding box center [56, 801] width 37 height 37
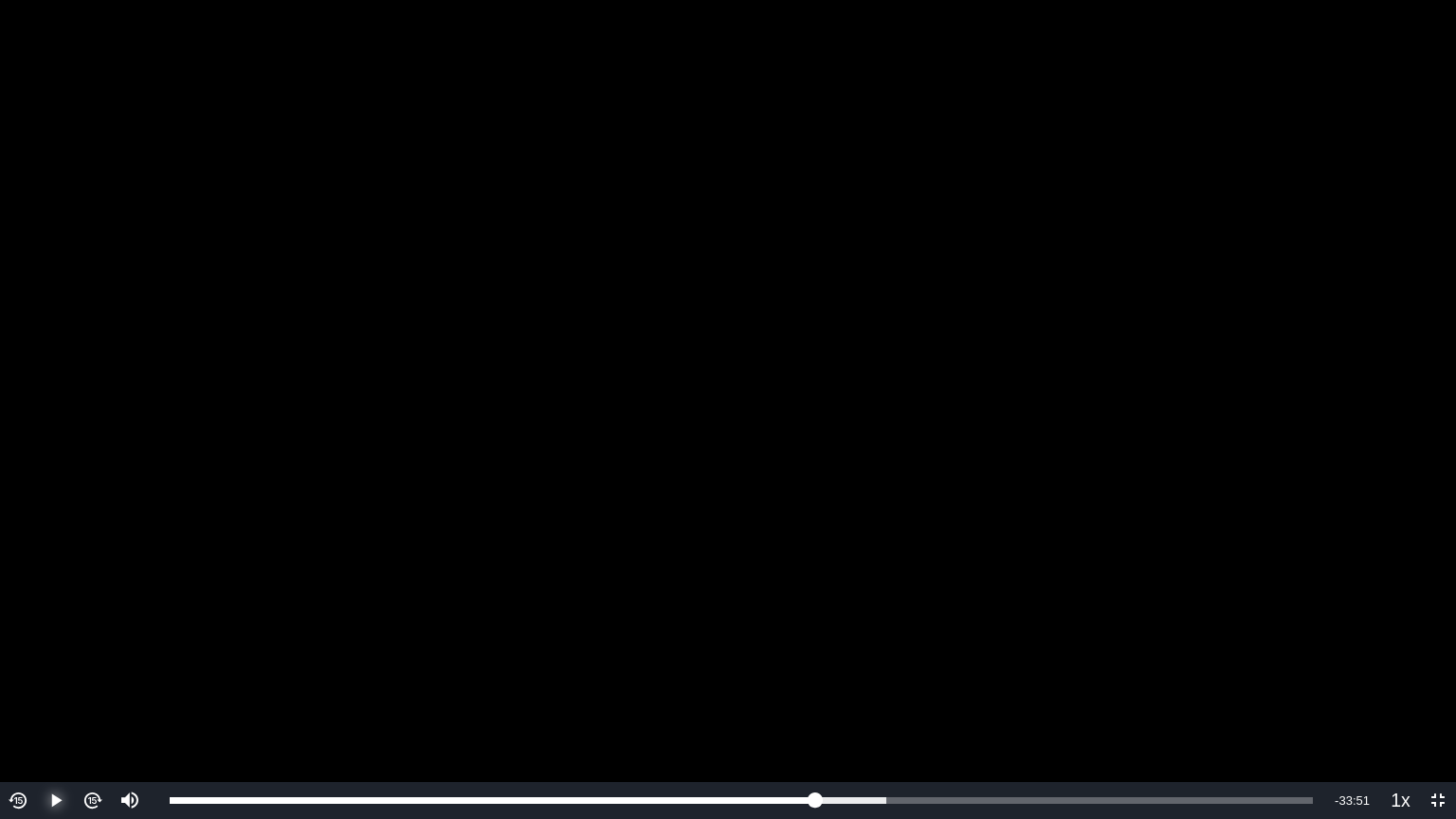
click at [37, 658] on button "Play" at bounding box center [56, 801] width 37 height 37
click at [37, 658] on button "Pause" at bounding box center [56, 801] width 37 height 37
click at [19, 658] on img "Video Player" at bounding box center [19, 800] width 22 height 22
click at [56, 658] on span "Video Player" at bounding box center [56, 801] width 0 height 0
click at [37, 658] on button "Pause" at bounding box center [56, 801] width 37 height 37
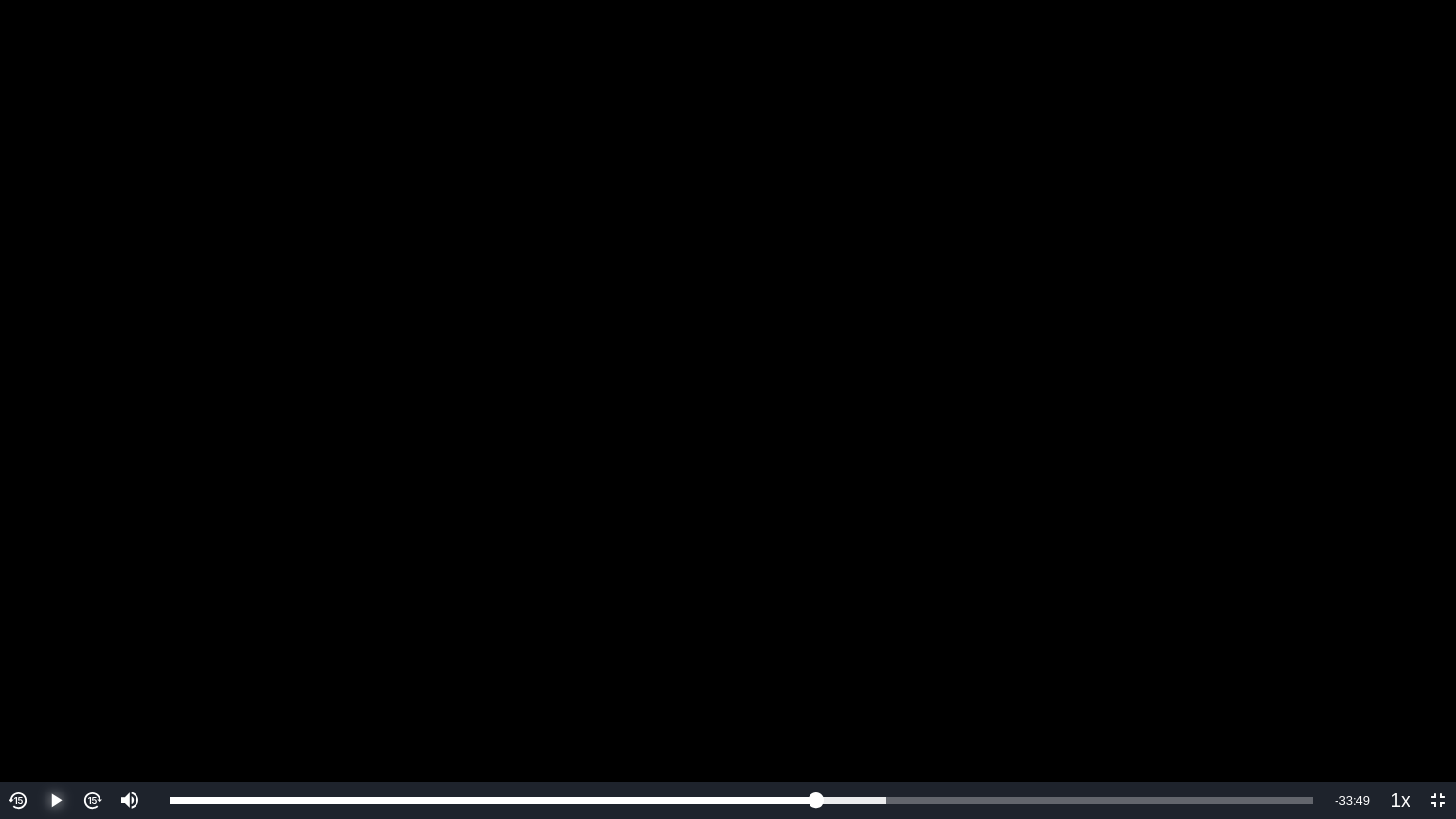
click at [37, 658] on button "Play" at bounding box center [56, 801] width 37 height 37
click at [37, 658] on button "Pause" at bounding box center [56, 801] width 37 height 37
click at [26, 658] on img "Video Player" at bounding box center [19, 800] width 22 height 22
click at [56, 658] on span "Video Player" at bounding box center [56, 801] width 0 height 0
click at [37, 658] on button "Pause" at bounding box center [56, 801] width 37 height 37
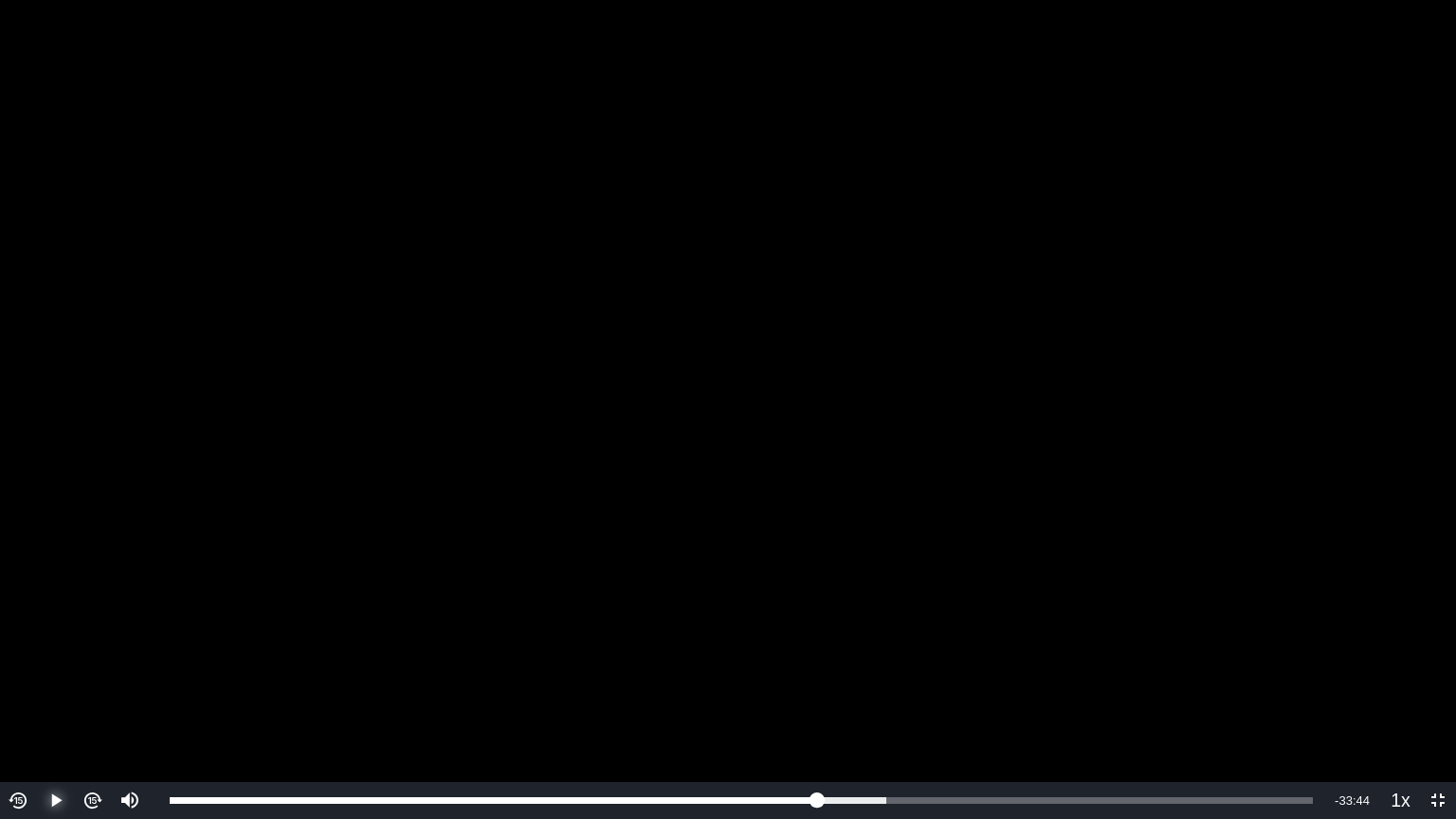
click at [37, 658] on button "Play" at bounding box center [56, 801] width 37 height 37
click at [37, 658] on button "Pause" at bounding box center [56, 801] width 37 height 37
click at [37, 658] on button "Play" at bounding box center [56, 801] width 37 height 37
click at [37, 658] on button "Pause" at bounding box center [56, 801] width 37 height 37
click at [37, 658] on button "Play" at bounding box center [56, 801] width 37 height 37
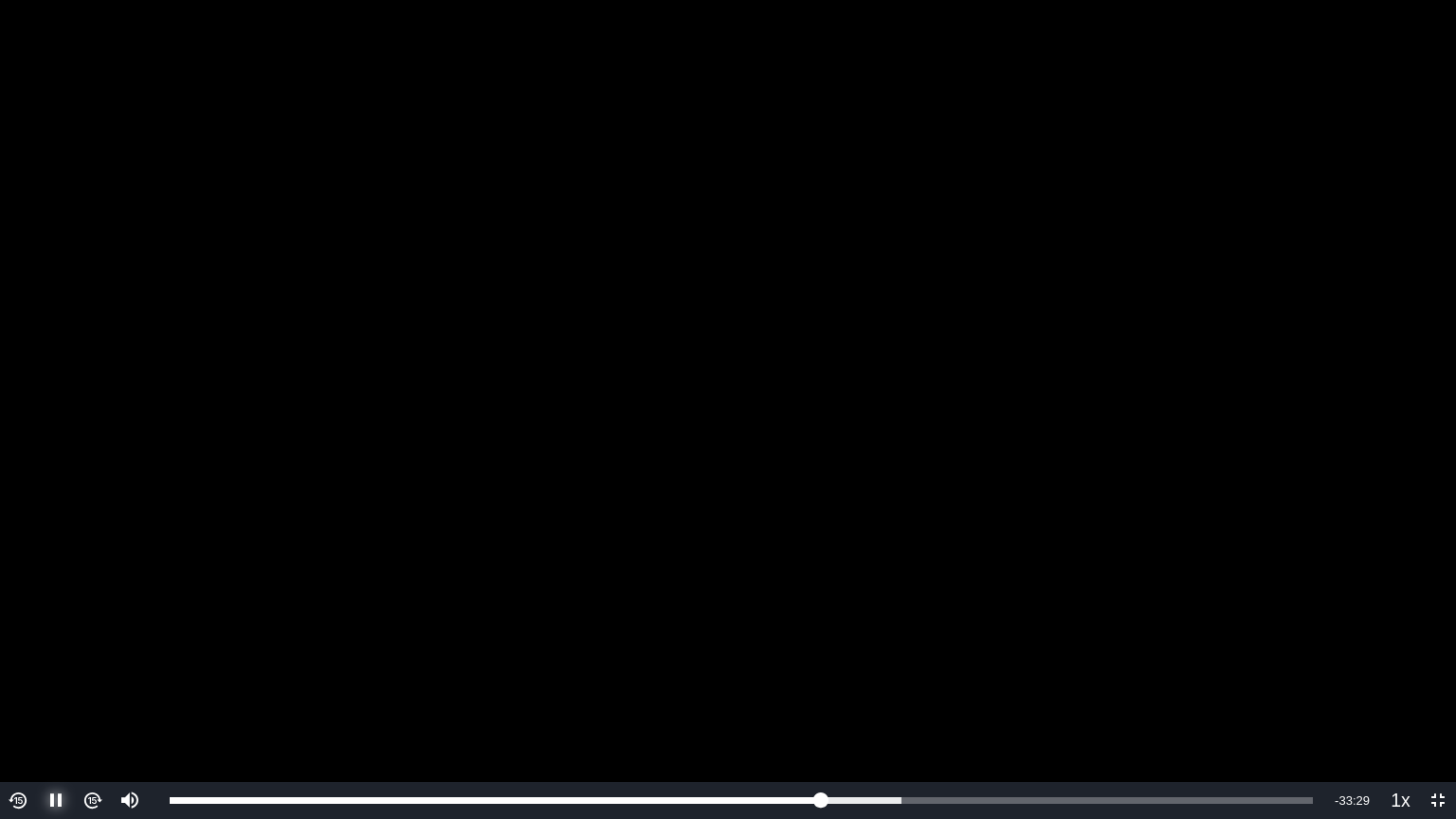
click at [37, 658] on button "Pause" at bounding box center [56, 801] width 37 height 37
click at [11, 658] on img "Video Player" at bounding box center [19, 800] width 22 height 22
click at [56, 658] on span "Video Player" at bounding box center [56, 801] width 0 height 0
click at [37, 658] on button "Pause" at bounding box center [56, 801] width 37 height 37
click at [37, 658] on button "Play" at bounding box center [56, 801] width 37 height 37
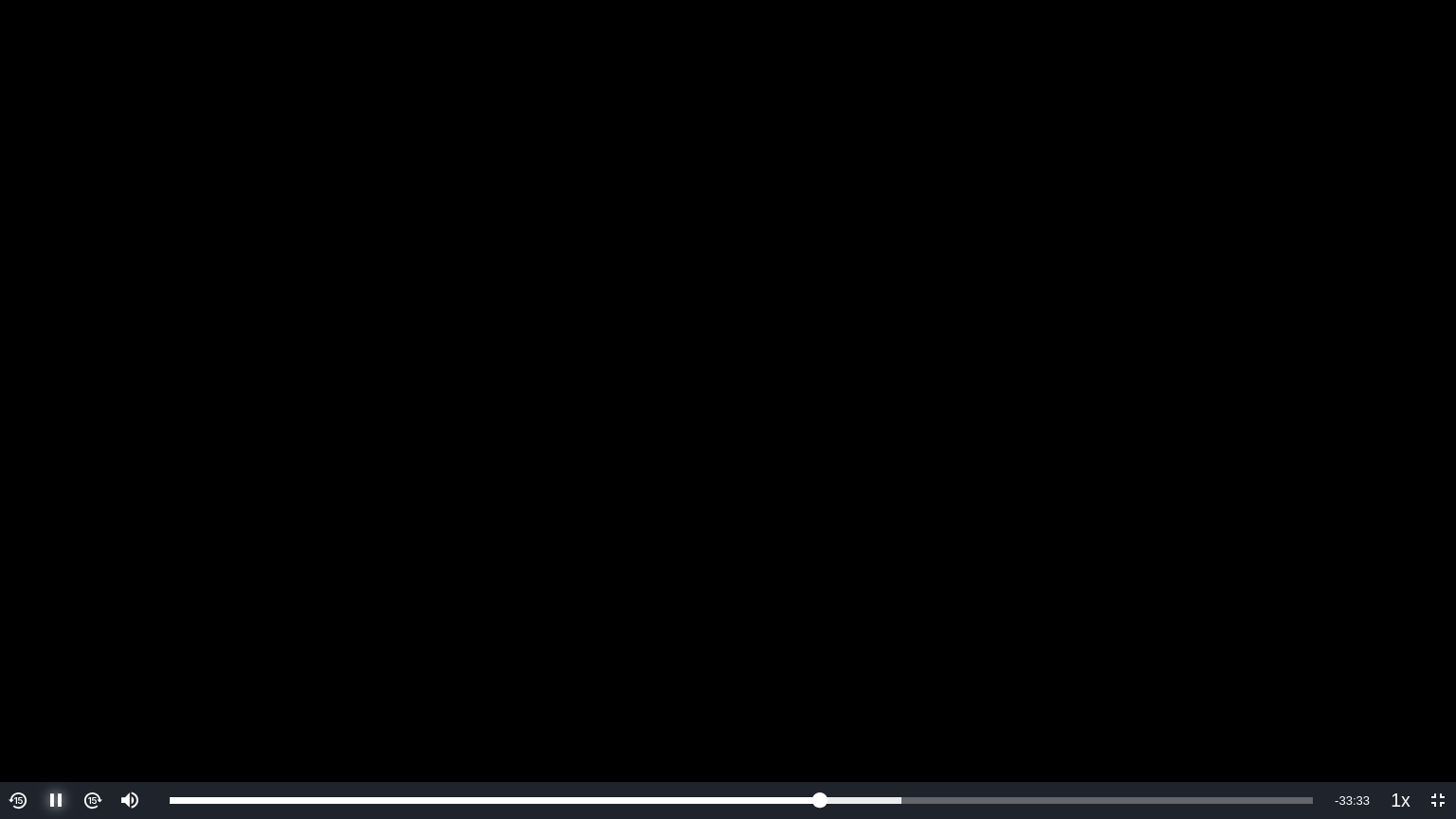
click at [37, 658] on button "Pause" at bounding box center [56, 801] width 37 height 37
click at [37, 658] on button "Play" at bounding box center [56, 801] width 37 height 37
click at [37, 658] on button "Pause" at bounding box center [56, 801] width 37 height 37
click at [37, 658] on button "Play" at bounding box center [56, 801] width 37 height 37
click at [37, 658] on button "Pause" at bounding box center [56, 801] width 37 height 37
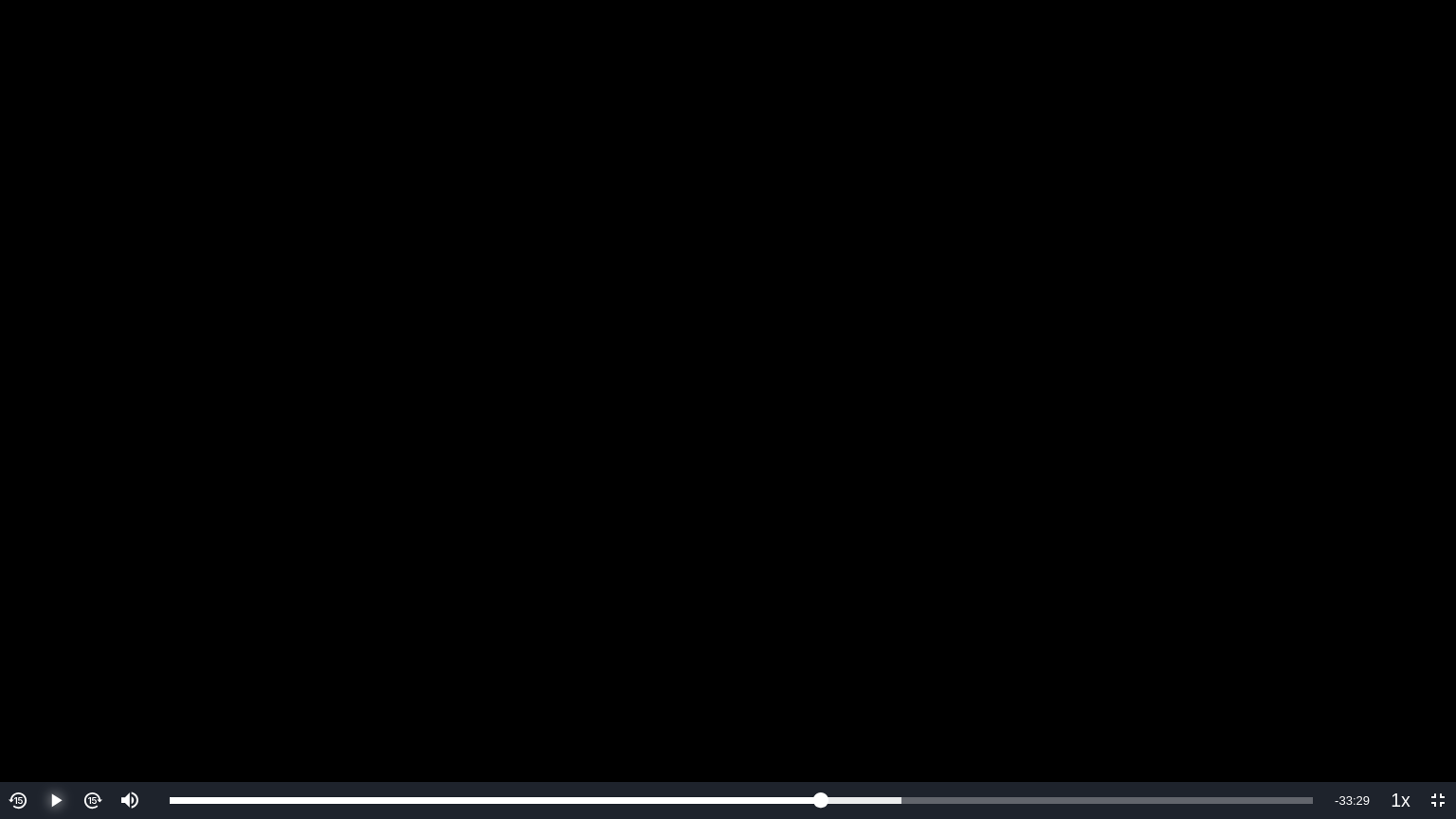
click at [37, 658] on button "Play" at bounding box center [56, 801] width 37 height 37
click at [37, 658] on button "Pause" at bounding box center [56, 801] width 37 height 37
click at [37, 658] on button "Play" at bounding box center [56, 801] width 37 height 37
click at [37, 658] on button "Pause" at bounding box center [56, 801] width 37 height 37
click at [37, 658] on button "Play" at bounding box center [56, 801] width 37 height 37
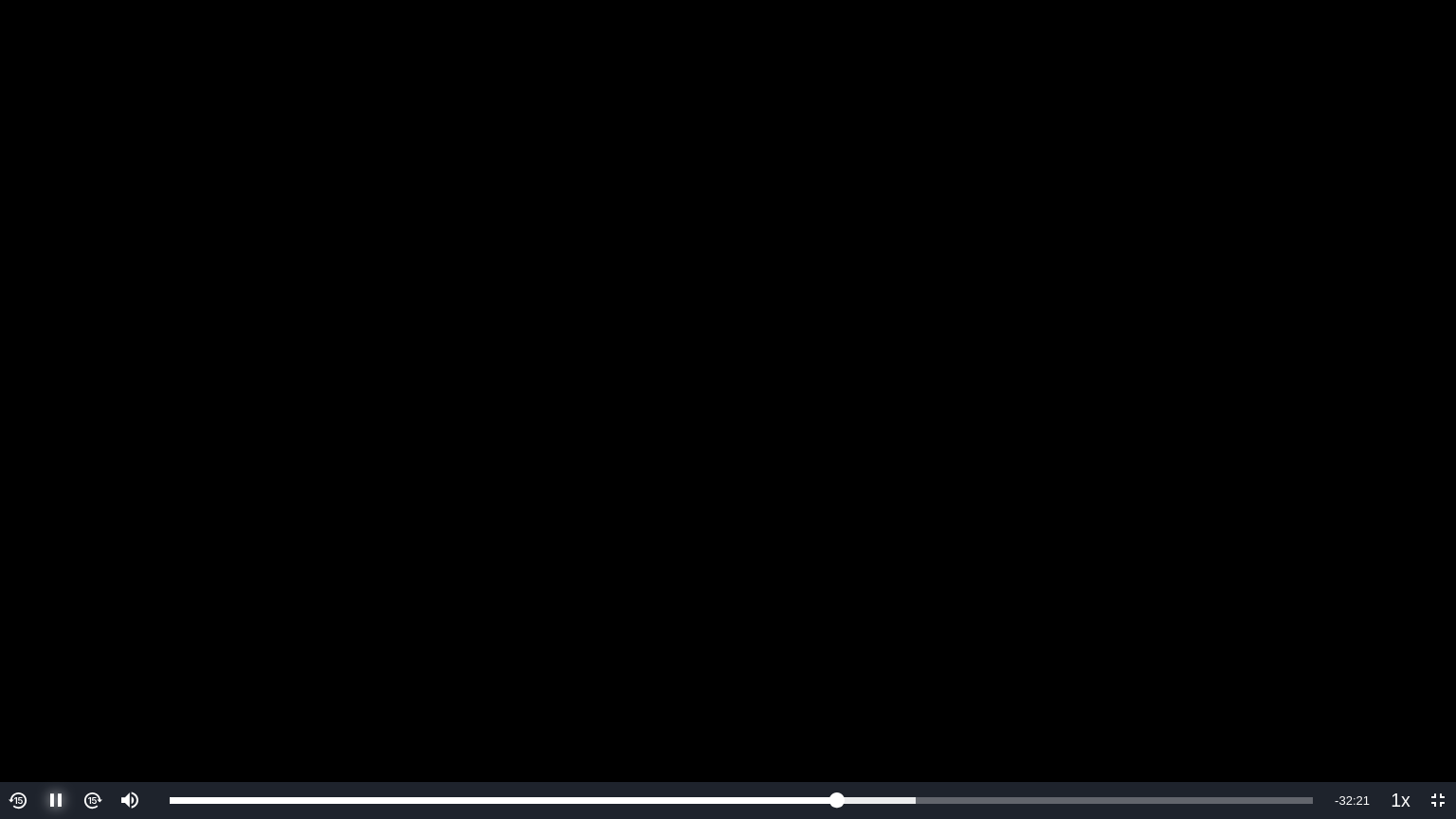
click at [37, 658] on button "Pause" at bounding box center [56, 801] width 37 height 37
click at [37, 658] on button "Play" at bounding box center [56, 801] width 37 height 37
click at [37, 658] on button "Pause" at bounding box center [56, 801] width 37 height 37
click at [37, 658] on button "Play" at bounding box center [56, 801] width 37 height 37
click at [37, 658] on button "Pause" at bounding box center [56, 801] width 37 height 37
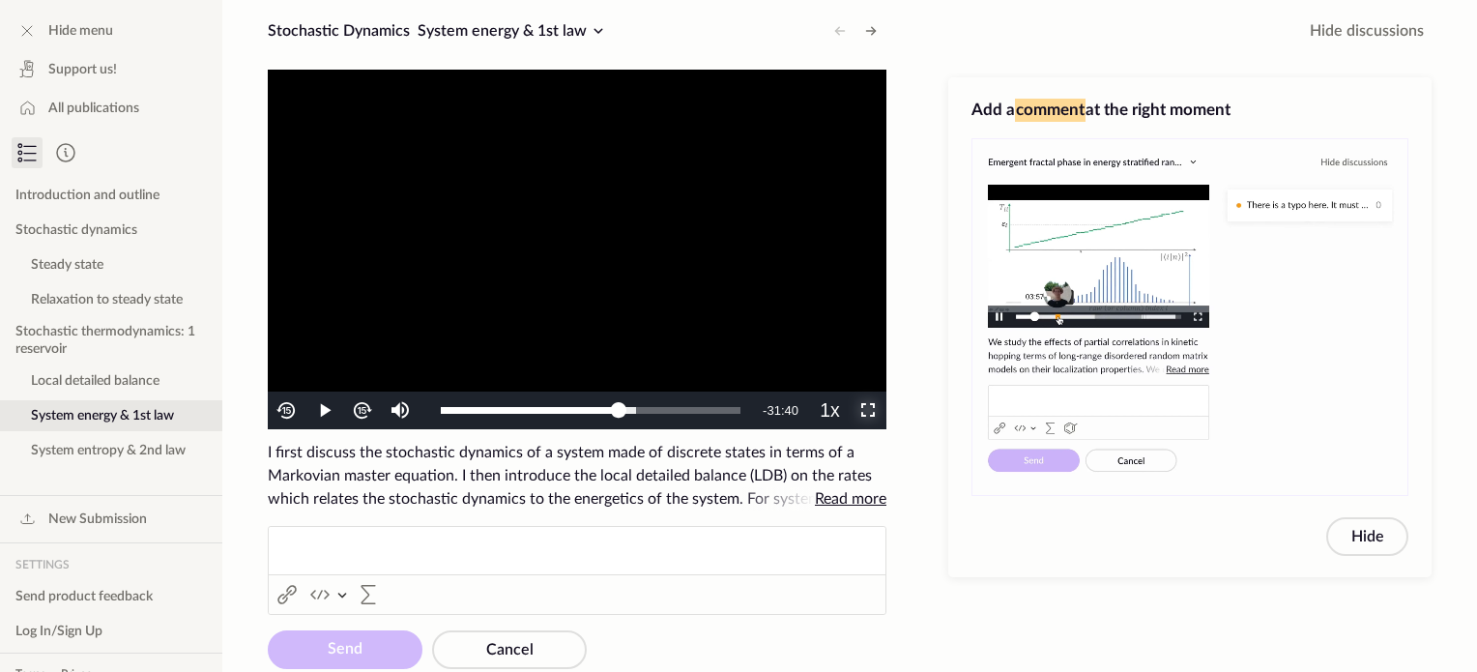
click at [868, 411] on span "Video Player" at bounding box center [868, 411] width 0 height 0
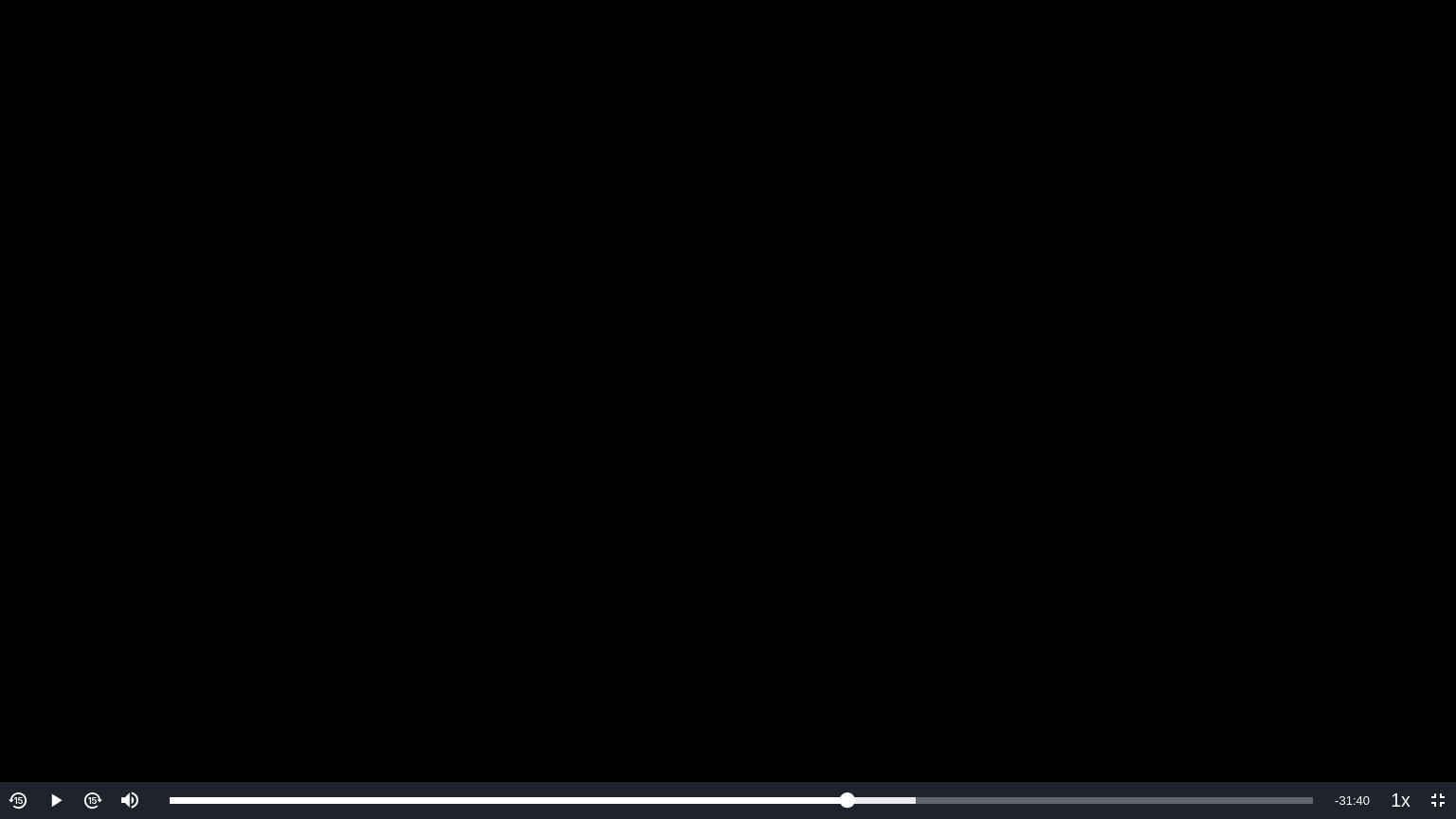
click at [14, 658] on img "Video Player" at bounding box center [19, 800] width 22 height 22
click at [56, 658] on span "Video Player" at bounding box center [56, 801] width 0 height 0
click at [37, 658] on button "Pause" at bounding box center [56, 801] width 37 height 37
click at [37, 658] on button "Play" at bounding box center [56, 801] width 37 height 37
click at [37, 658] on button "Pause" at bounding box center [56, 801] width 37 height 37
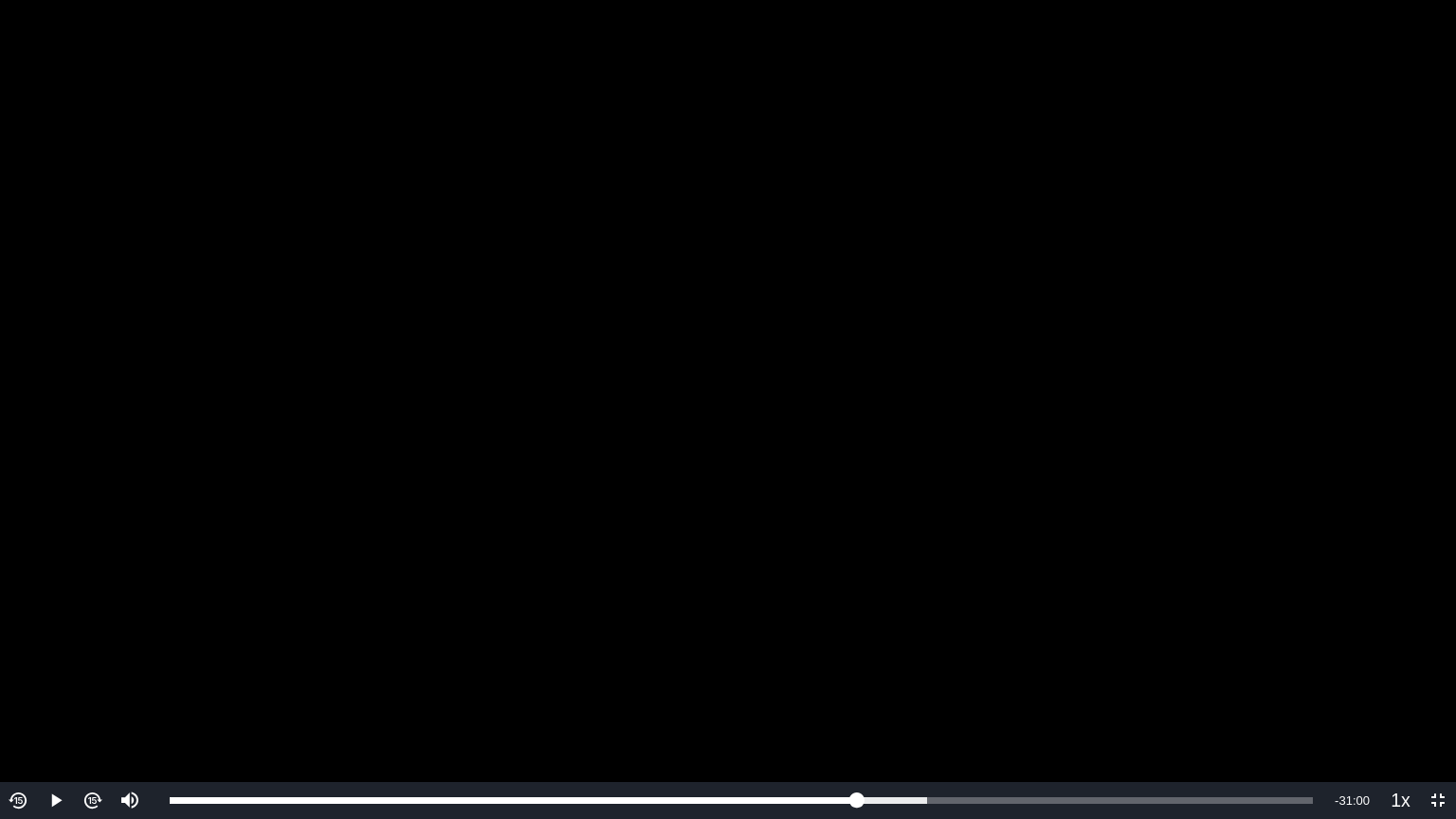
click at [11, 658] on img "Video Player" at bounding box center [19, 800] width 22 height 22
click at [56, 658] on span "Video Player" at bounding box center [56, 801] width 0 height 0
click at [37, 658] on button "Pause" at bounding box center [56, 801] width 37 height 37
click at [37, 658] on button "Play" at bounding box center [56, 801] width 37 height 37
click at [37, 658] on button "Pause" at bounding box center [56, 801] width 37 height 37
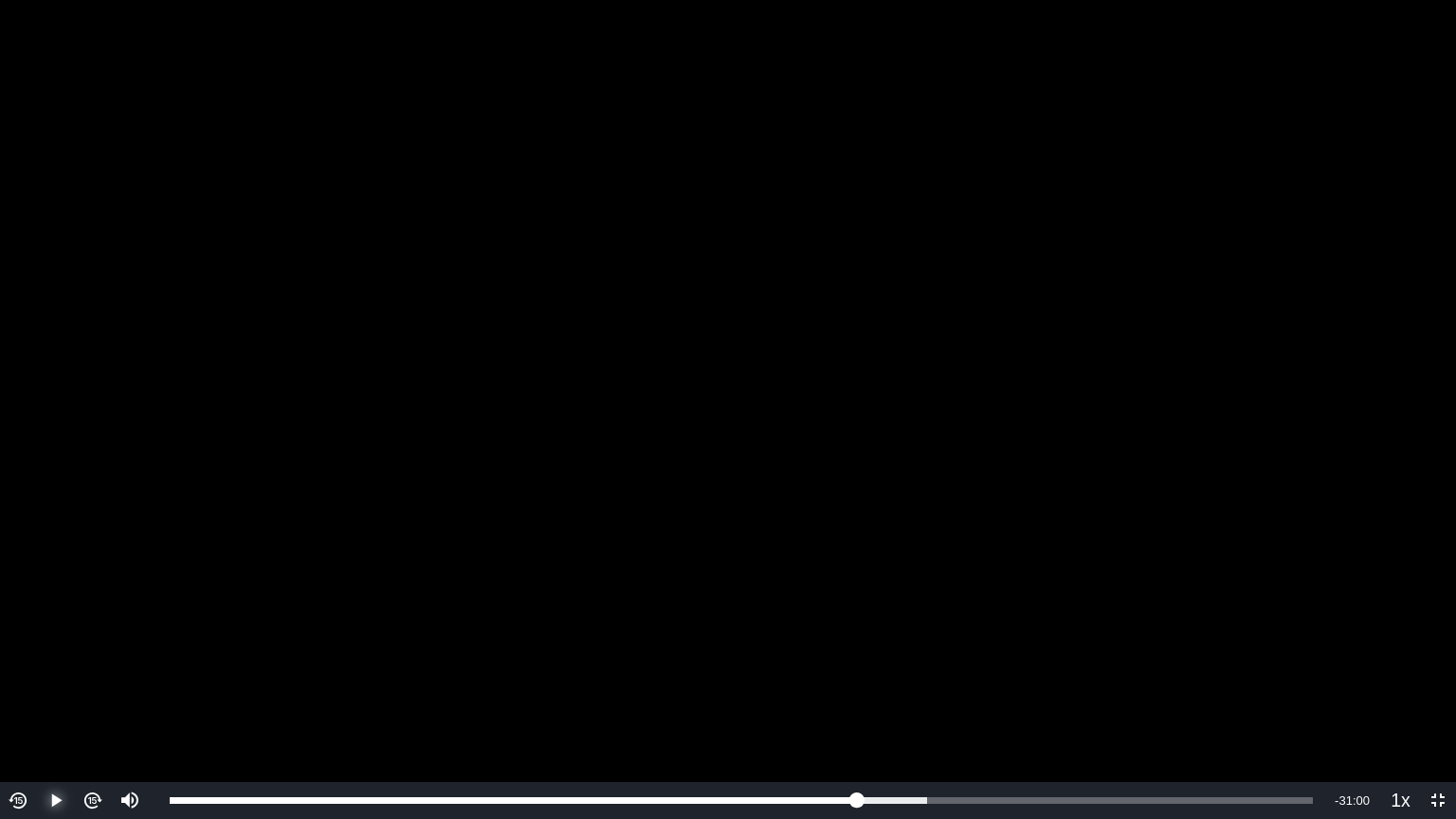
click at [37, 658] on button "Play" at bounding box center [56, 801] width 37 height 37
click at [37, 658] on button "Pause" at bounding box center [56, 801] width 37 height 37
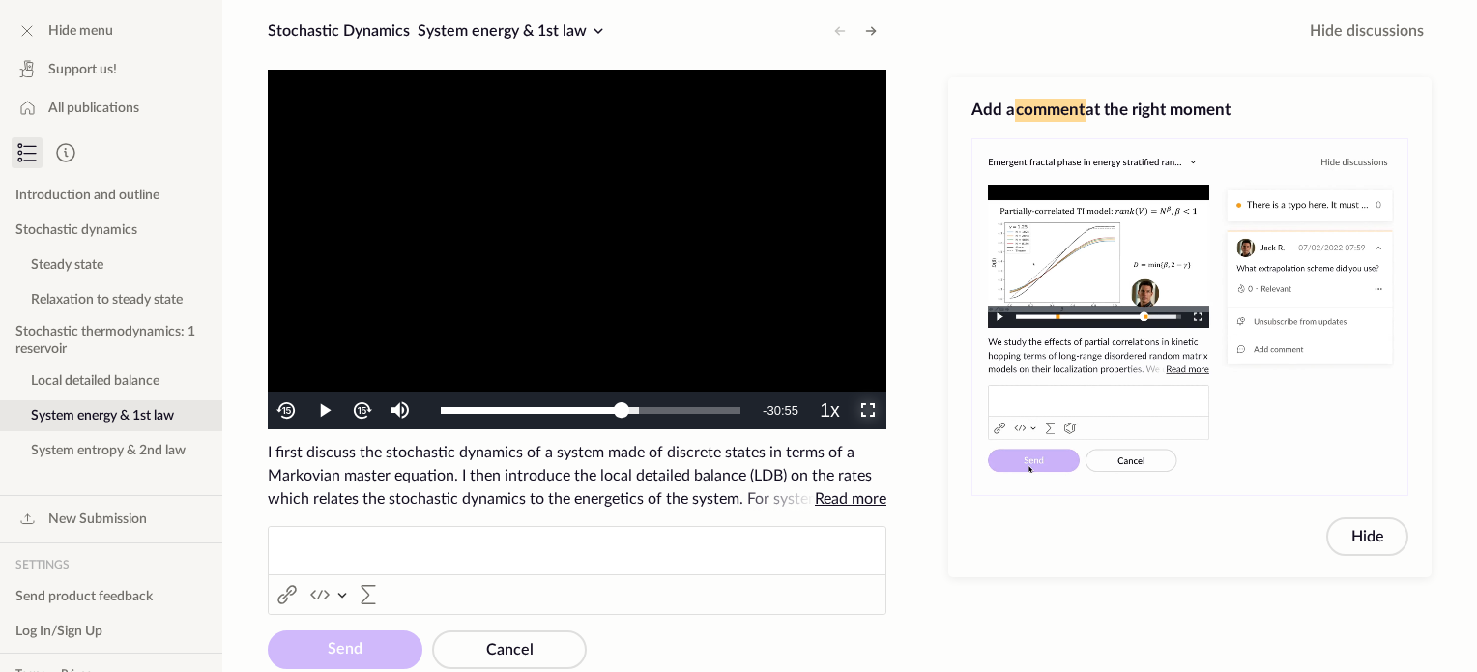
click at [868, 411] on span "Video Player" at bounding box center [868, 411] width 0 height 0
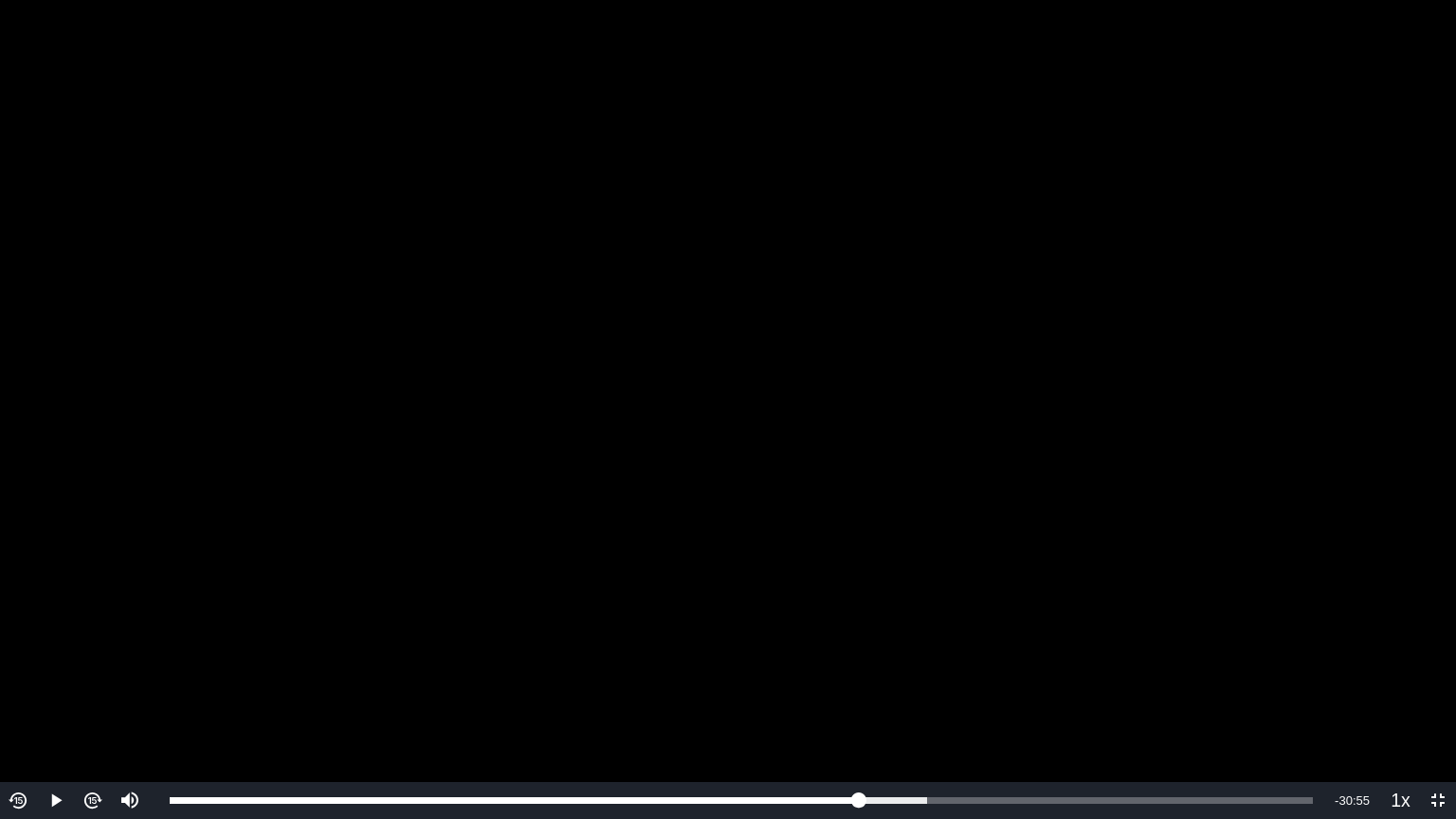
click at [15, 658] on img "Video Player" at bounding box center [19, 800] width 22 height 22
click at [56, 658] on span "Video Player" at bounding box center [56, 801] width 0 height 0
click at [37, 658] on button "Pause" at bounding box center [56, 801] width 37 height 37
click at [13, 658] on img "Video Player" at bounding box center [19, 800] width 22 height 22
click at [56, 658] on span "Video Player" at bounding box center [56, 801] width 0 height 0
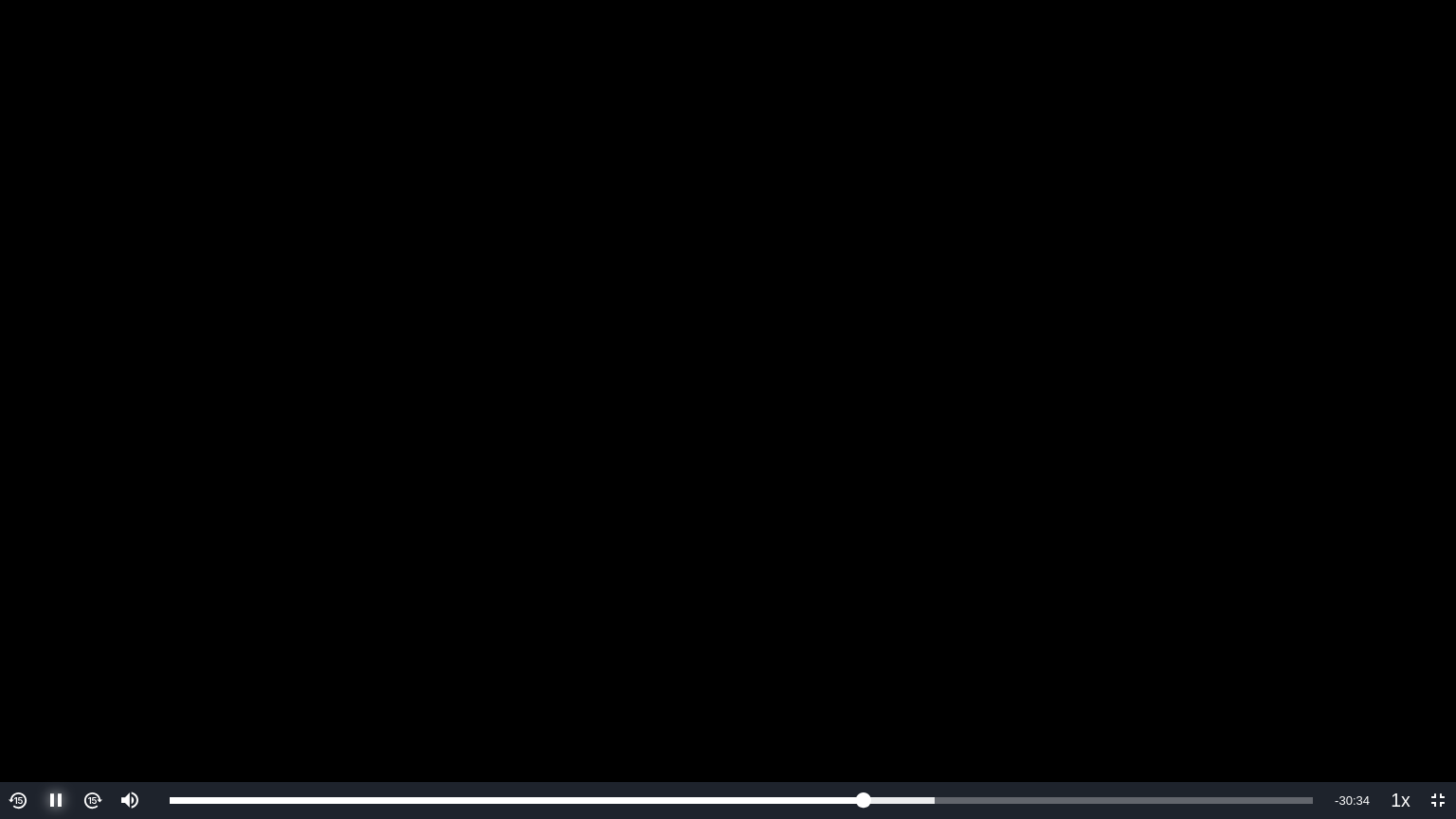
click at [37, 658] on button "Pause" at bounding box center [56, 801] width 37 height 37
click at [37, 658] on button "Play" at bounding box center [56, 801] width 37 height 37
click at [37, 658] on button "Pause" at bounding box center [56, 801] width 37 height 37
click at [37, 658] on button "Play" at bounding box center [56, 801] width 37 height 37
click at [37, 658] on button "Pause" at bounding box center [56, 801] width 37 height 37
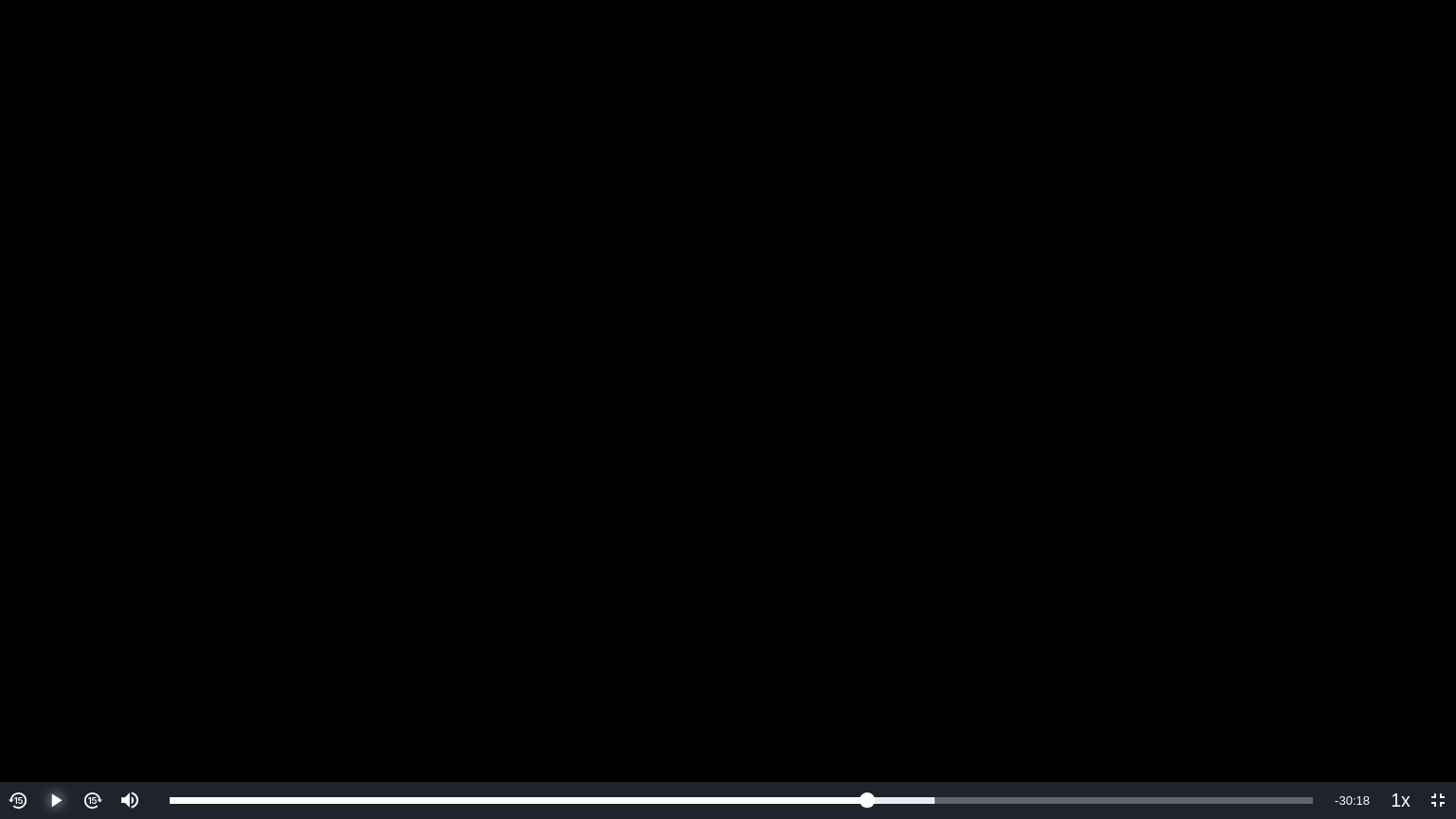
click at [37, 658] on button "Play" at bounding box center [56, 801] width 37 height 37
click at [37, 658] on button "Pause" at bounding box center [56, 801] width 37 height 37
click at [37, 658] on button "Play" at bounding box center [56, 801] width 37 height 37
click at [37, 658] on button "Pause" at bounding box center [56, 801] width 37 height 37
click at [37, 658] on button "Play" at bounding box center [56, 801] width 37 height 37
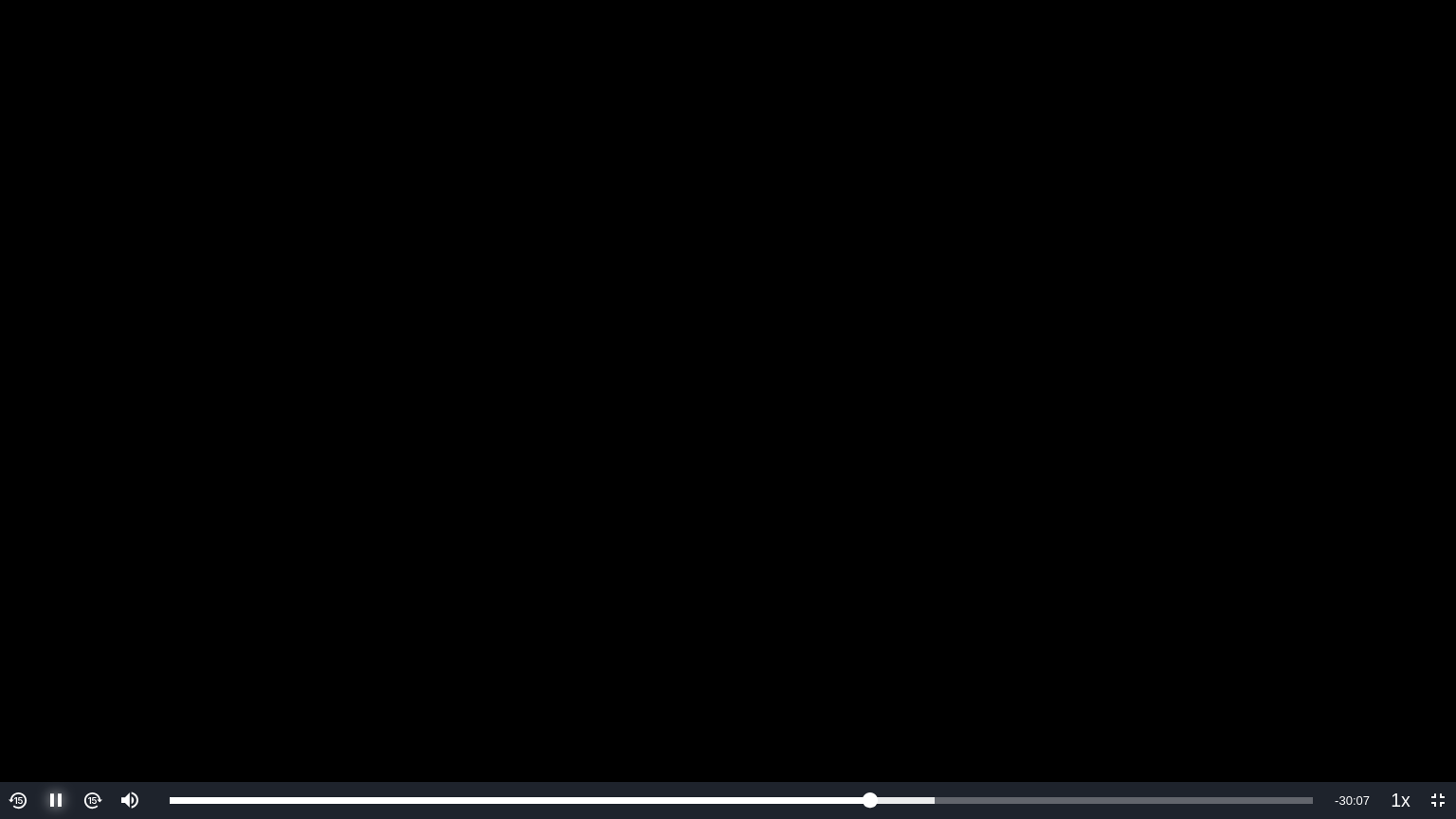
click at [37, 658] on button "Pause" at bounding box center [56, 801] width 37 height 37
click at [19, 658] on img "Video Player" at bounding box center [19, 800] width 22 height 22
click at [0, 658] on button "Video Player" at bounding box center [19, 801] width 37 height 37
click at [56, 658] on span "Video Player" at bounding box center [56, 801] width 0 height 0
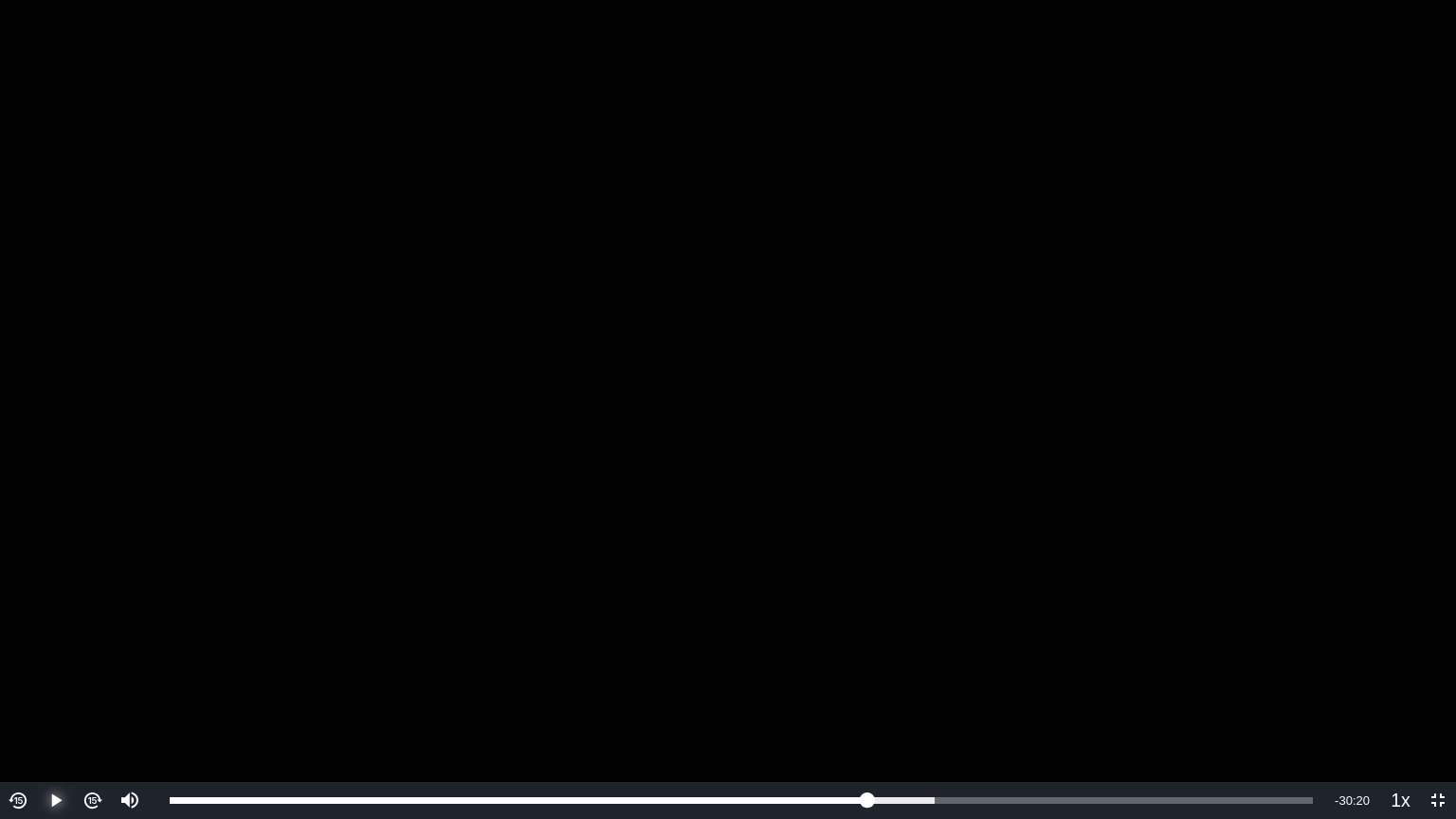
click at [56, 658] on span "Video Player" at bounding box center [56, 801] width 0 height 0
click at [37, 658] on button "Pause" at bounding box center [56, 801] width 37 height 37
click at [37, 658] on button "Play" at bounding box center [56, 801] width 37 height 37
click at [37, 658] on button "Pause" at bounding box center [56, 801] width 37 height 37
click at [37, 658] on button "Play" at bounding box center [56, 801] width 37 height 37
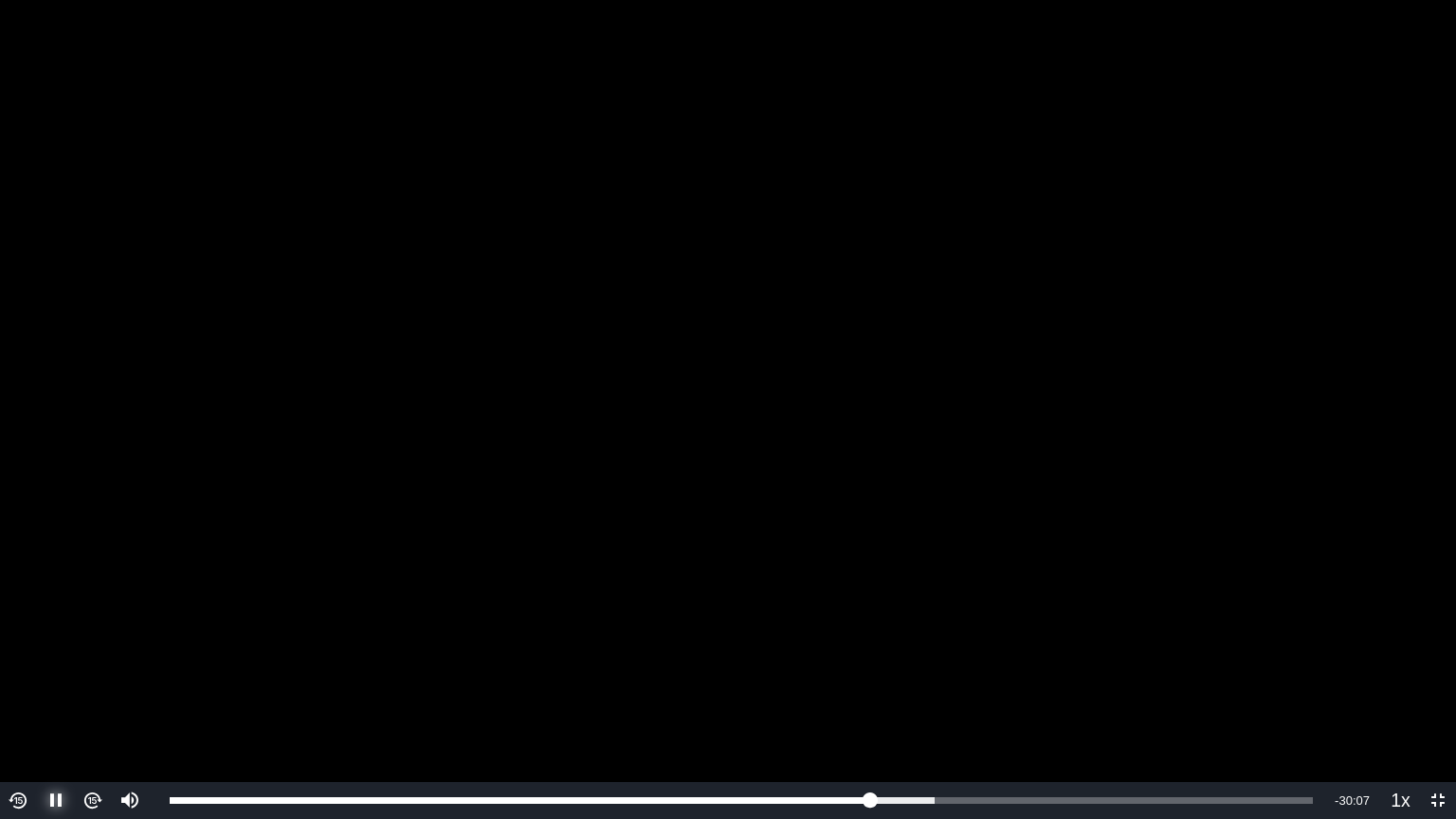
click at [37, 658] on button "Pause" at bounding box center [56, 801] width 37 height 37
click at [37, 658] on button "Play" at bounding box center [56, 801] width 37 height 37
click at [37, 658] on button "Pause" at bounding box center [56, 801] width 37 height 37
click at [37, 658] on button "Play" at bounding box center [56, 801] width 37 height 37
click at [37, 658] on button "Pause" at bounding box center [56, 801] width 37 height 37
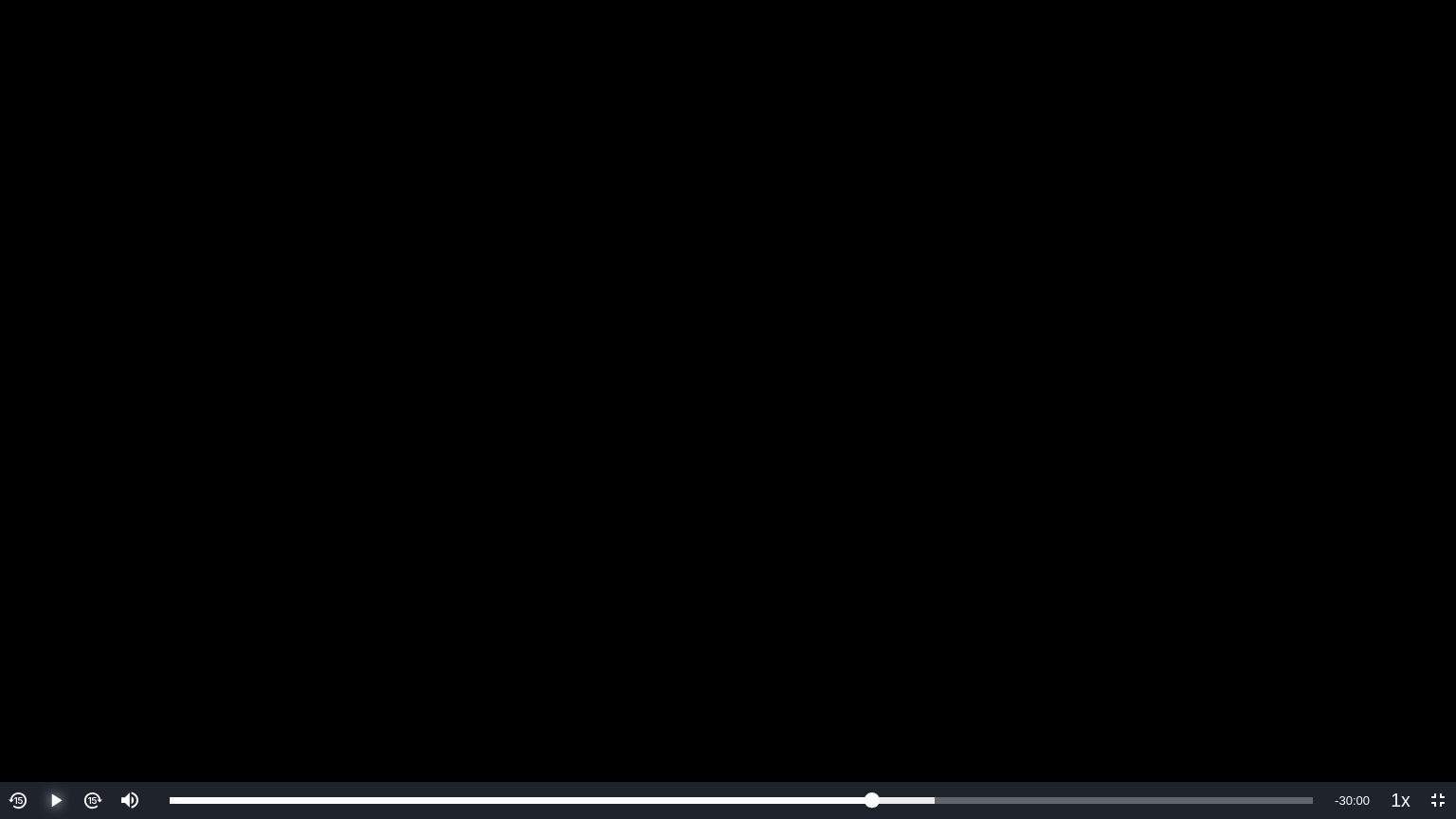
click at [37, 658] on button "Play" at bounding box center [56, 801] width 37 height 37
click at [37, 658] on button "Pause" at bounding box center [56, 801] width 37 height 37
click at [37, 658] on button "Play" at bounding box center [56, 801] width 37 height 37
click at [37, 658] on button "Pause" at bounding box center [56, 801] width 37 height 37
click at [37, 658] on button "Play" at bounding box center [56, 801] width 37 height 37
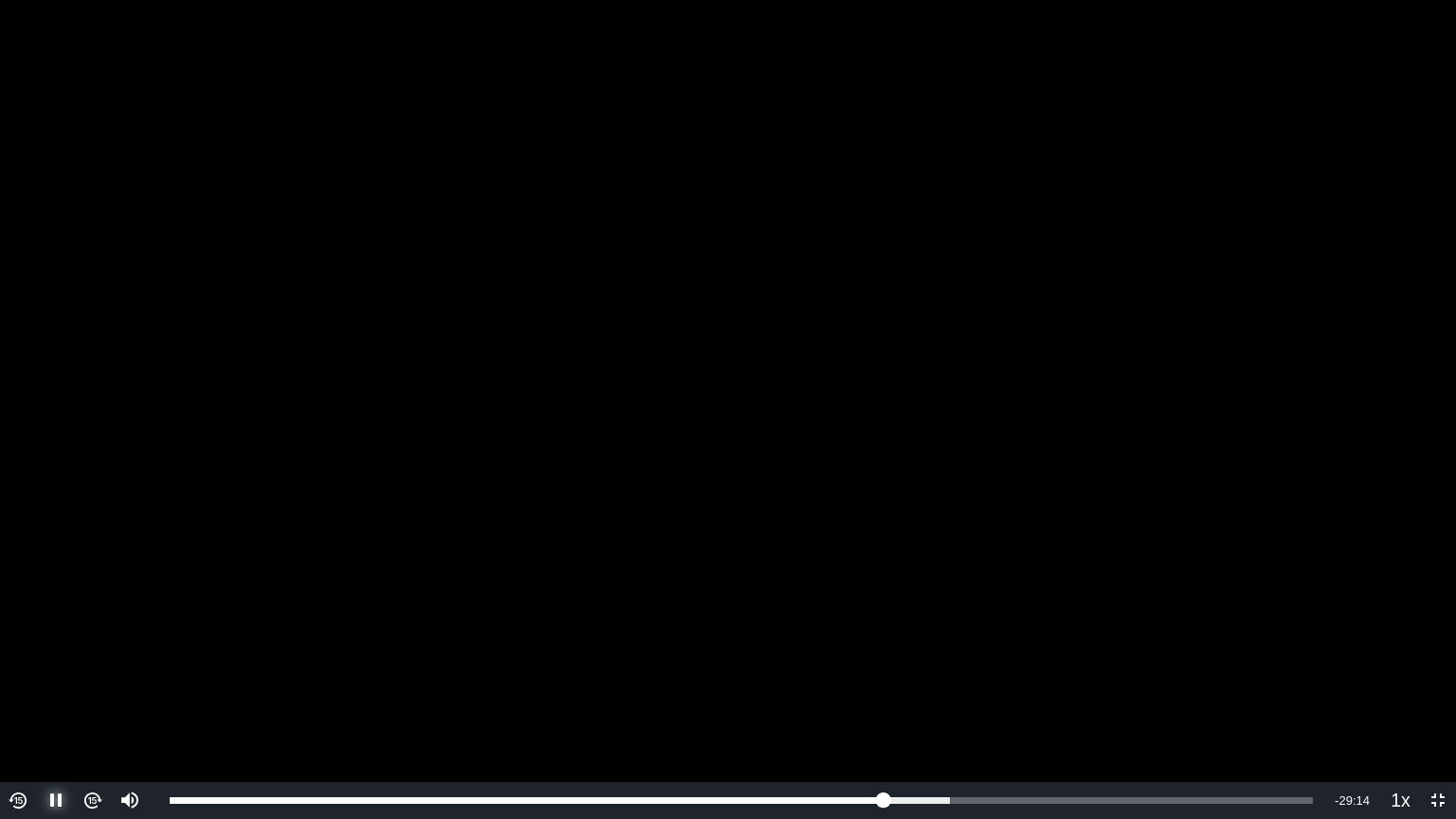
click at [37, 658] on button "Pause" at bounding box center [56, 801] width 37 height 37
click at [30, 658] on button "Video Player" at bounding box center [19, 801] width 37 height 37
click at [56, 658] on span "Video Player" at bounding box center [56, 801] width 0 height 0
click at [37, 658] on button "Play" at bounding box center [56, 801] width 37 height 37
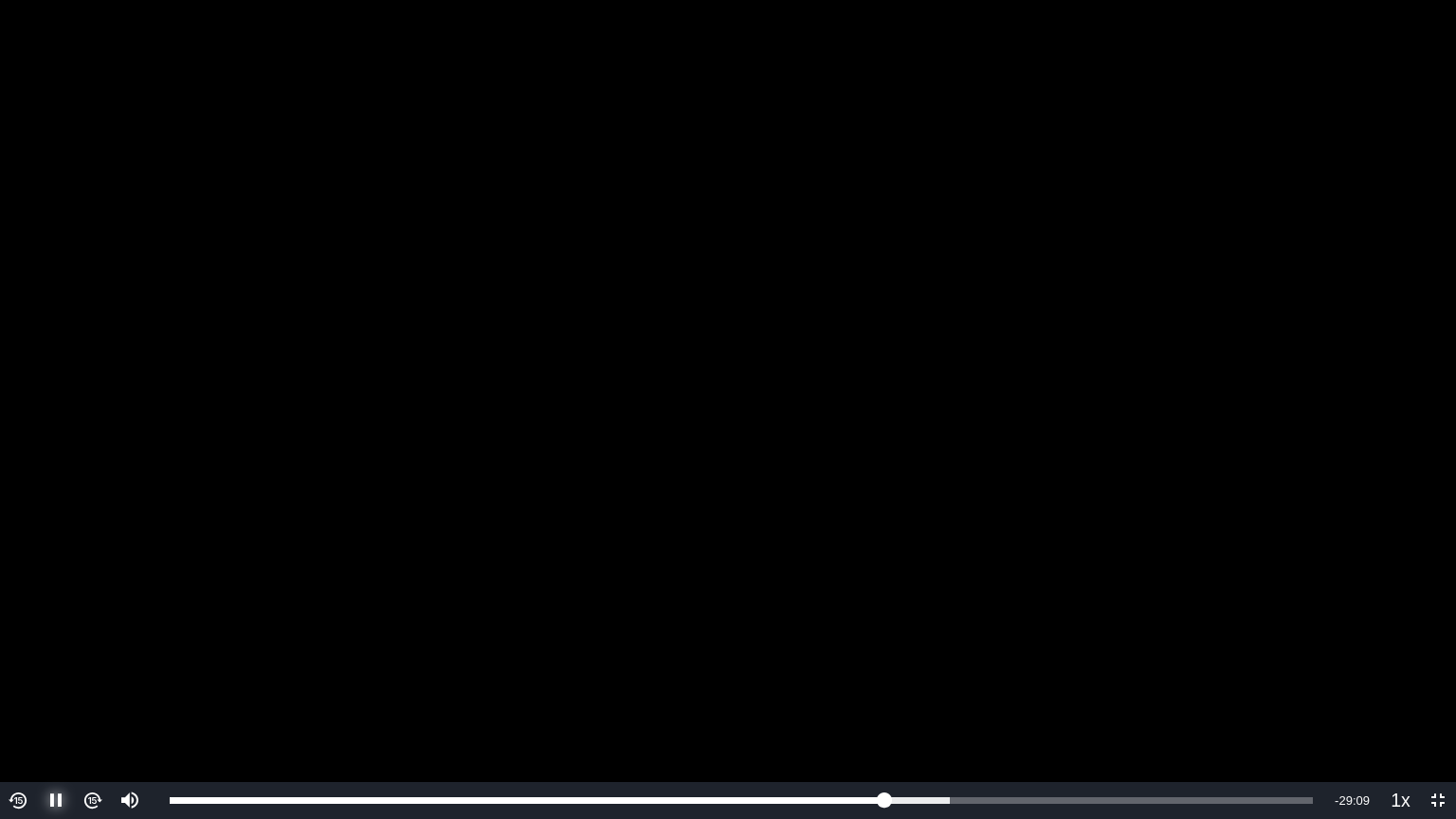
click at [37, 658] on button "Pause" at bounding box center [56, 801] width 37 height 37
click at [37, 658] on button "Play" at bounding box center [56, 801] width 37 height 37
click at [37, 658] on button "Pause" at bounding box center [56, 801] width 37 height 37
click at [37, 658] on button "Play" at bounding box center [56, 801] width 37 height 37
click at [37, 658] on button "Pause" at bounding box center [56, 801] width 37 height 37
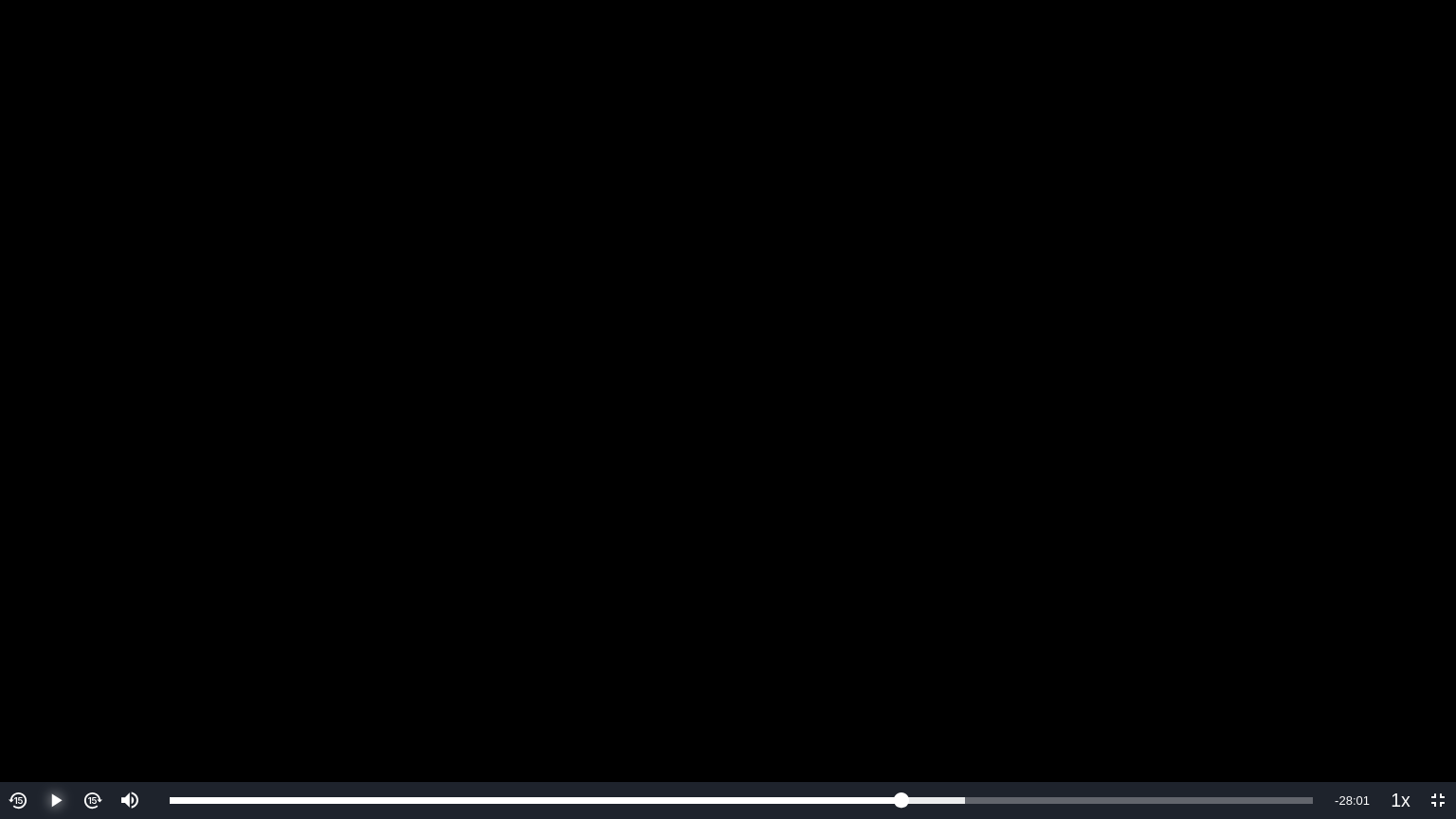
click at [37, 658] on button "Play" at bounding box center [56, 801] width 37 height 37
click at [37, 658] on button "Pause" at bounding box center [56, 801] width 37 height 37
